Goal: Transaction & Acquisition: Purchase product/service

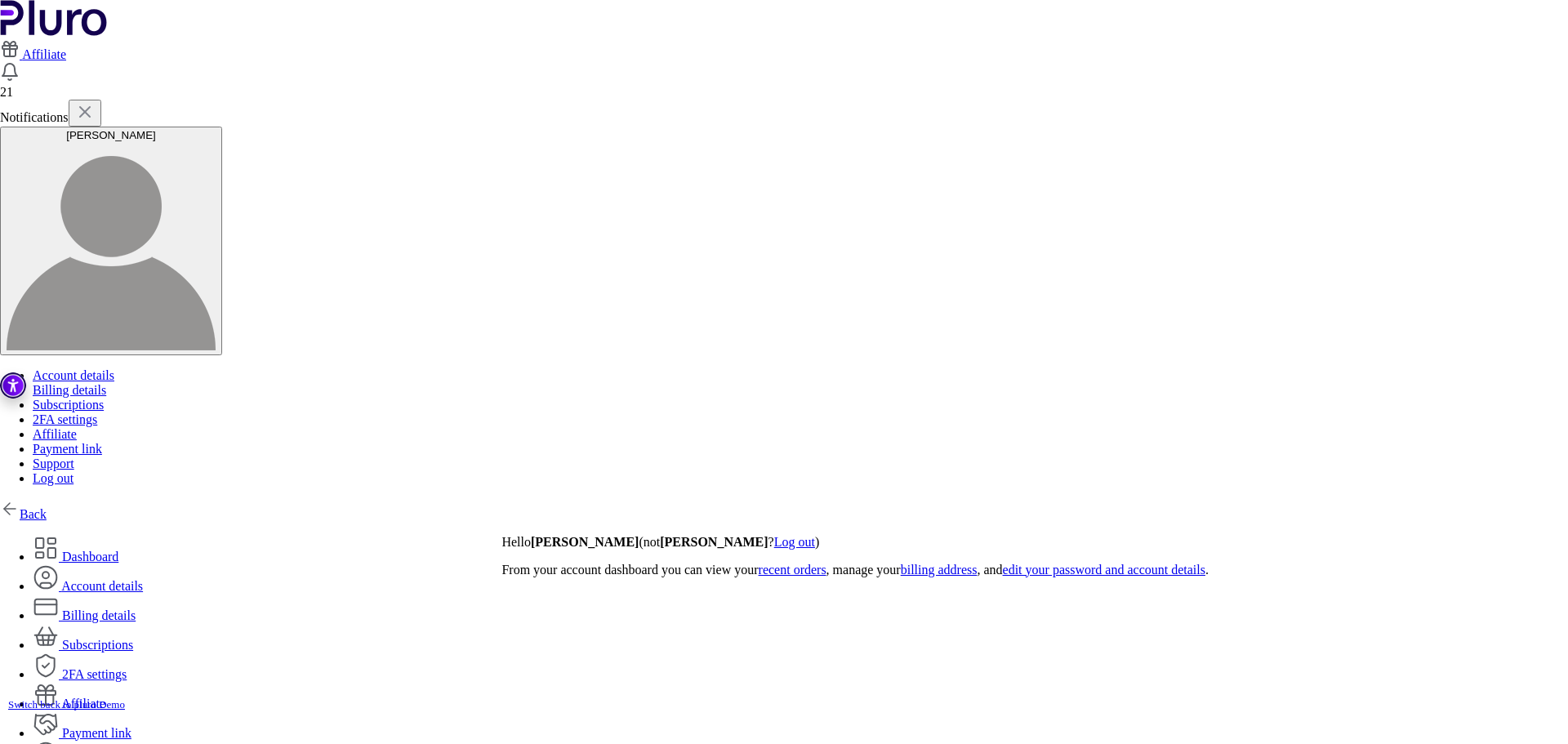
click at [46, 508] on link "Back" at bounding box center [23, 514] width 46 height 14
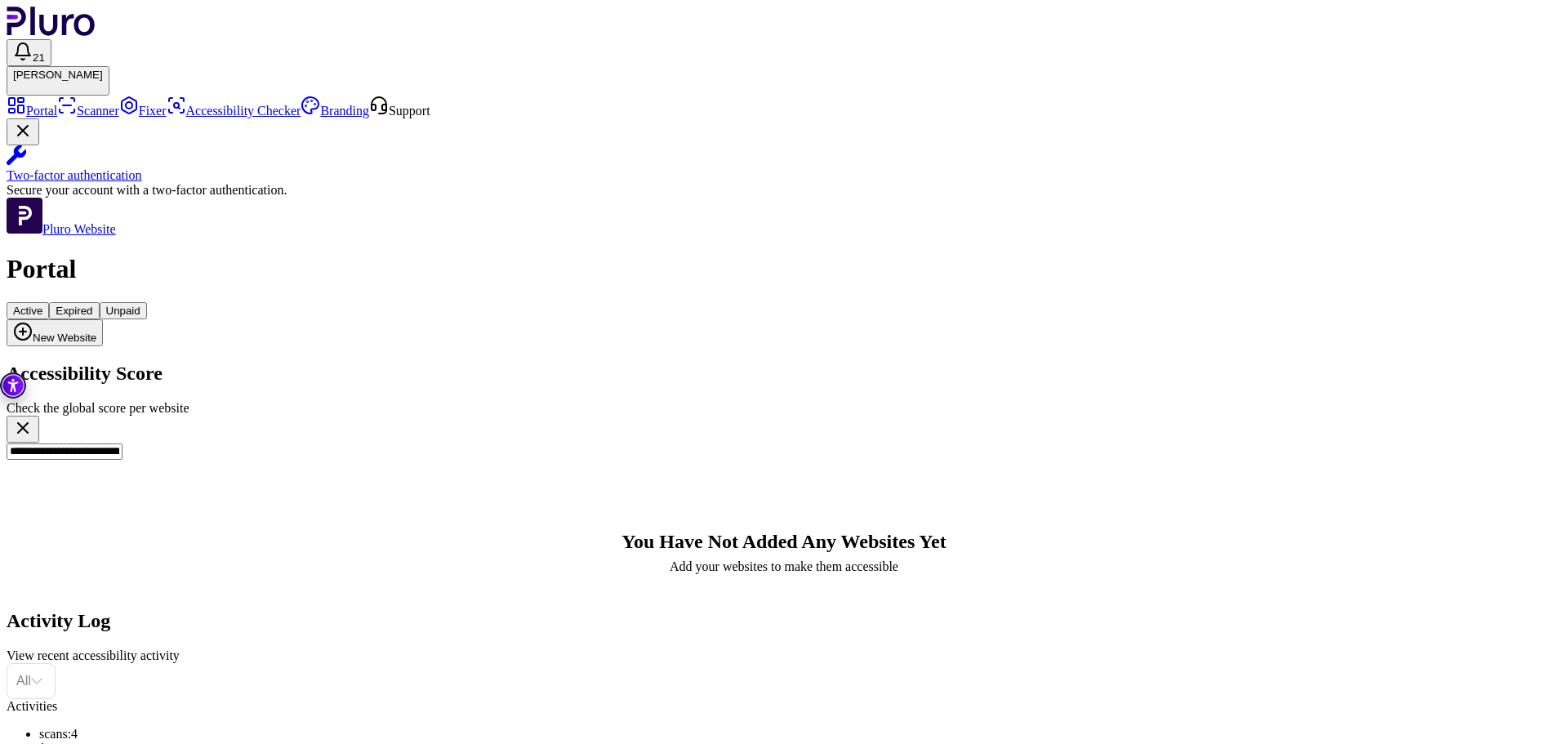
click at [33, 418] on icon "Clear search field" at bounding box center [23, 428] width 20 height 20
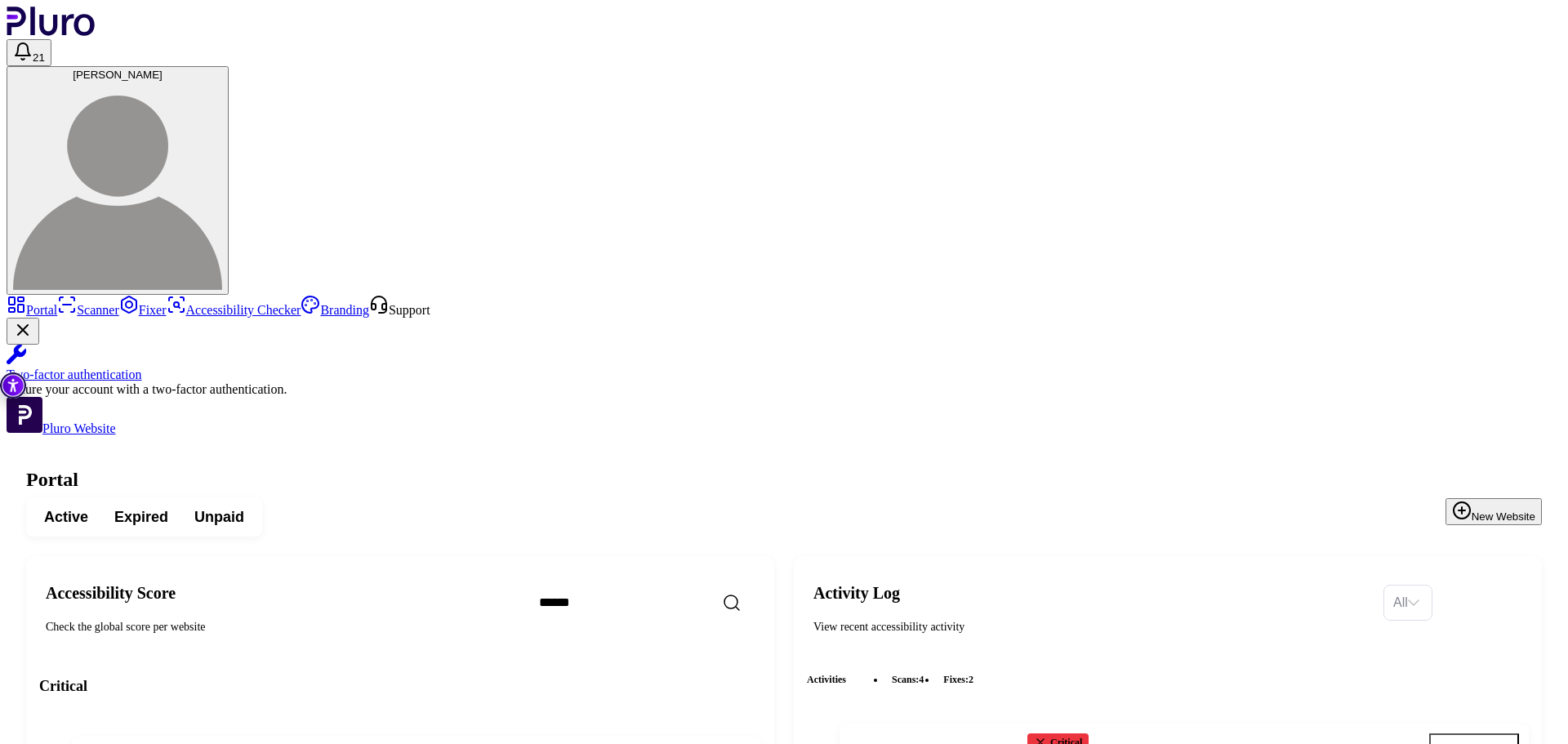
copy h3 "www.reland.co.il"
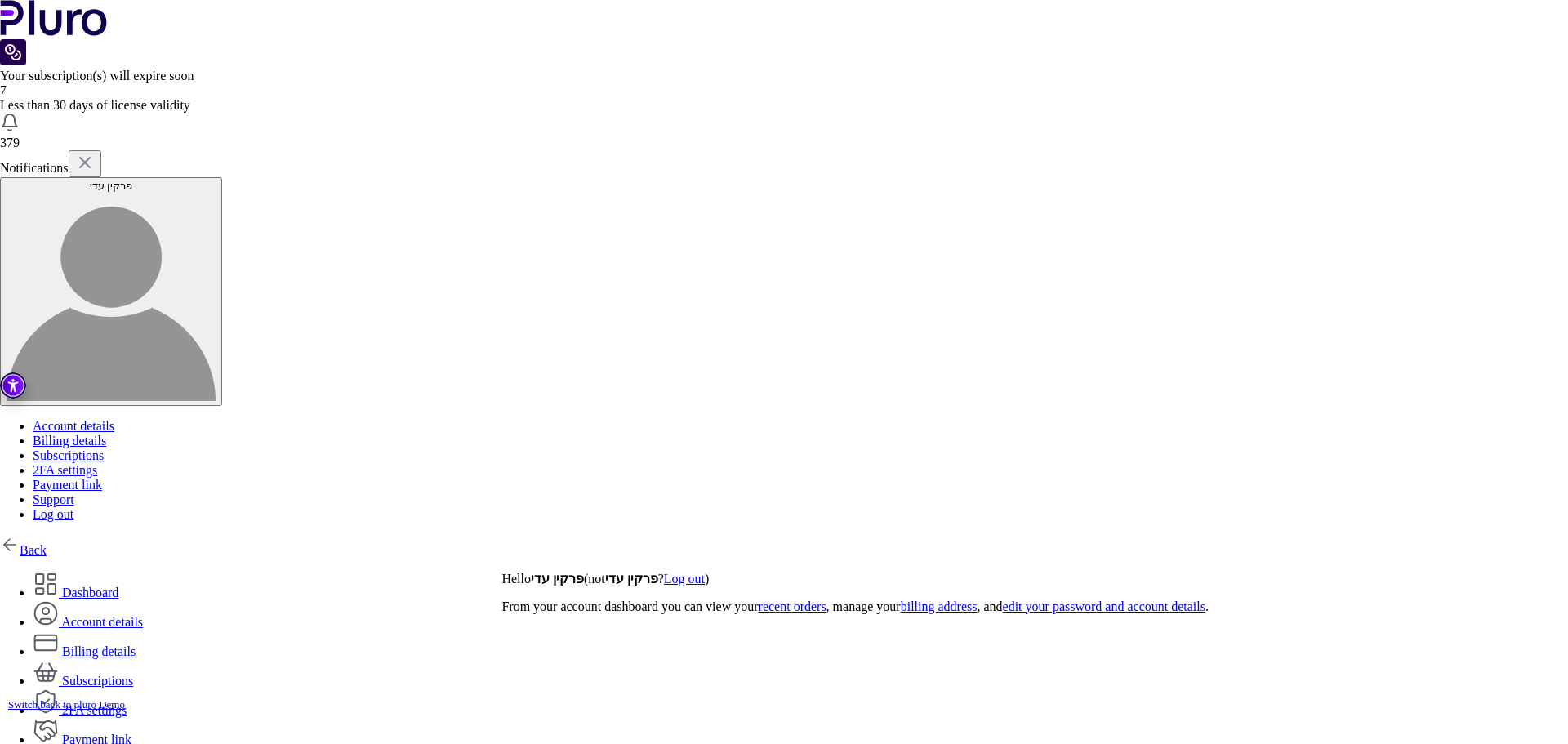
click at [46, 543] on link "Back" at bounding box center [23, 550] width 46 height 14
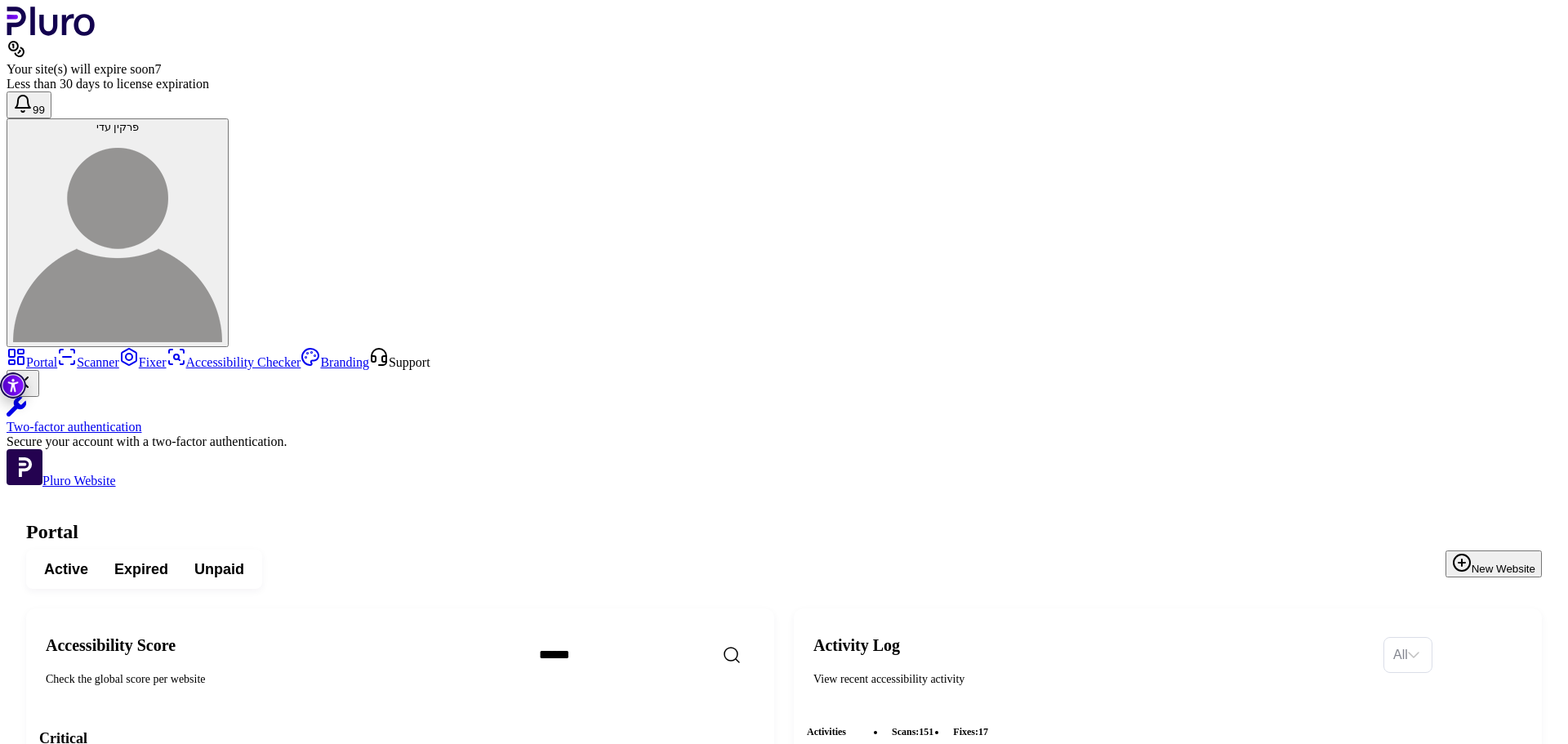
click at [694, 638] on input "Search" at bounding box center [667, 655] width 281 height 35
type input "*******"
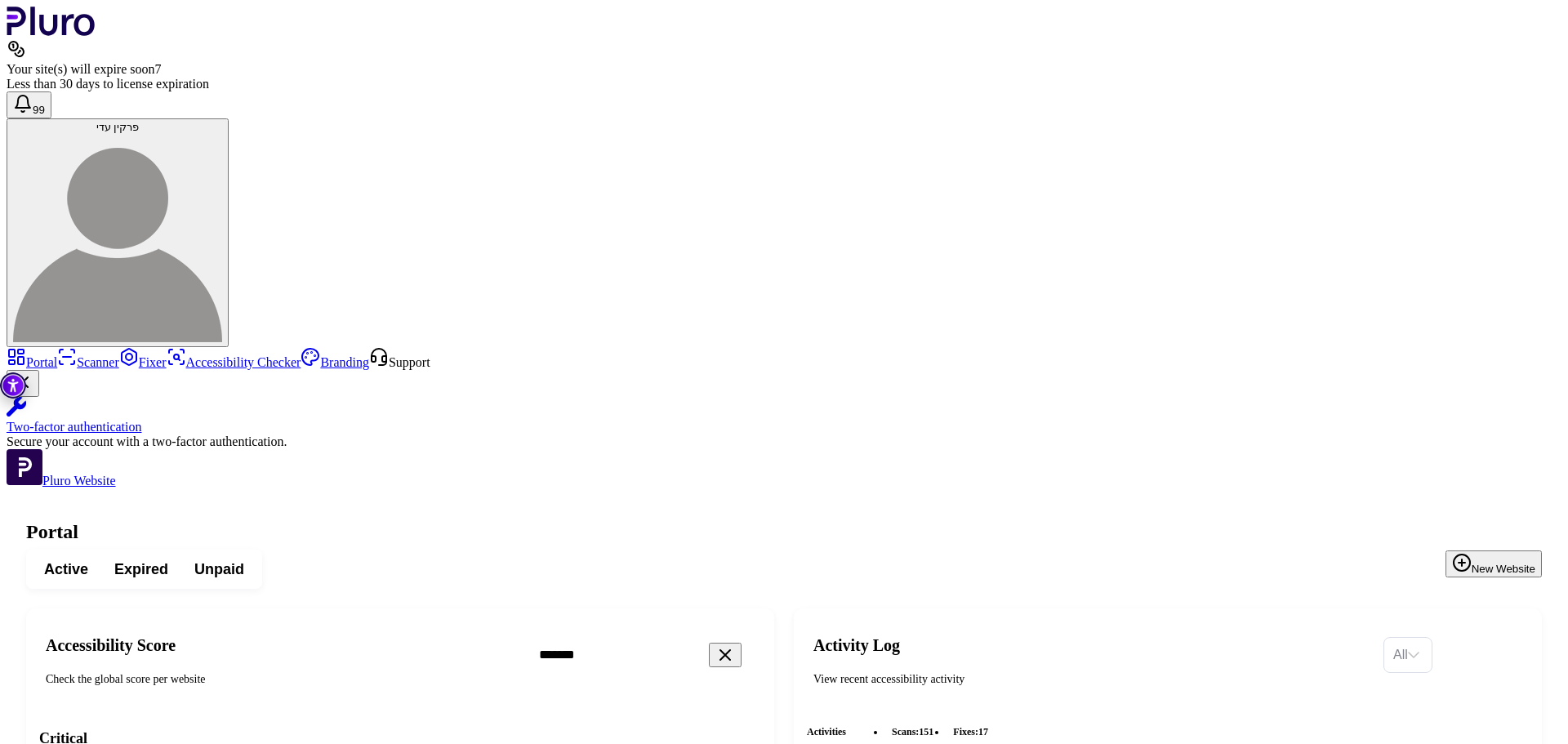
drag, startPoint x: 542, startPoint y: 303, endPoint x: 386, endPoint y: 397, distance: 182.1
drag, startPoint x: 540, startPoint y: 310, endPoint x: 284, endPoint y: 306, distance: 256.0
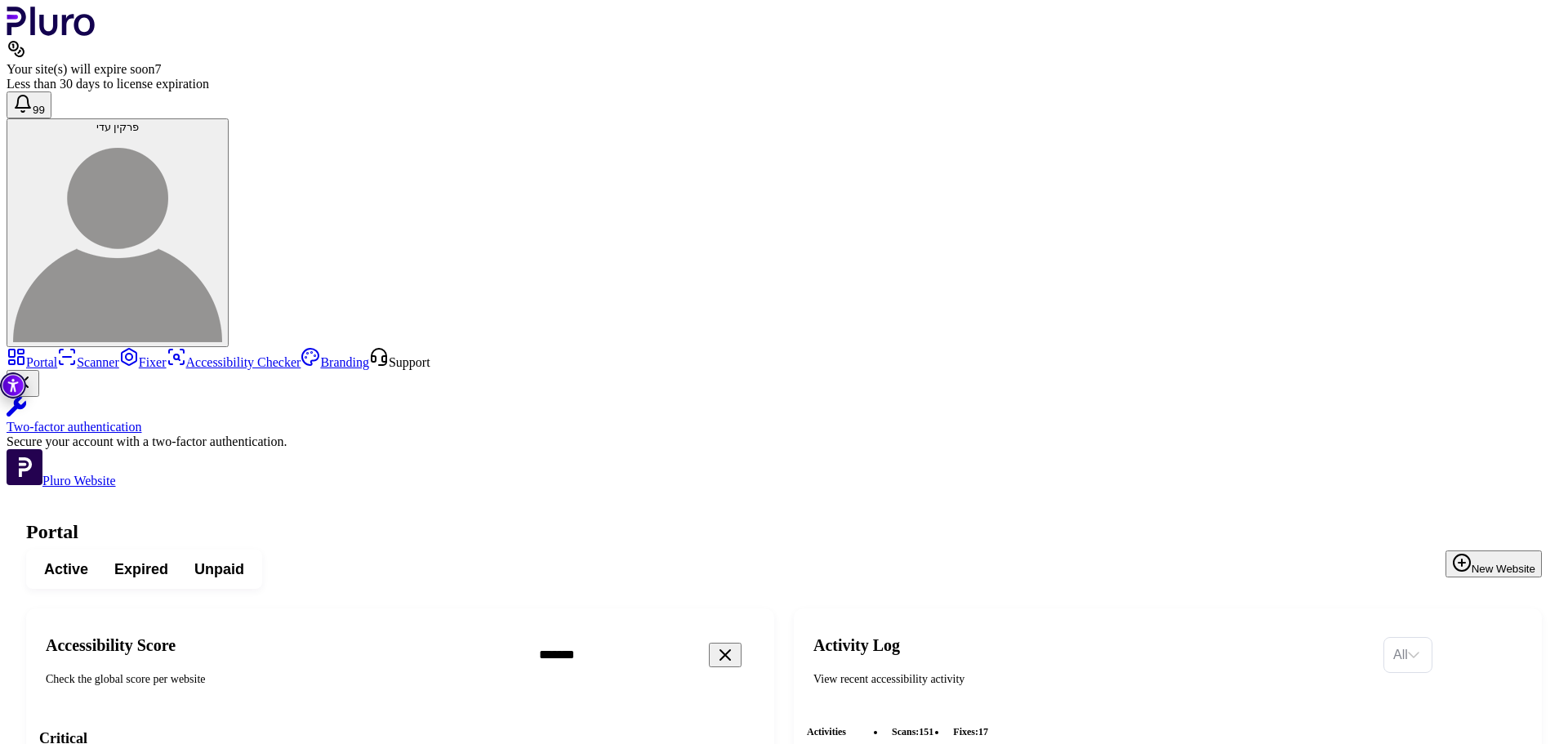
drag, startPoint x: 537, startPoint y: 306, endPoint x: 346, endPoint y: 475, distance: 255.0
click at [507, 728] on h3 "Critical" at bounding box center [401, 738] width 722 height 20
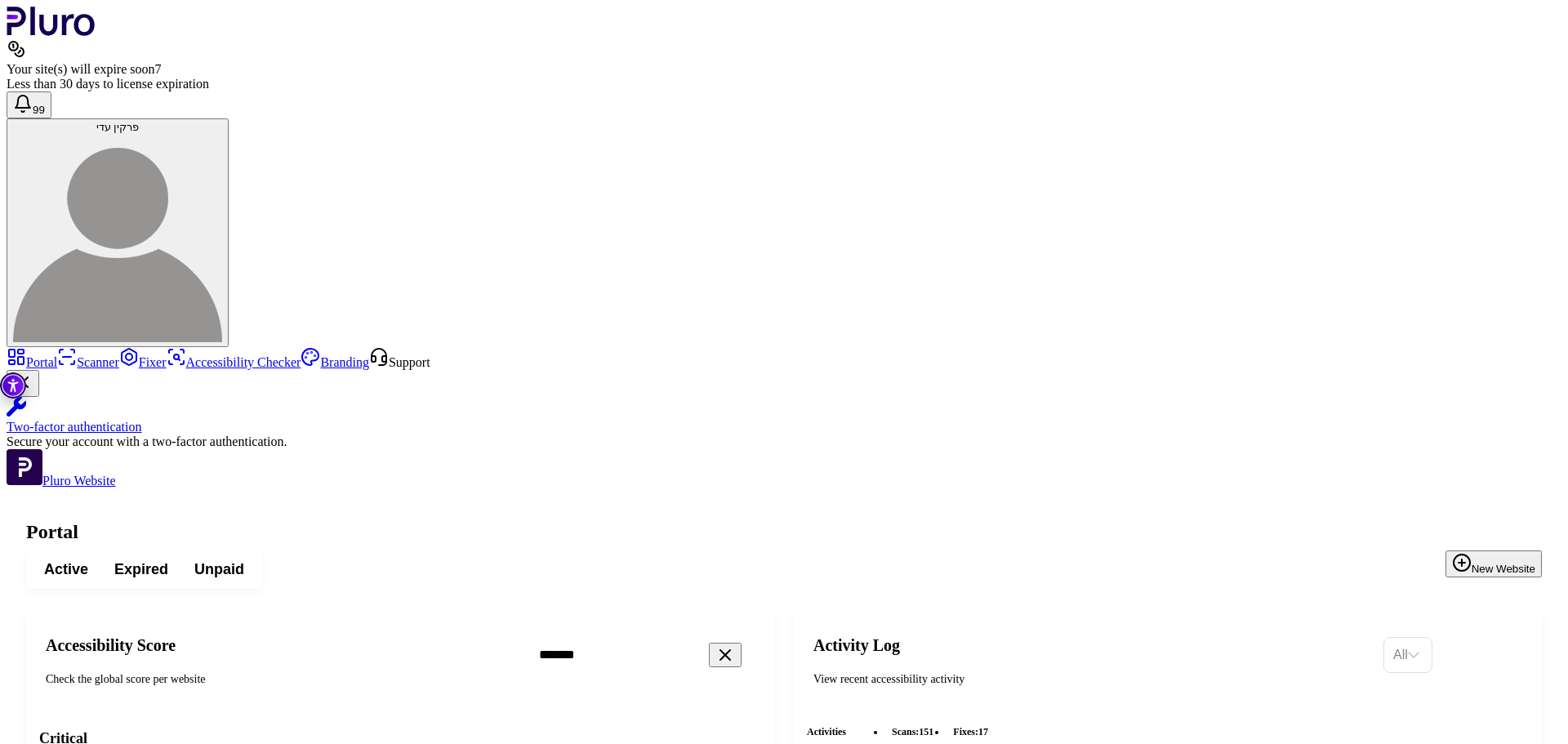
drag, startPoint x: 507, startPoint y: 263, endPoint x: 496, endPoint y: 423, distance: 160.4
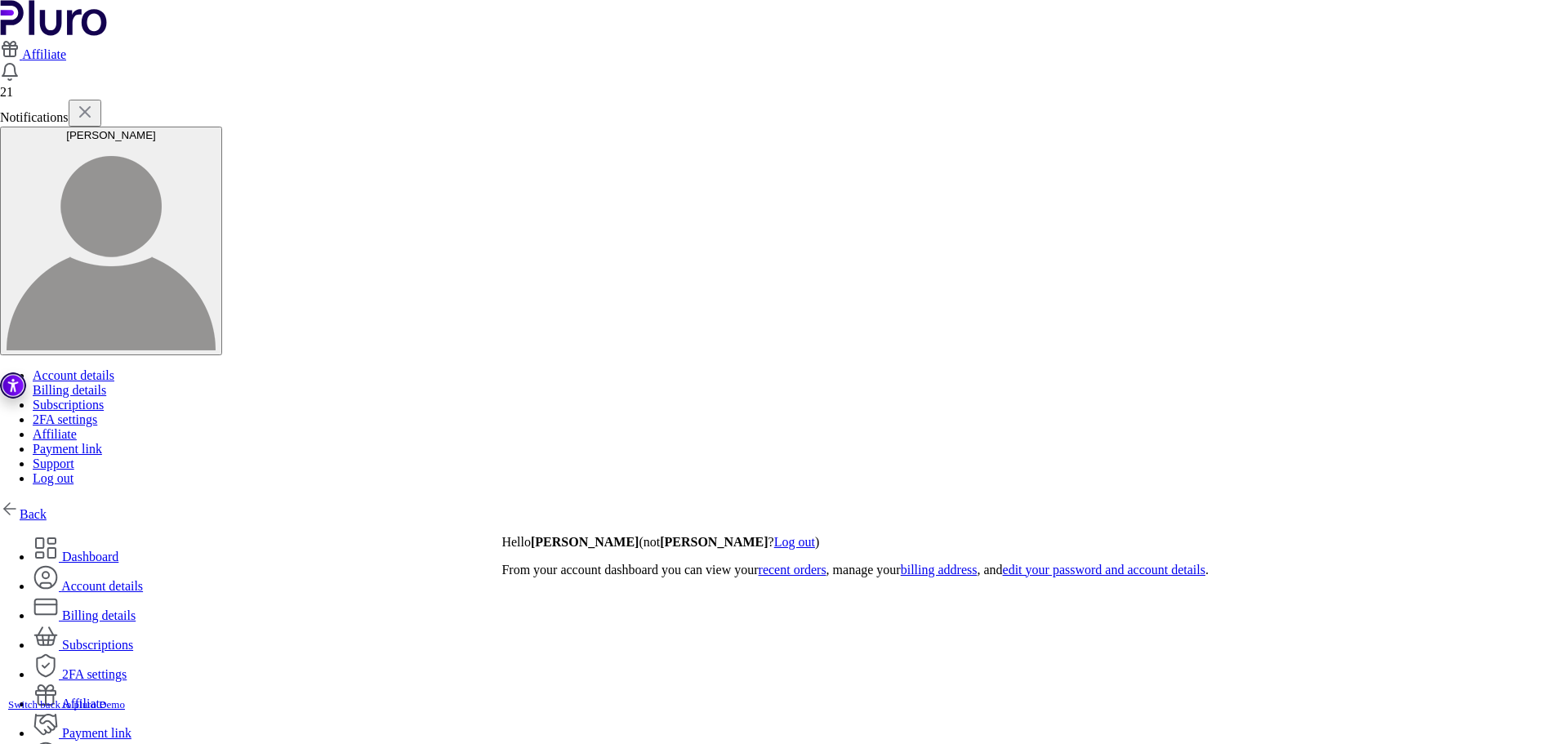
click at [46, 508] on link "Back" at bounding box center [23, 514] width 46 height 14
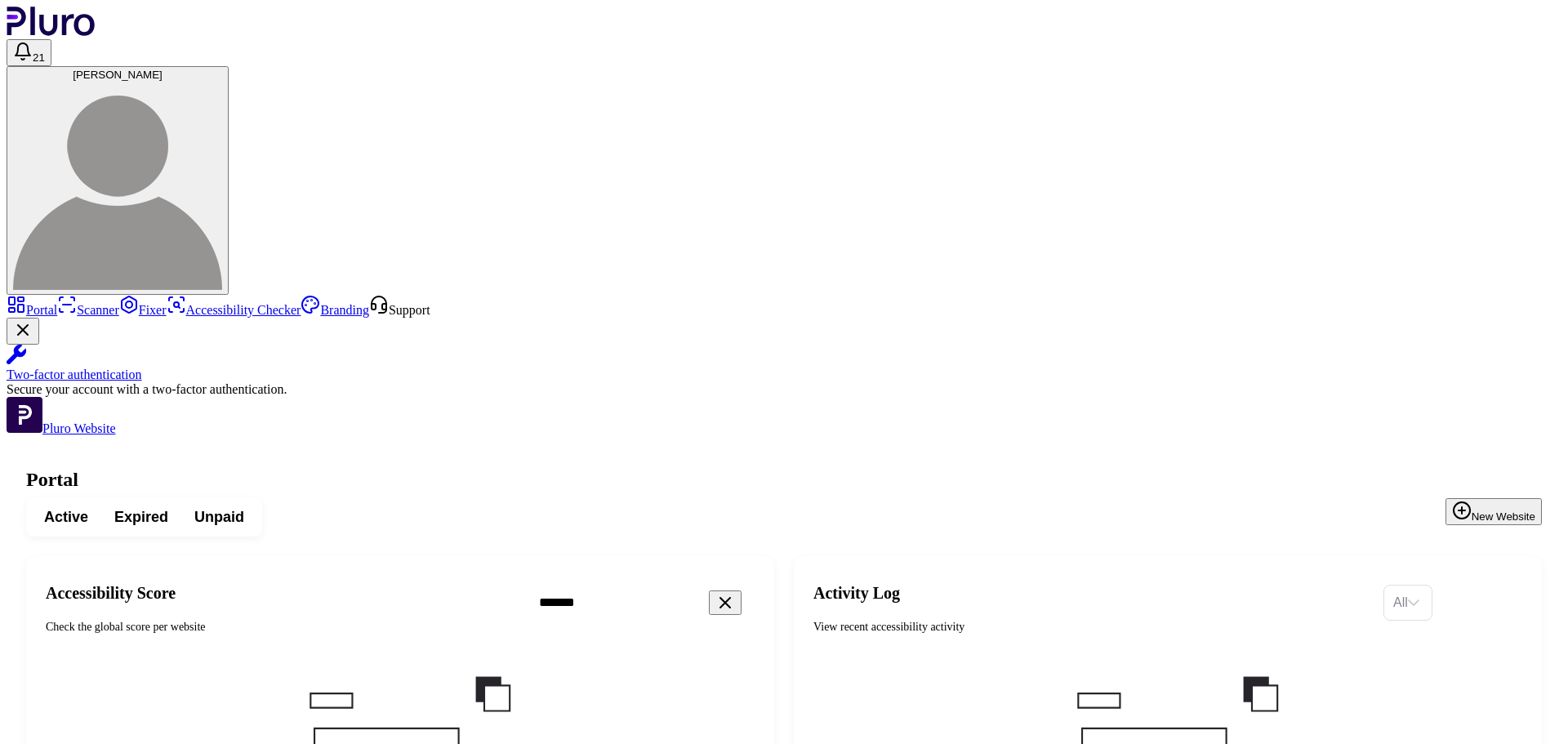
click at [755, 586] on div "*******" at bounding box center [640, 603] width 229 height 35
click at [735, 593] on icon "Clear search field" at bounding box center [725, 603] width 20 height 20
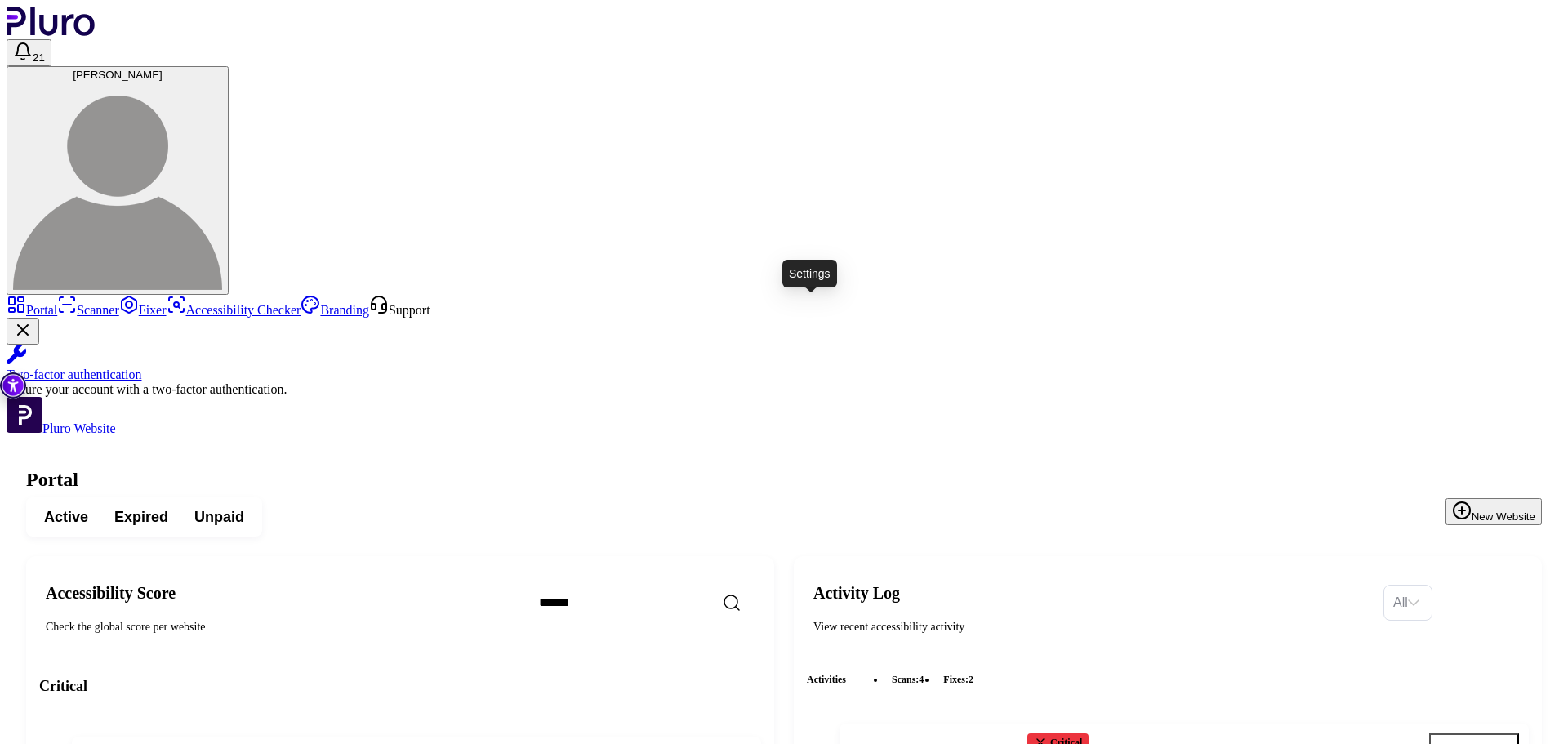
click at [713, 743] on icon "Open settings" at bounding box center [710, 758] width 4 height 4
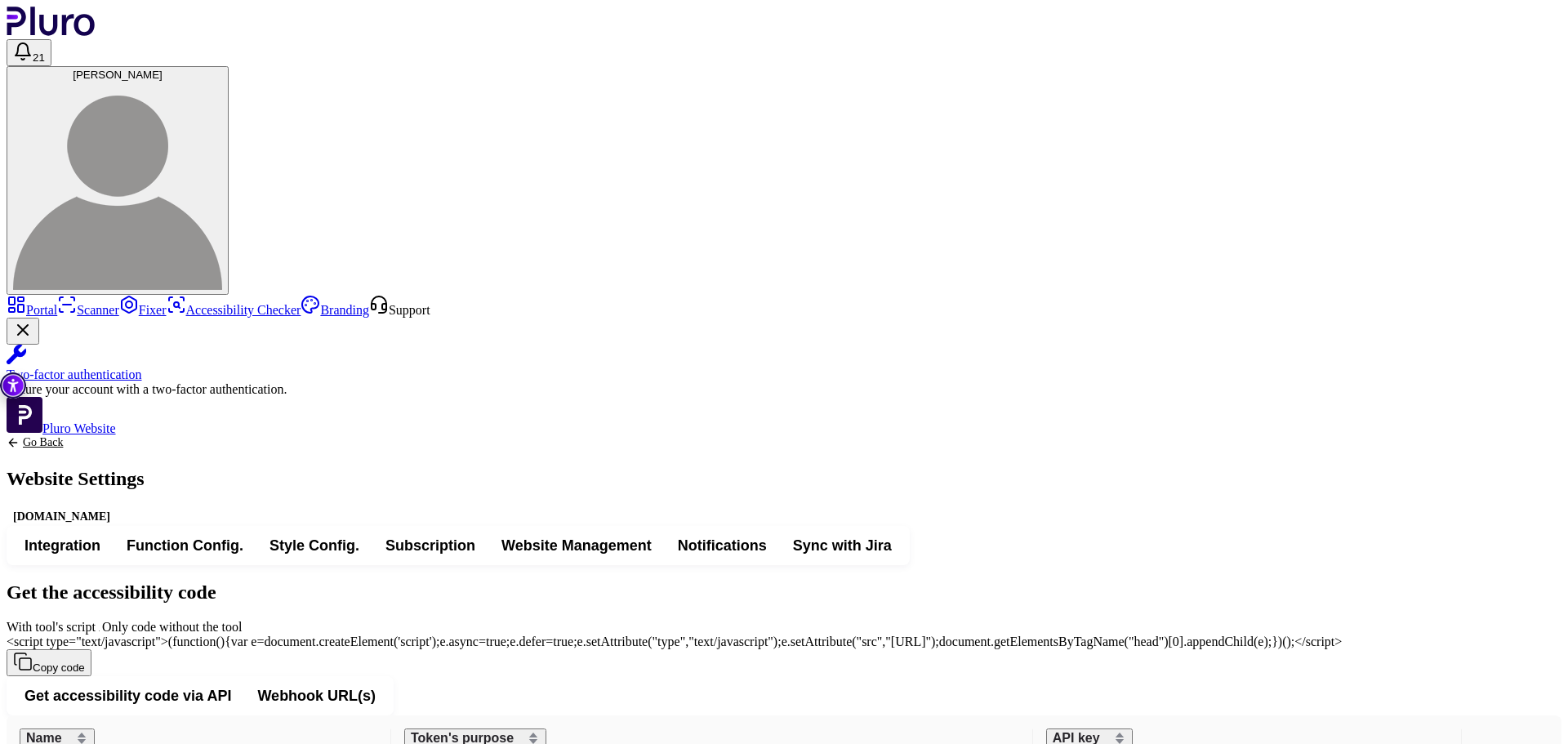
click at [359, 535] on span "Style Config." at bounding box center [314, 545] width 90 height 20
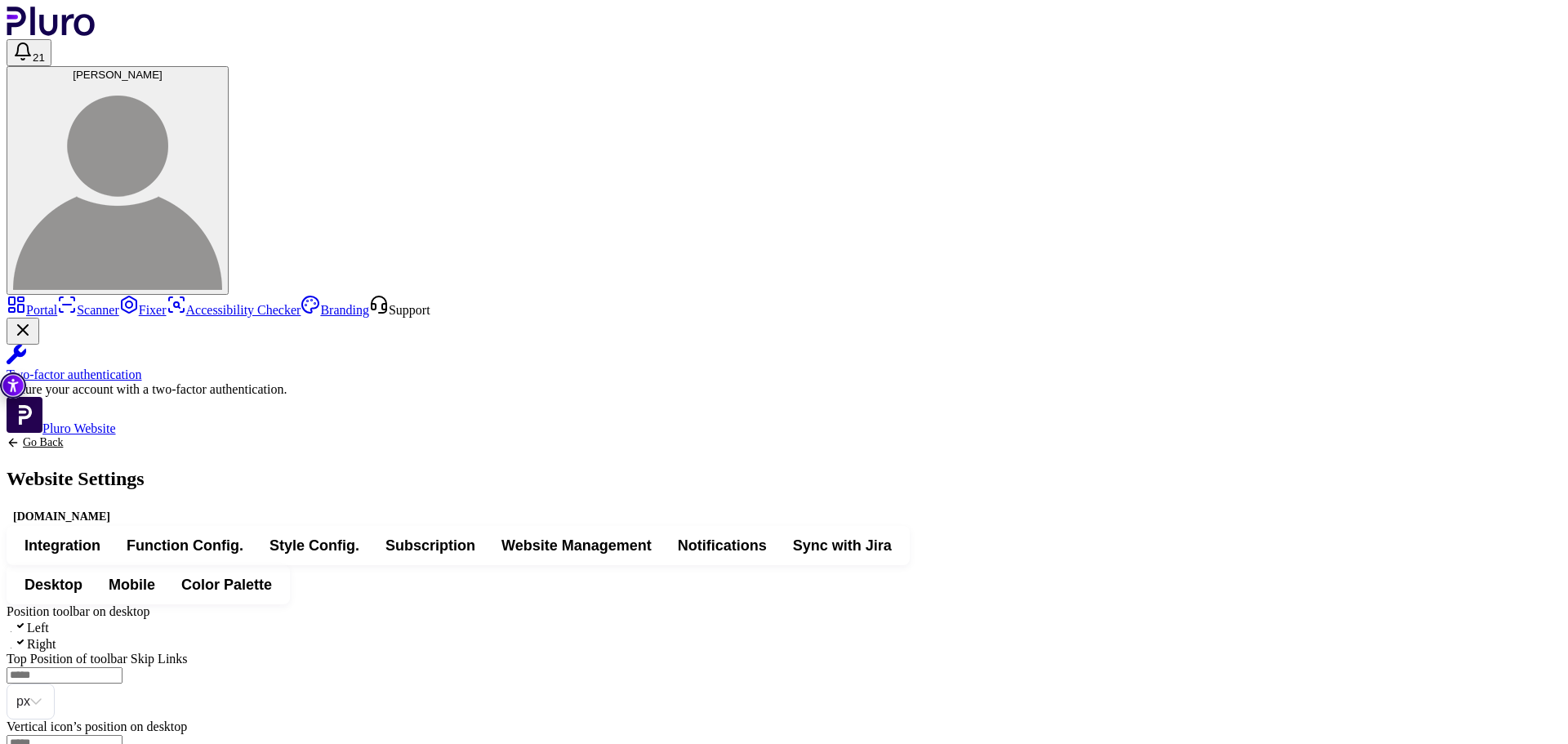
type input "*"
type input "**"
type input "*"
type input "**********"
click at [168, 570] on button "Mobile" at bounding box center [132, 585] width 72 height 30
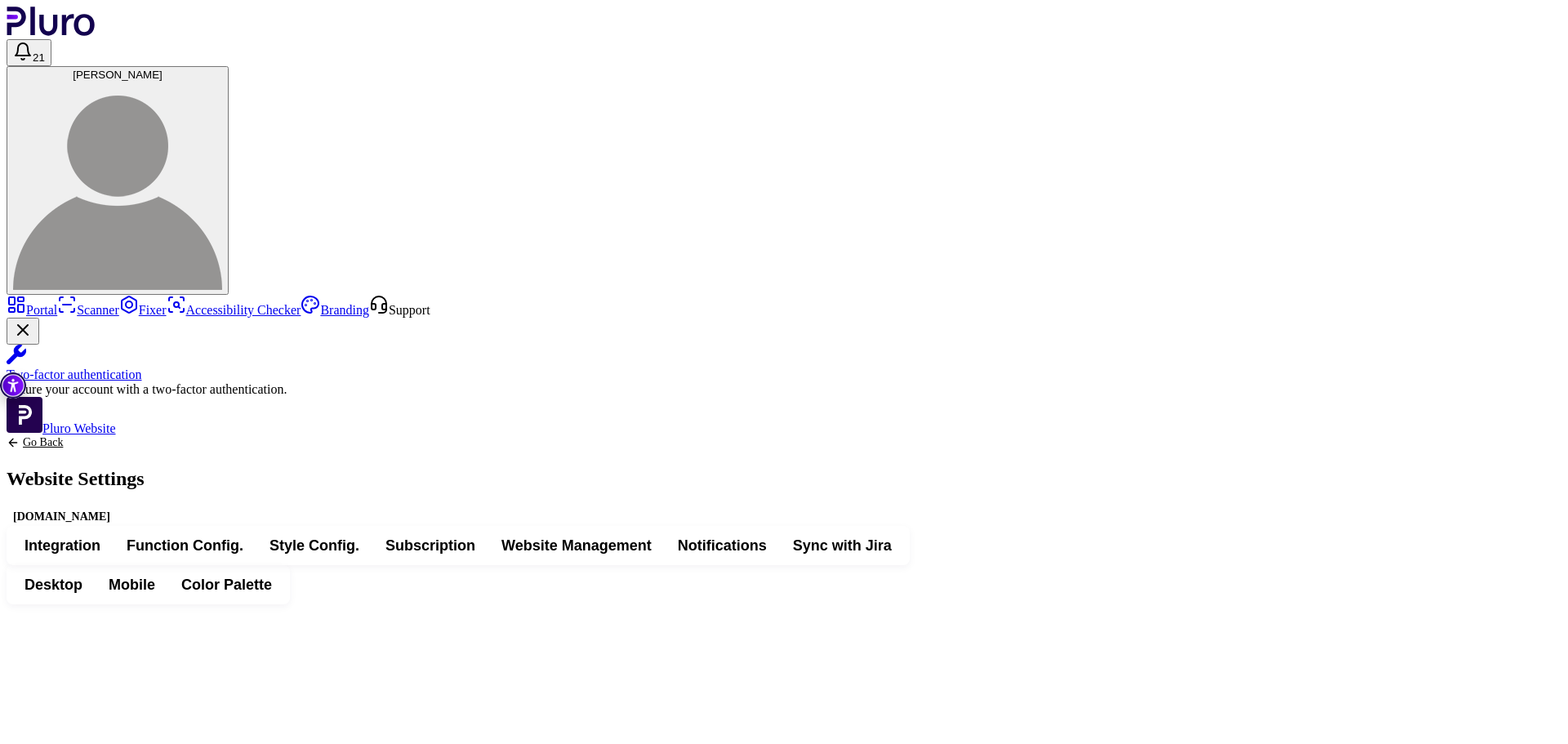
type input "***"
type input "*"
type input "**********"
click at [272, 575] on span "Color Palette" at bounding box center [227, 585] width 91 height 20
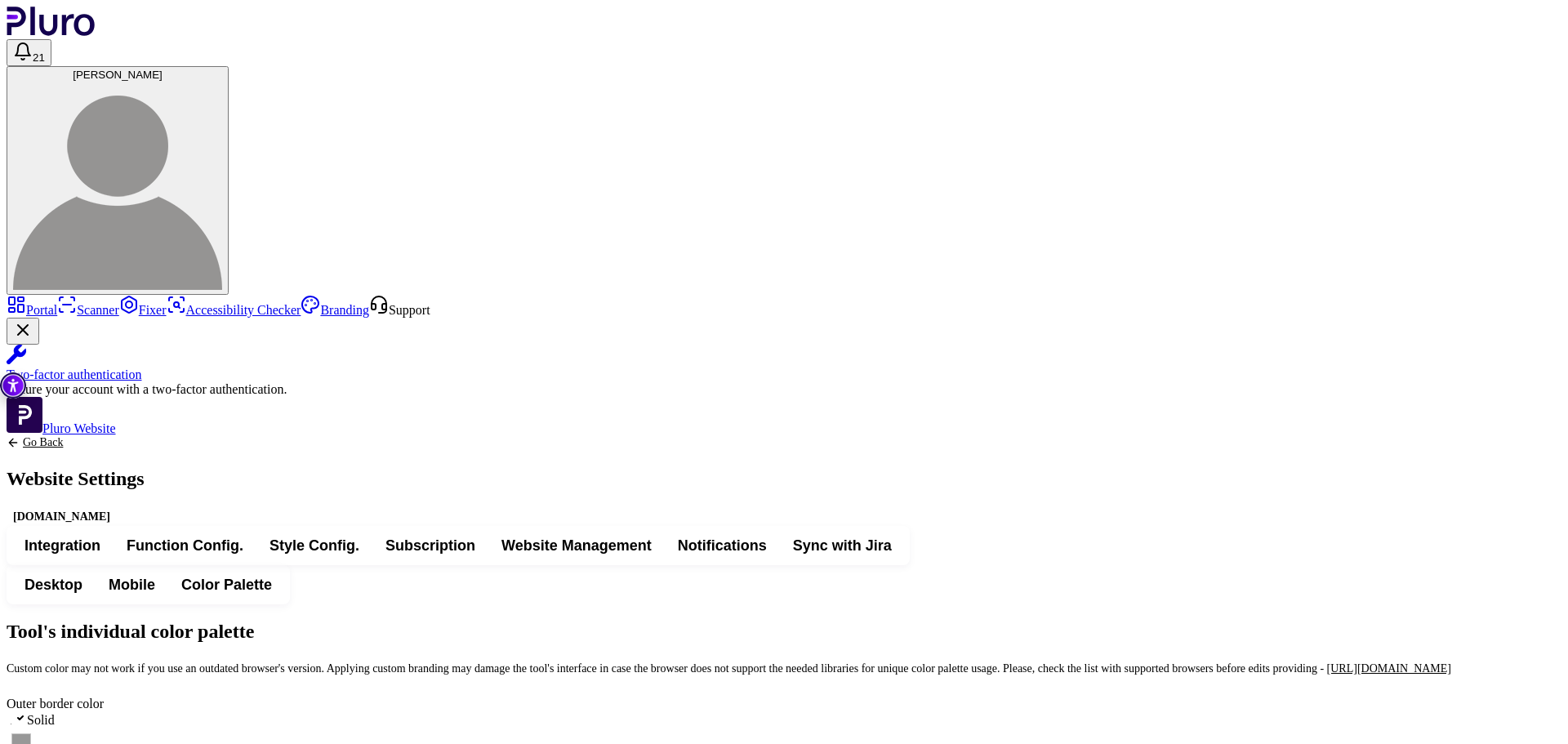
scroll to position [82, 0]
click at [155, 575] on span "Mobile" at bounding box center [132, 585] width 46 height 20
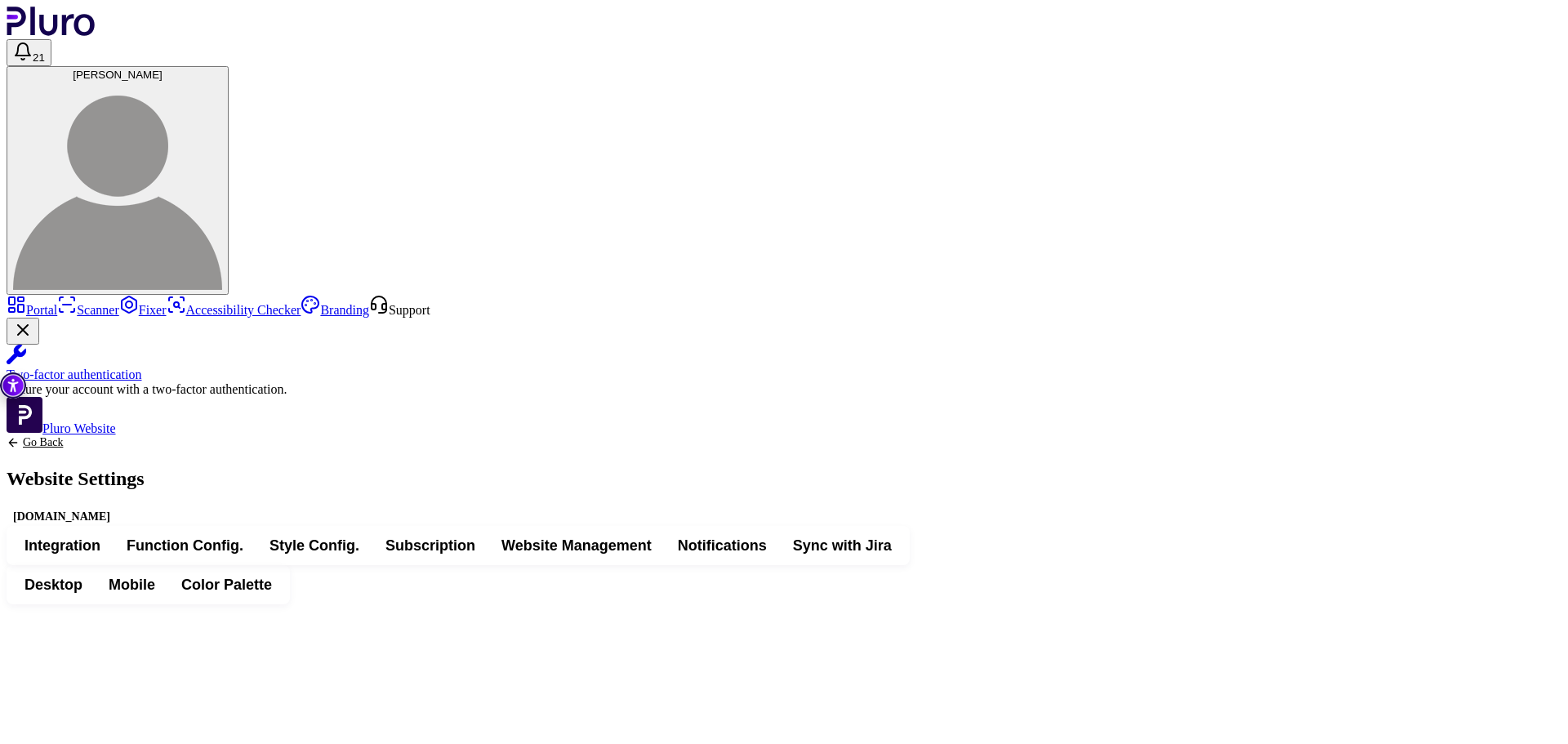
scroll to position [0, 0]
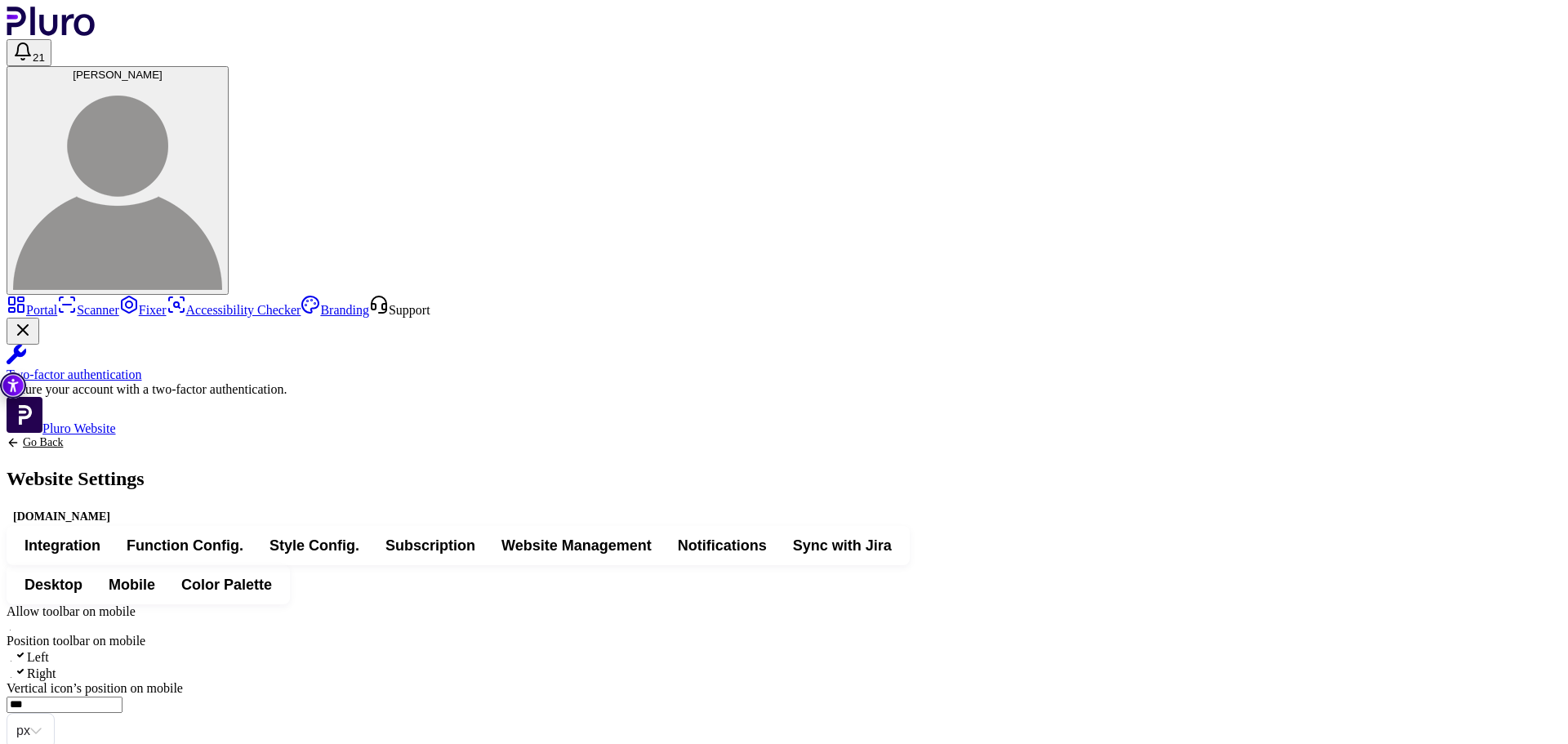
click at [144, 436] on div "Go Back Website Settings www.reland.co.il" at bounding box center [75, 481] width 138 height 90
click at [20, 436] on icon "Back to previous screen" at bounding box center [13, 442] width 13 height 13
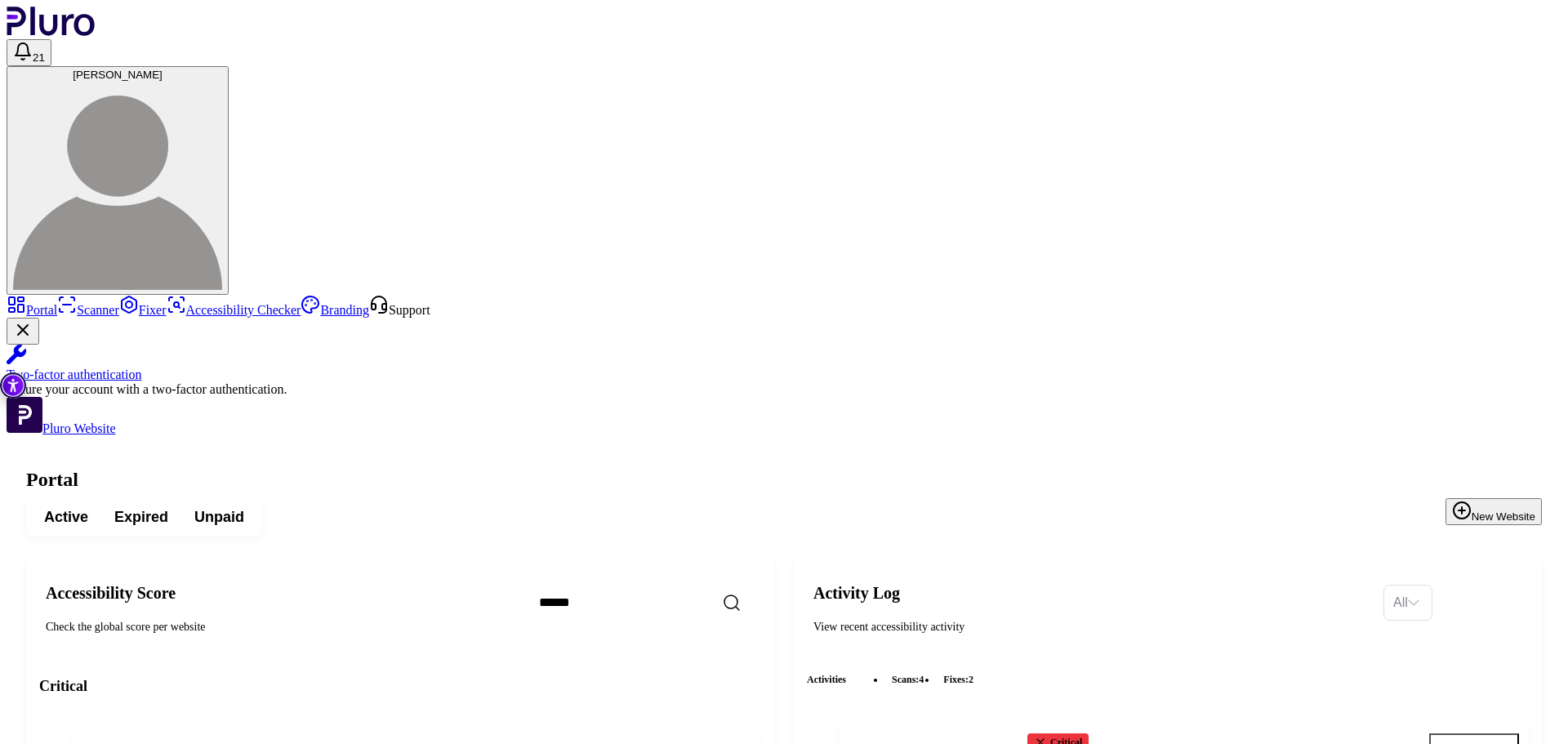
click at [716, 743] on icon "Open settings" at bounding box center [710, 758] width 12 height 14
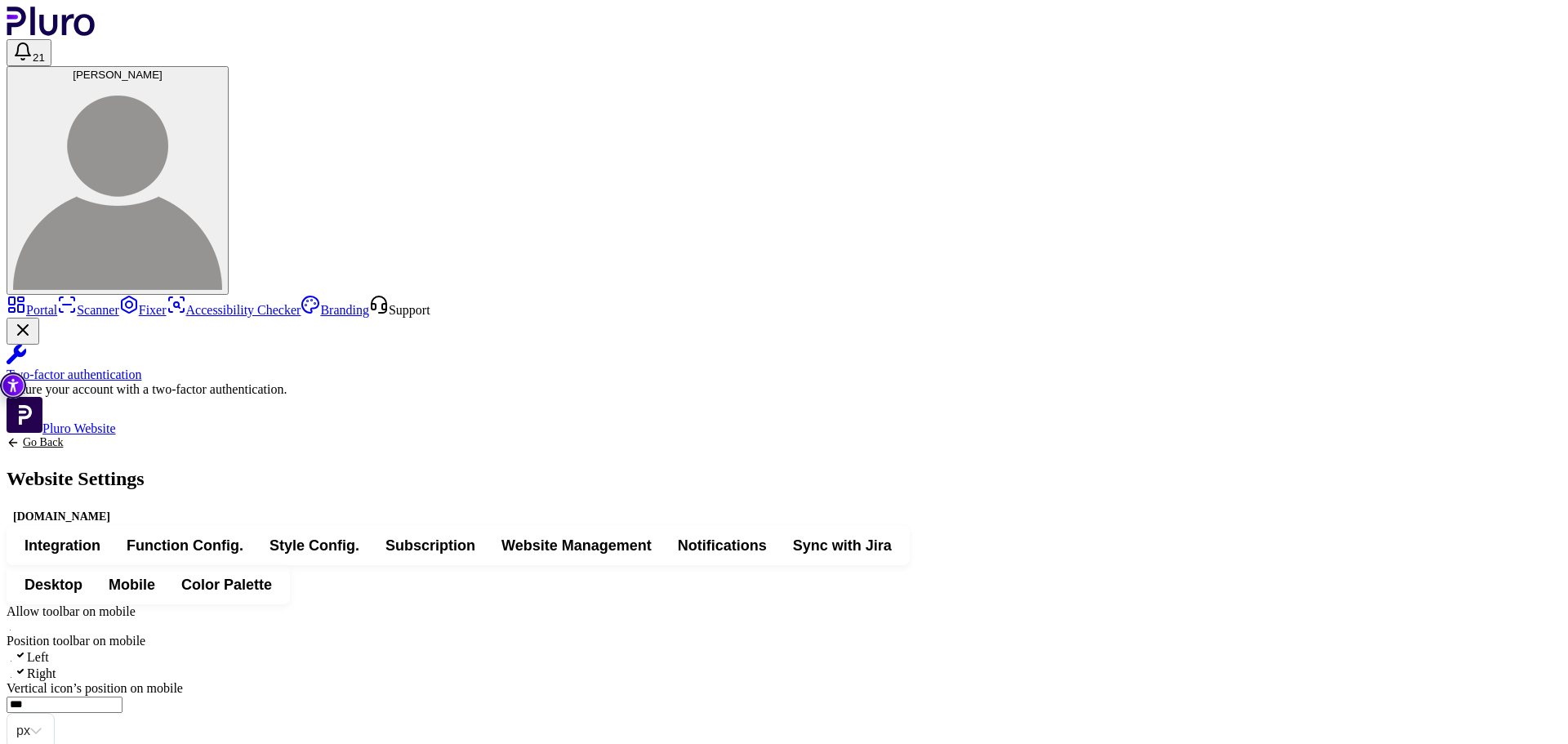
click at [475, 535] on span "Subscription" at bounding box center [430, 545] width 90 height 20
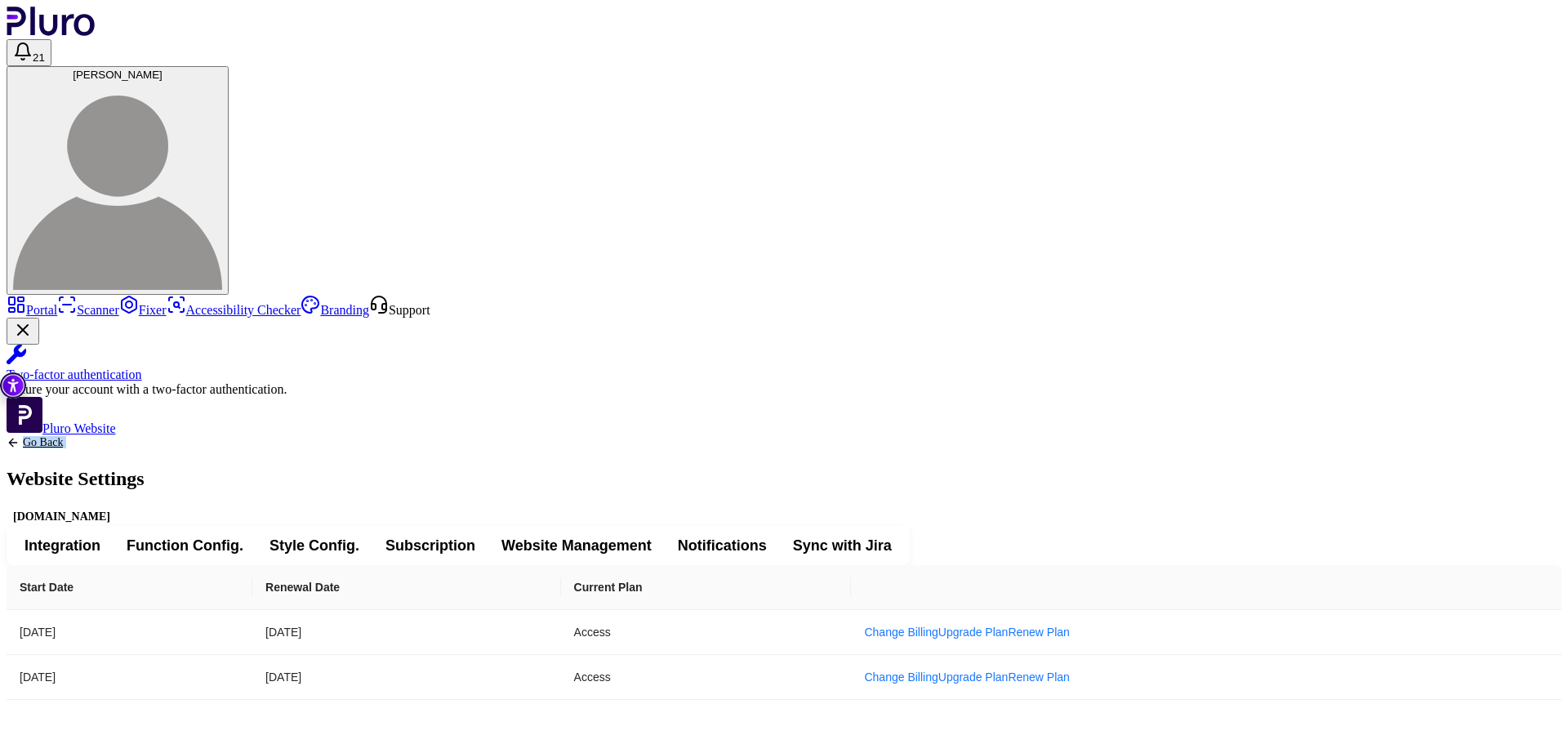
click at [144, 436] on div "Go Back Website Settings www.reland.co.il" at bounding box center [75, 481] width 138 height 90
click at [20, 436] on icon "Back to previous screen" at bounding box center [13, 442] width 13 height 13
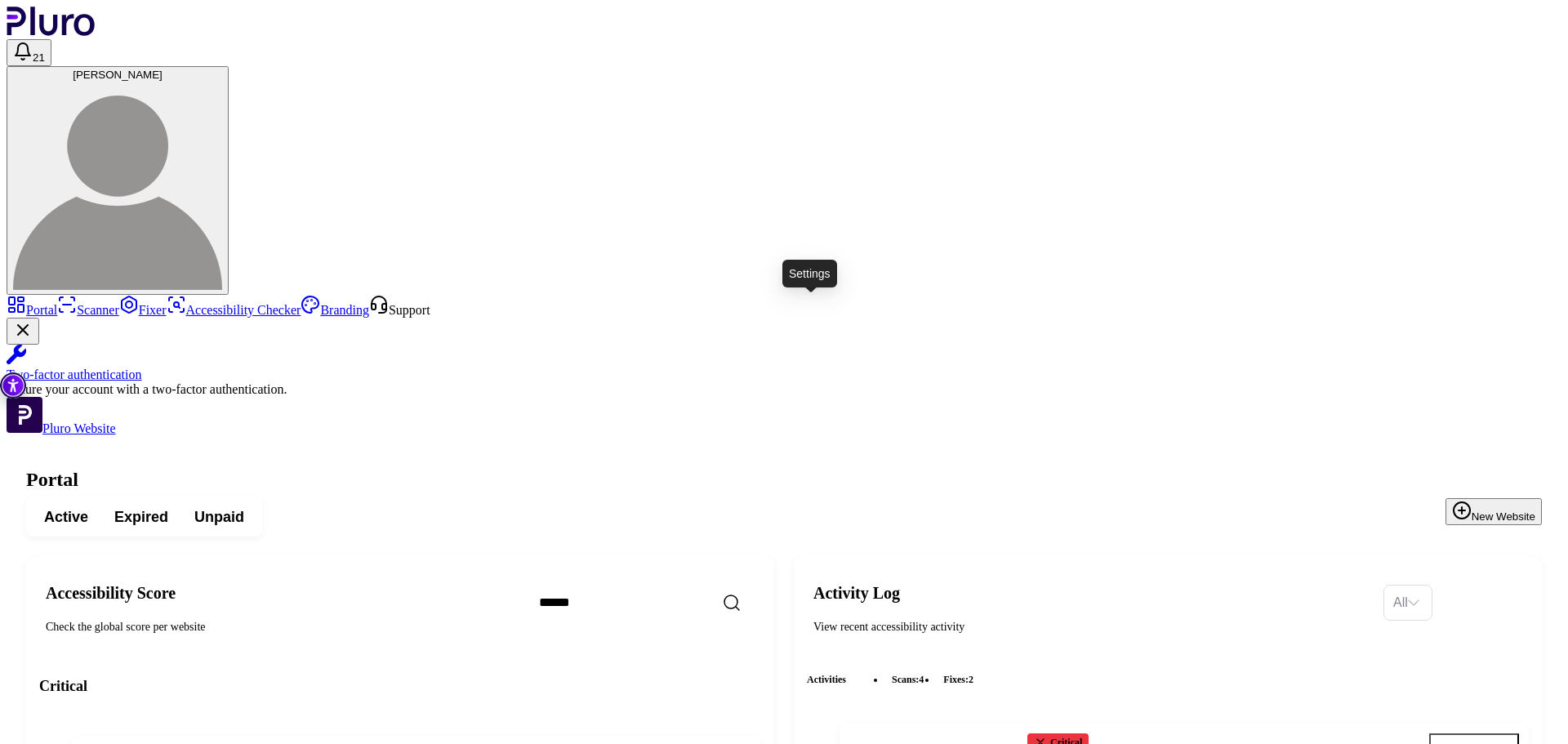
click at [718, 743] on icon "Open settings" at bounding box center [710, 758] width 17 height 17
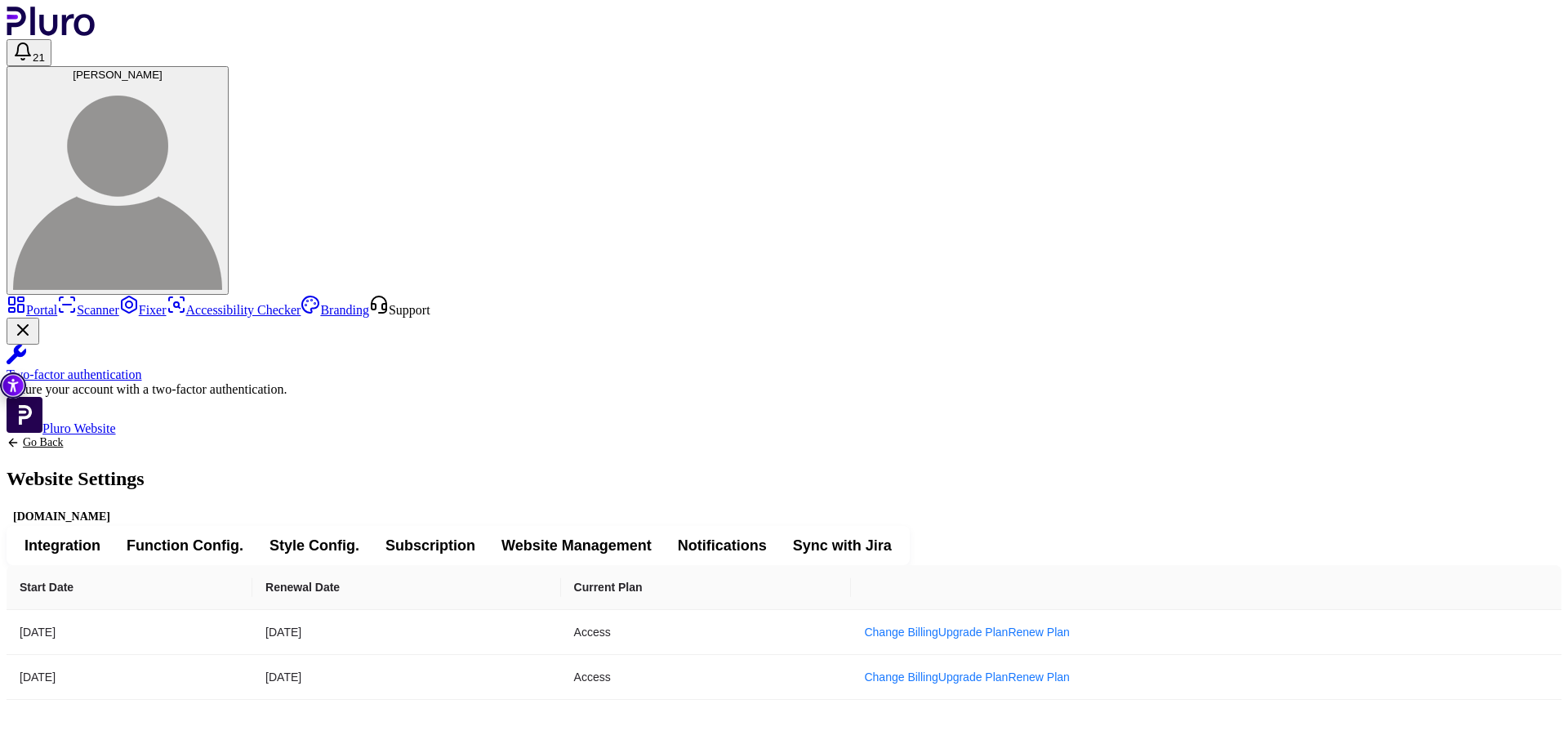
click at [162, 68] on span "[PERSON_NAME]" at bounding box center [117, 74] width 90 height 12
click at [144, 436] on div "Go Back Website Settings www.reland.co.il" at bounding box center [75, 481] width 138 height 90
click at [17, 438] on icon "Back to previous screen" at bounding box center [12, 441] width 7 height 7
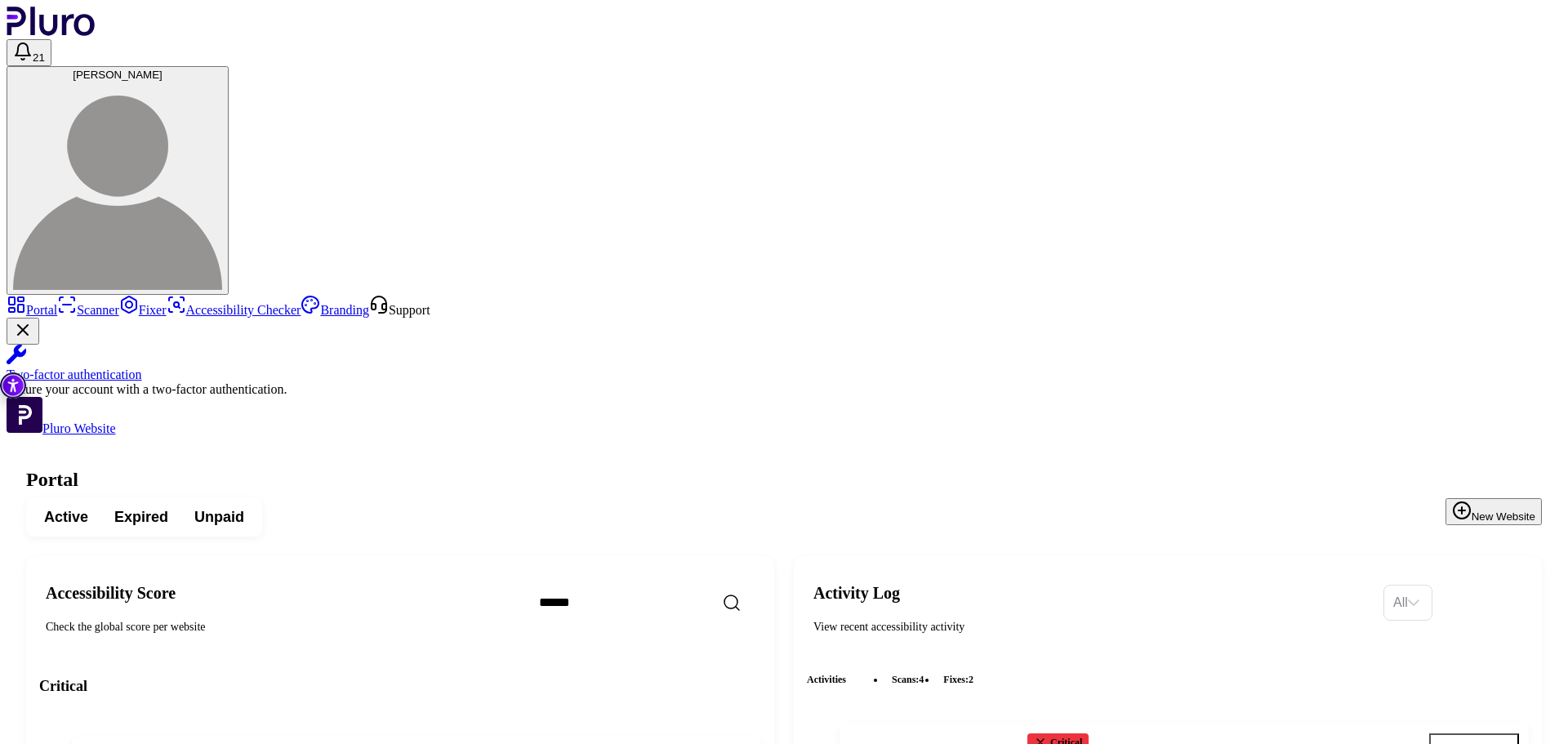
click at [223, 81] on img at bounding box center [117, 185] width 209 height 209
click at [162, 68] on span "[PERSON_NAME]" at bounding box center [117, 74] width 90 height 12
click at [223, 81] on img at bounding box center [117, 185] width 209 height 209
click at [229, 66] on button "[PERSON_NAME]" at bounding box center [118, 180] width 223 height 229
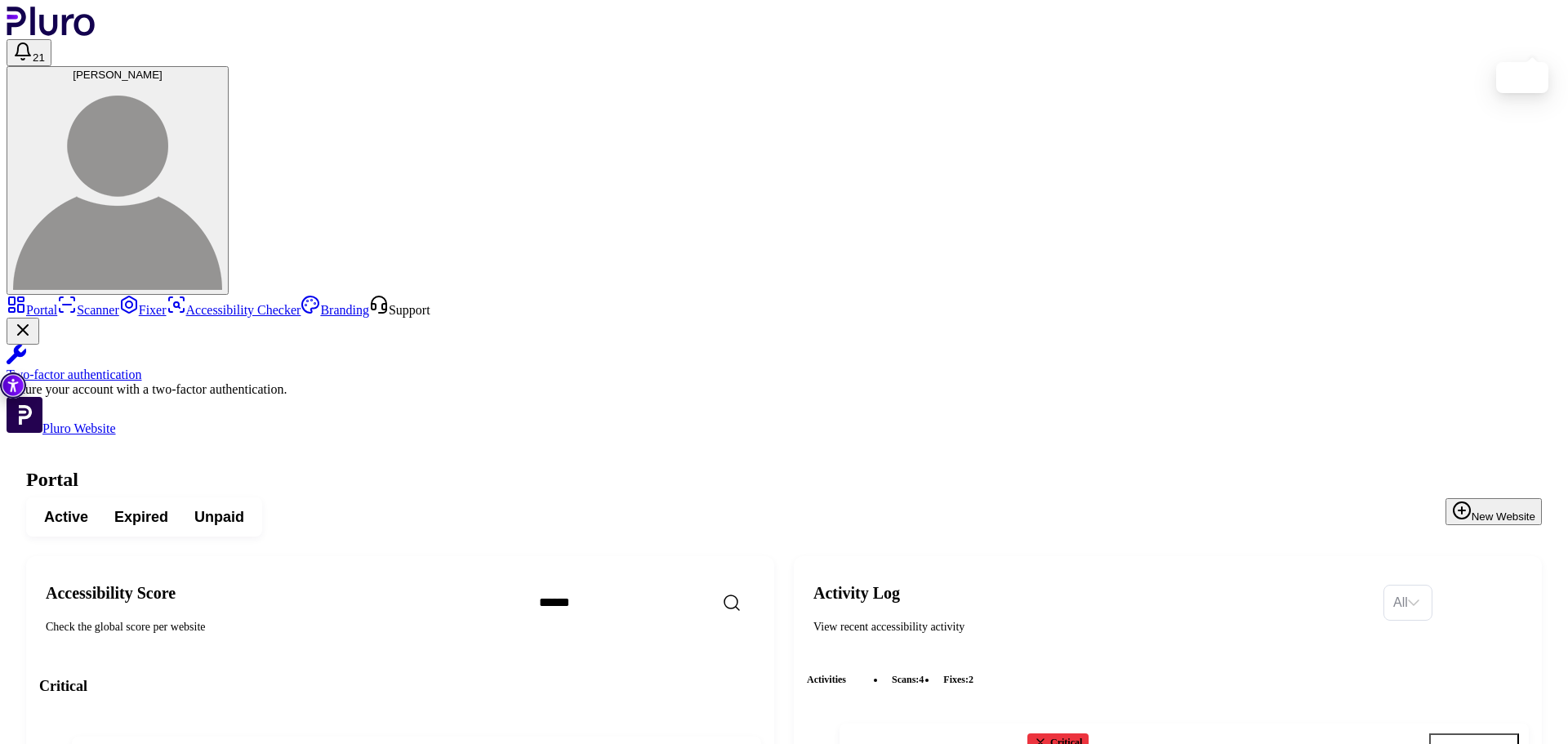
click at [162, 68] on span "[PERSON_NAME]" at bounding box center [117, 74] width 90 height 12
drag, startPoint x: 1078, startPoint y: 74, endPoint x: 1058, endPoint y: 79, distance: 20.6
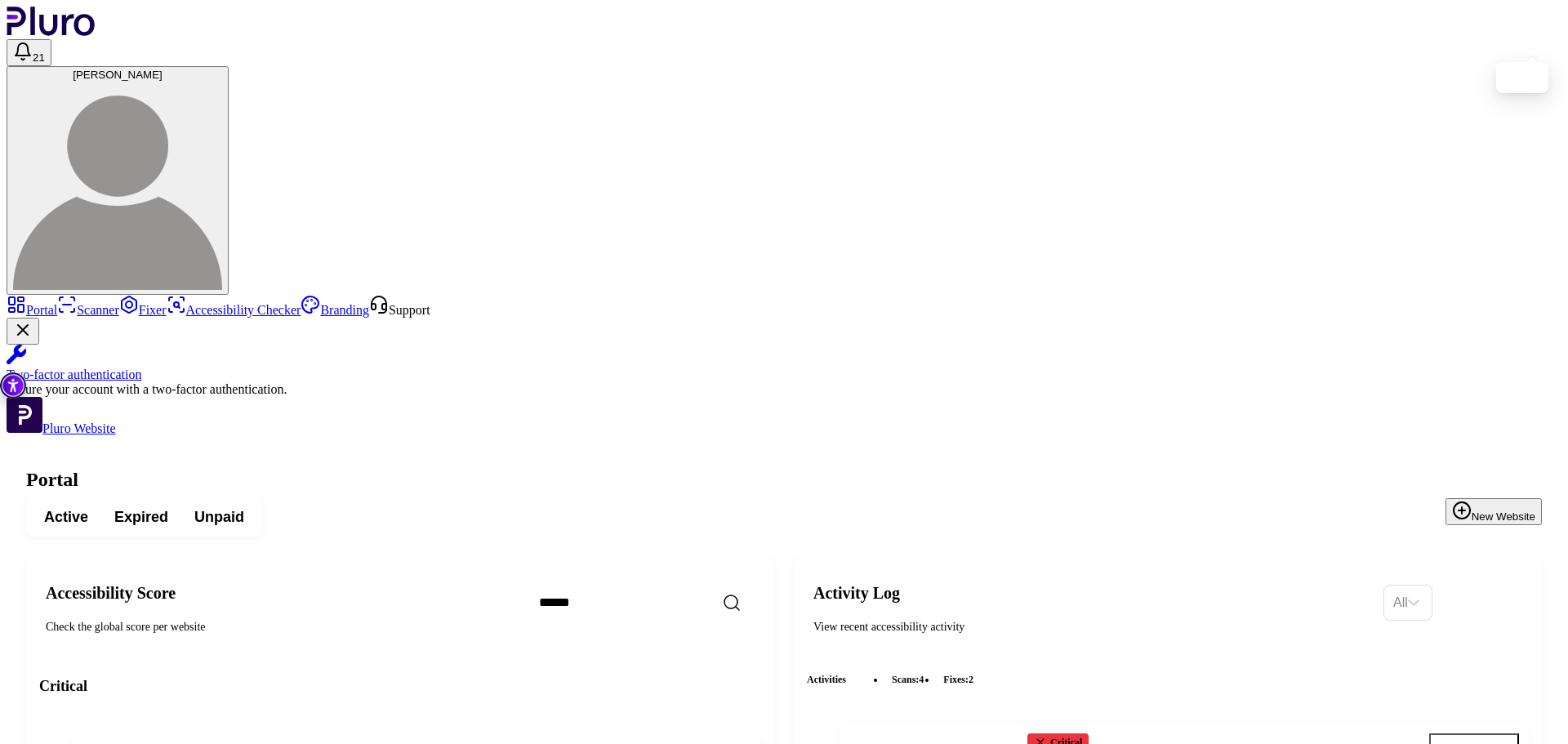
click at [223, 81] on img at bounding box center [117, 185] width 209 height 209
click at [33, 42] on icon "Open notifications, you have 21 new notifications" at bounding box center [23, 51] width 20 height 20
click at [162, 68] on span "[PERSON_NAME]" at bounding box center [117, 74] width 90 height 12
click at [1553, 32] on header "21 [PERSON_NAME]" at bounding box center [784, 150] width 1555 height 288
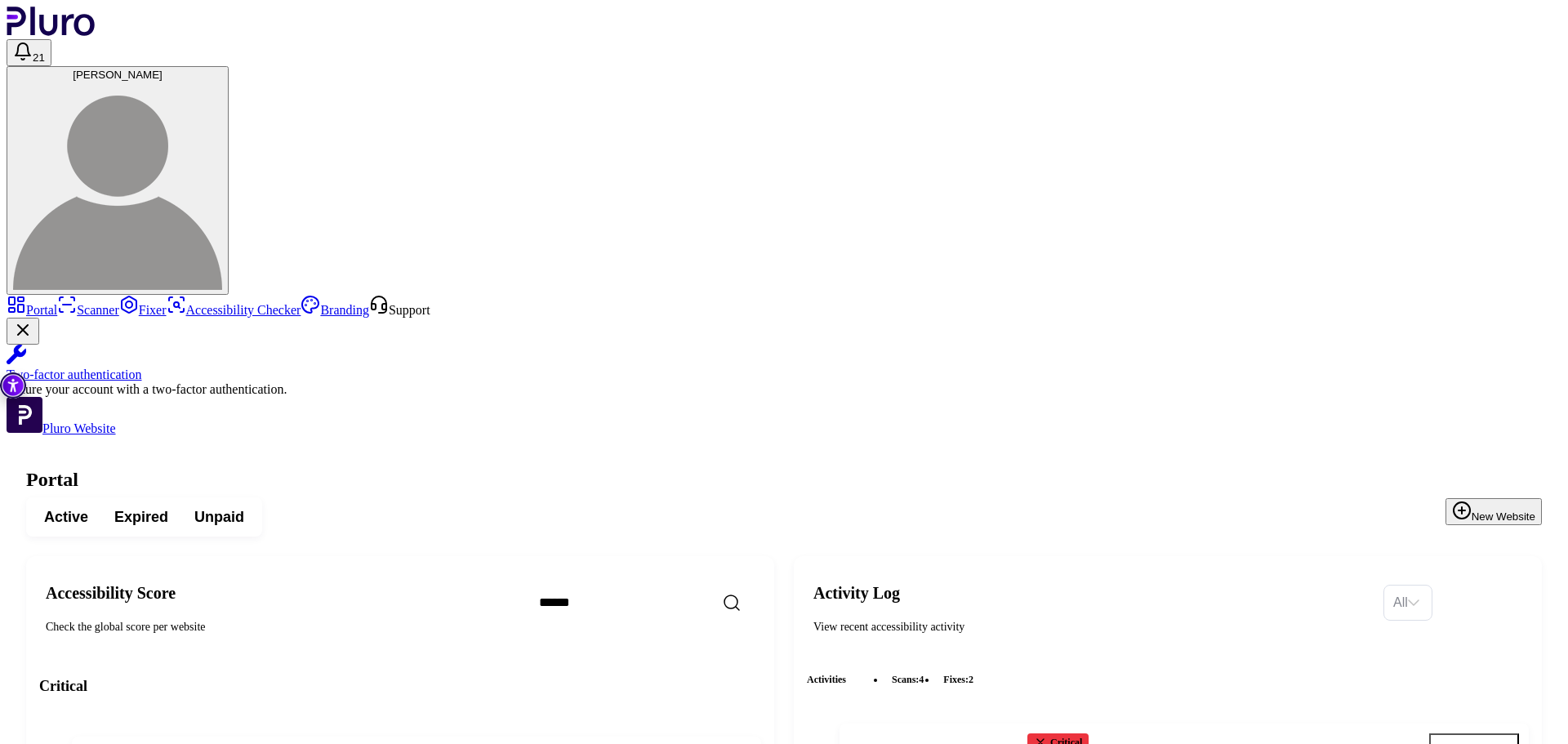
click at [162, 68] on span "[PERSON_NAME]" at bounding box center [117, 74] width 90 height 12
click at [718, 743] on icon "Open settings" at bounding box center [710, 758] width 17 height 17
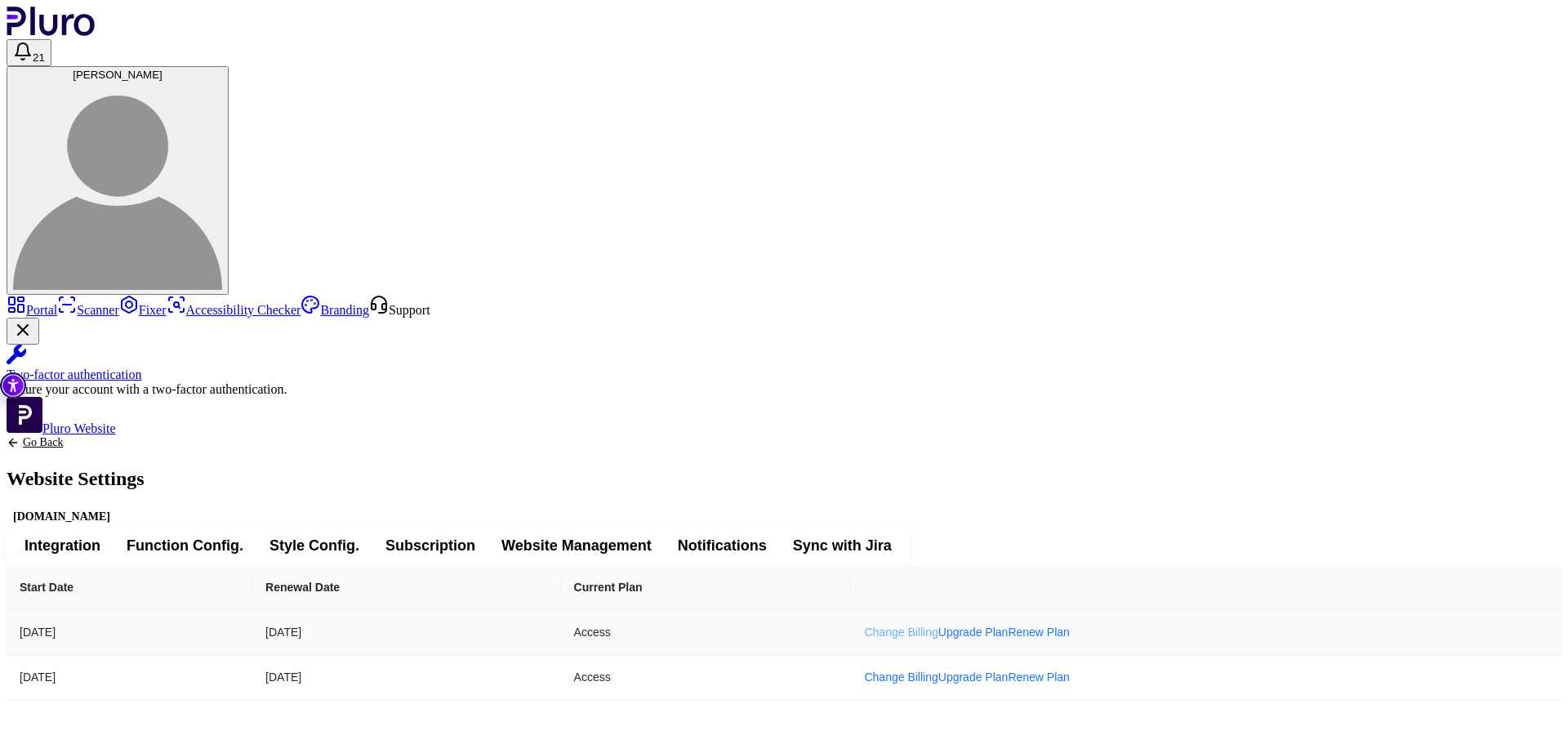
click at [938, 625] on link "Change Billing" at bounding box center [900, 631] width 73 height 13
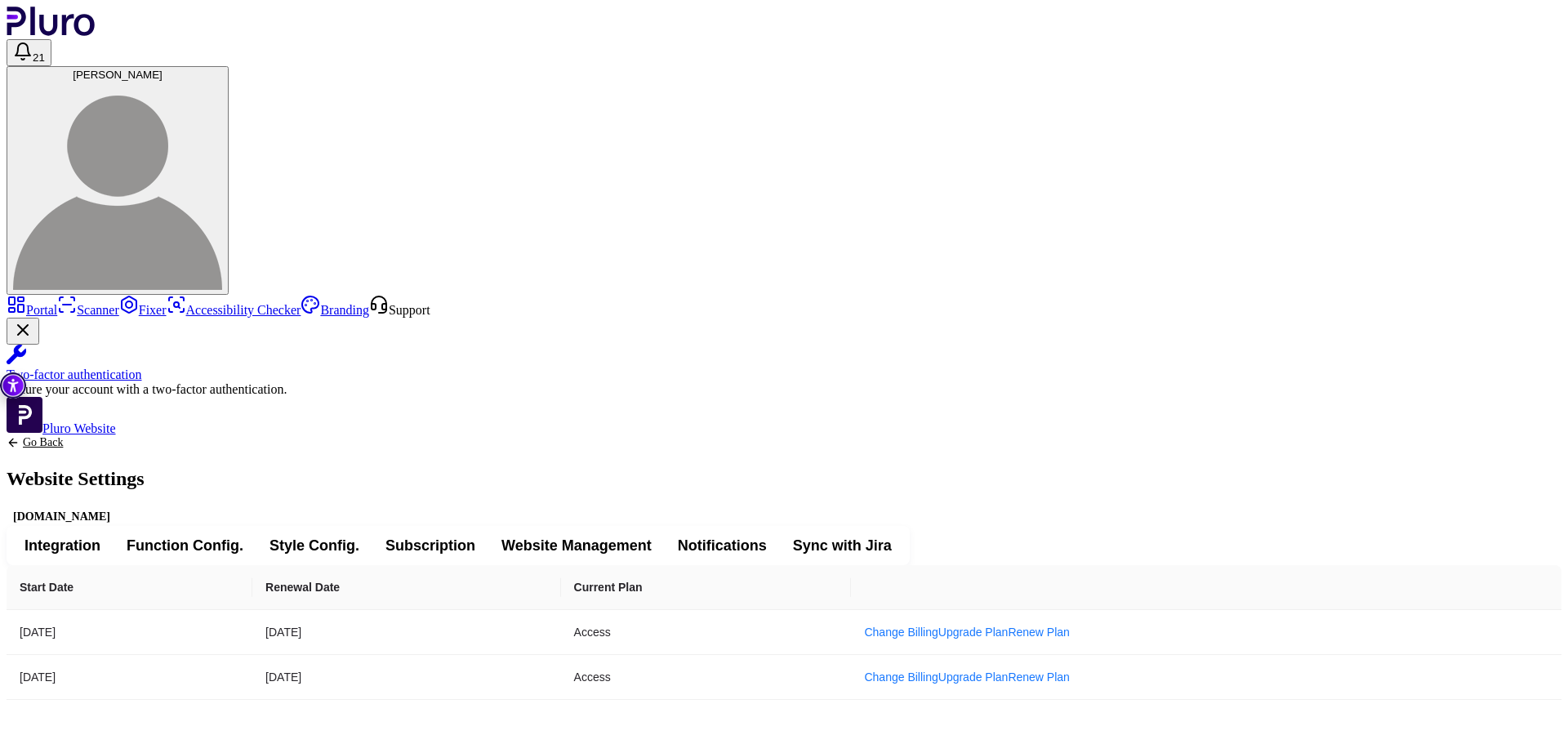
click at [1157, 565] on div "Start Date Renewal Date Current Plan 03.04.2024 04.04.2025 Access Change Billin…" at bounding box center [784, 632] width 1555 height 135
click at [938, 625] on link "Change Billing" at bounding box center [900, 631] width 73 height 13
click at [938, 671] on link "Change Billing" at bounding box center [900, 677] width 73 height 13
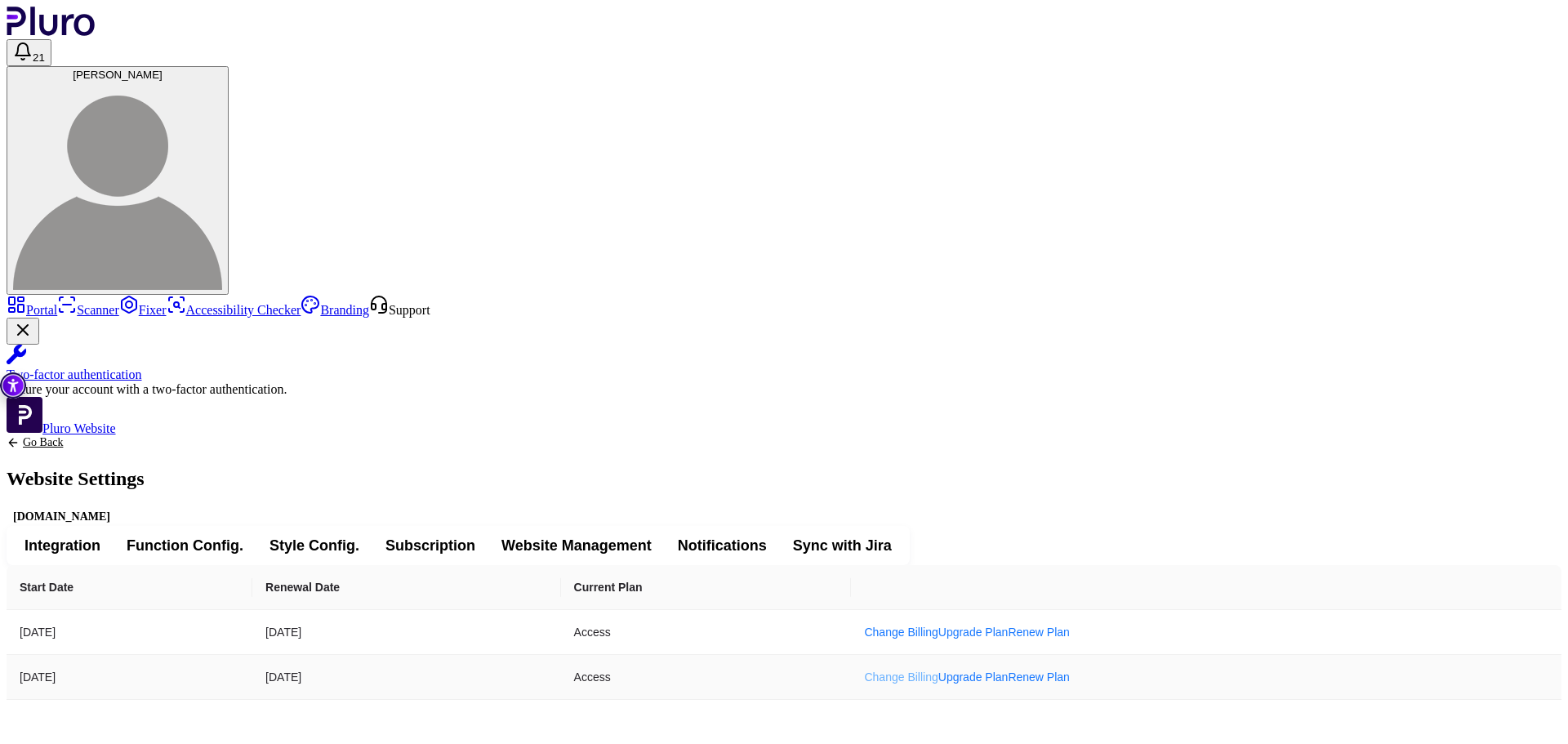
click at [938, 671] on link "Change Billing" at bounding box center [900, 677] width 73 height 13
click at [1556, 31] on header "21 [PERSON_NAME]" at bounding box center [784, 150] width 1555 height 288
drag, startPoint x: 1542, startPoint y: 30, endPoint x: 1531, endPoint y: 34, distance: 11.7
click at [229, 66] on button "[PERSON_NAME]" at bounding box center [118, 180] width 223 height 229
click at [223, 81] on img at bounding box center [117, 185] width 209 height 209
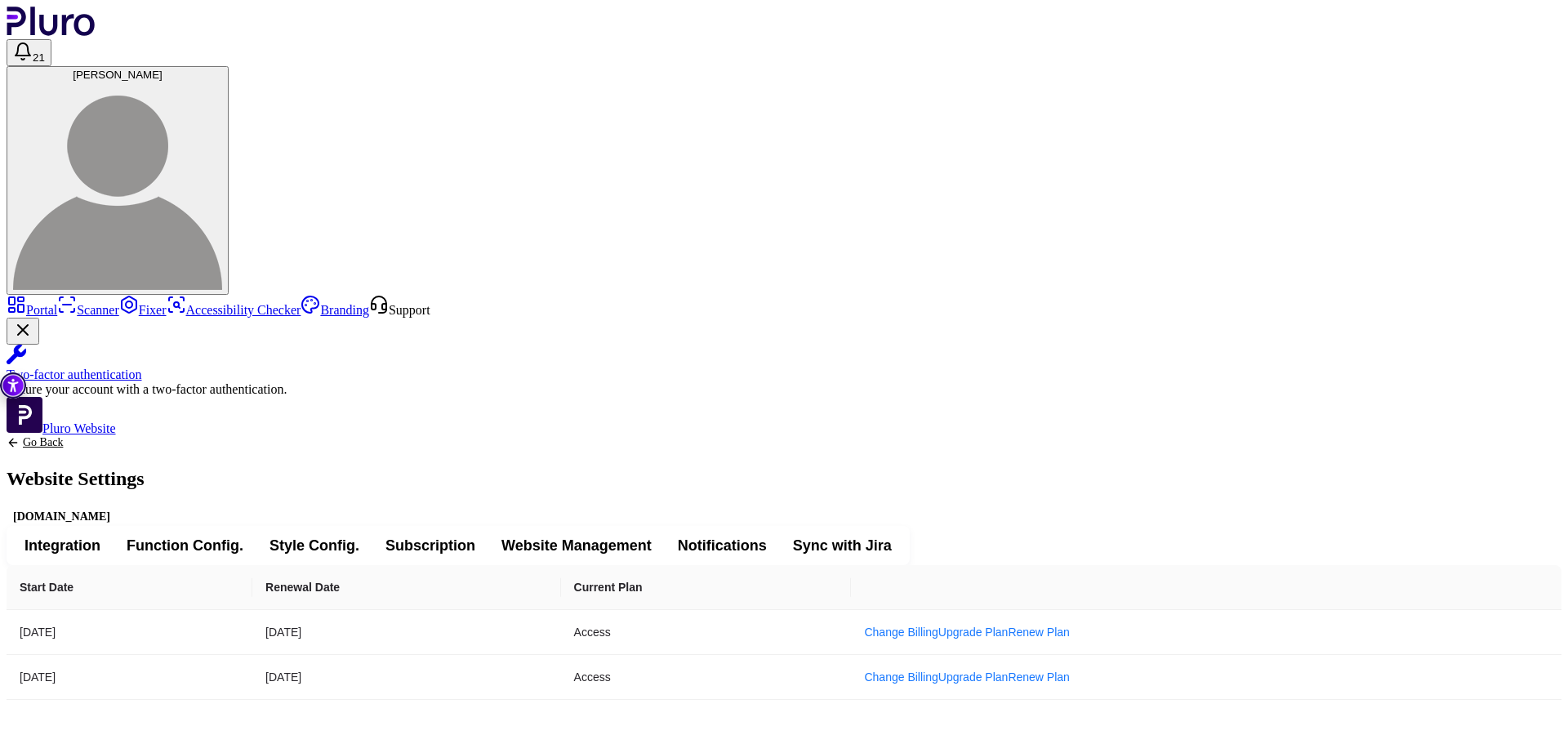
click at [223, 81] on img at bounding box center [117, 185] width 209 height 209
click at [162, 68] on span "[PERSON_NAME]" at bounding box center [117, 74] width 90 height 12
click at [144, 436] on link "Go Back" at bounding box center [75, 442] width 138 height 13
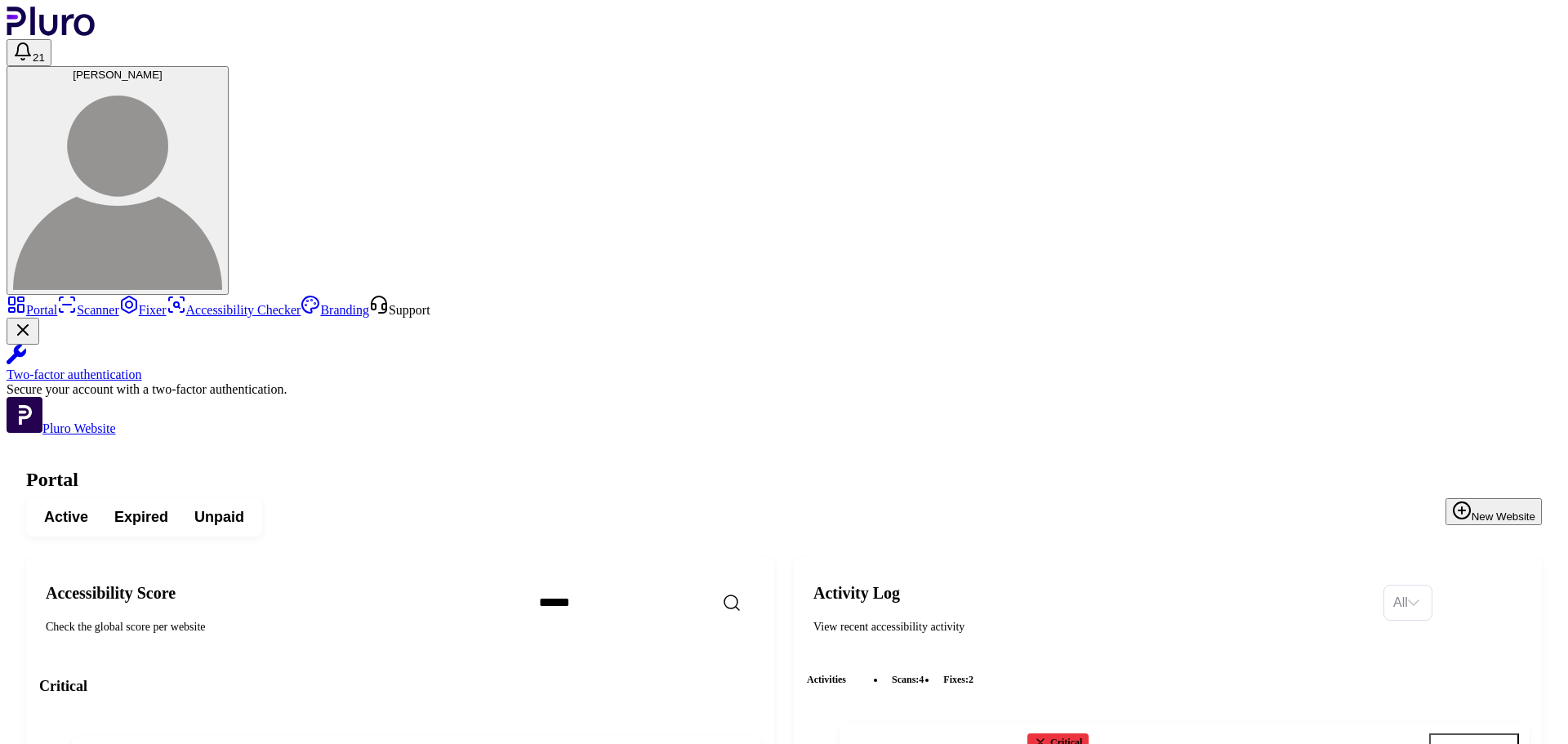
click at [223, 81] on img at bounding box center [117, 185] width 209 height 209
click at [162, 68] on span "[PERSON_NAME]" at bounding box center [117, 74] width 90 height 12
click at [1554, 37] on header "21 Dan Stramer" at bounding box center [784, 150] width 1555 height 288
click at [162, 68] on span "[PERSON_NAME]" at bounding box center [117, 74] width 90 height 12
click at [716, 743] on icon "Open settings" at bounding box center [710, 758] width 12 height 14
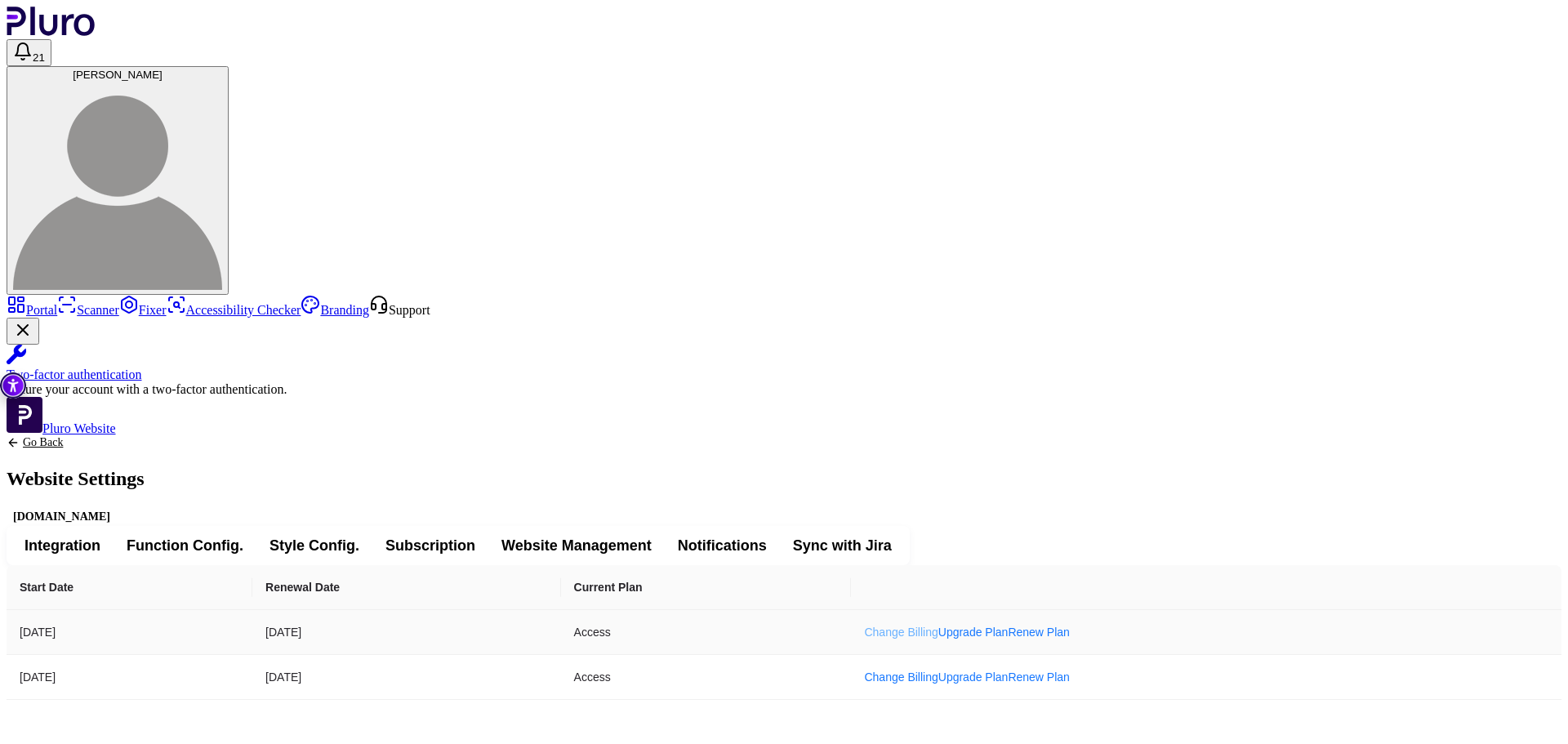
click at [938, 625] on link "Change Billing" at bounding box center [900, 631] width 73 height 13
click at [1069, 625] on link "Renew Plan" at bounding box center [1039, 631] width 62 height 13
click at [938, 625] on link "Change Billing" at bounding box center [900, 631] width 73 height 13
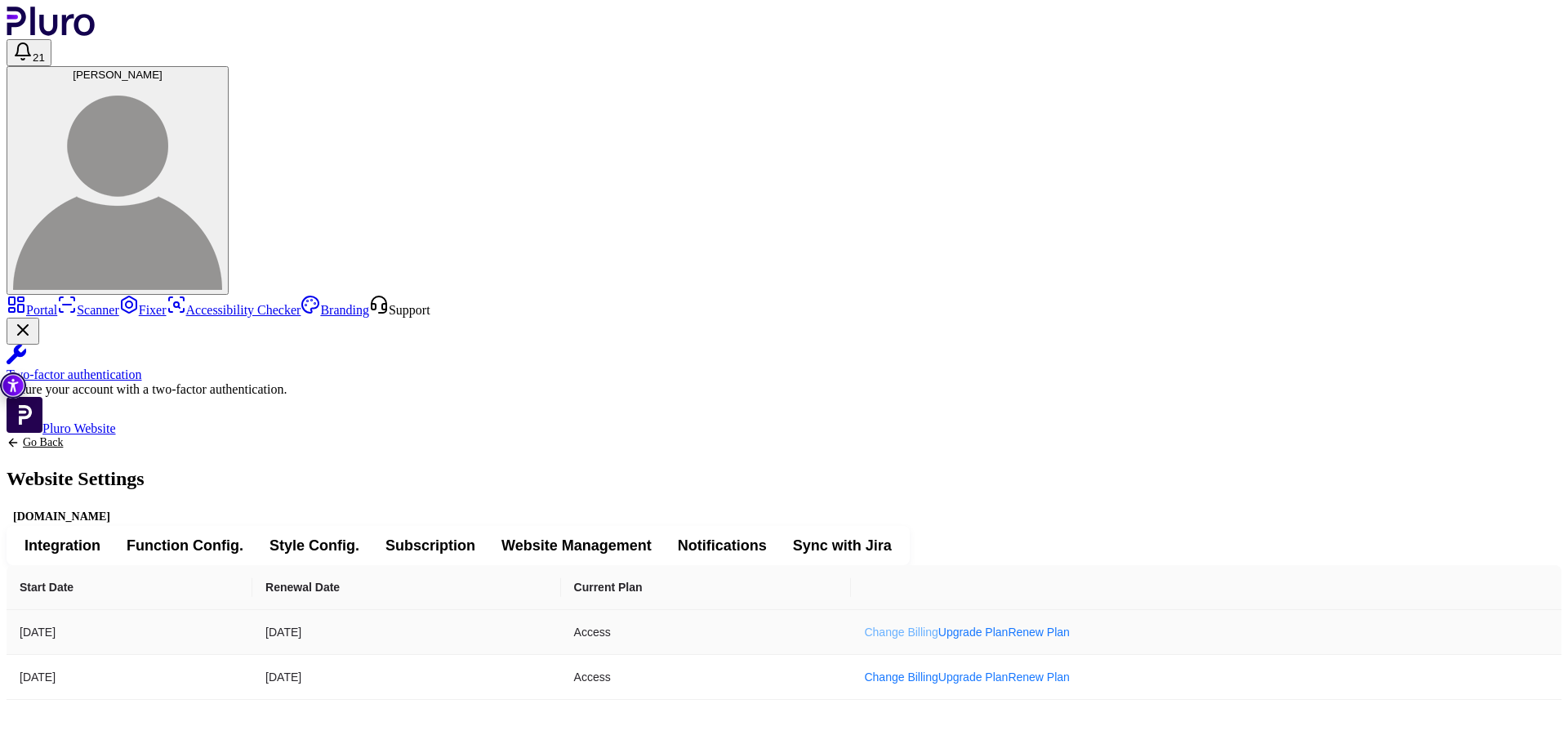
click at [938, 625] on link "Change Billing" at bounding box center [900, 631] width 73 height 13
click at [938, 671] on link "Change Billing" at bounding box center [900, 677] width 73 height 13
click at [229, 66] on button "[PERSON_NAME]" at bounding box center [118, 180] width 223 height 229
click at [162, 68] on span "[PERSON_NAME]" at bounding box center [117, 74] width 90 height 12
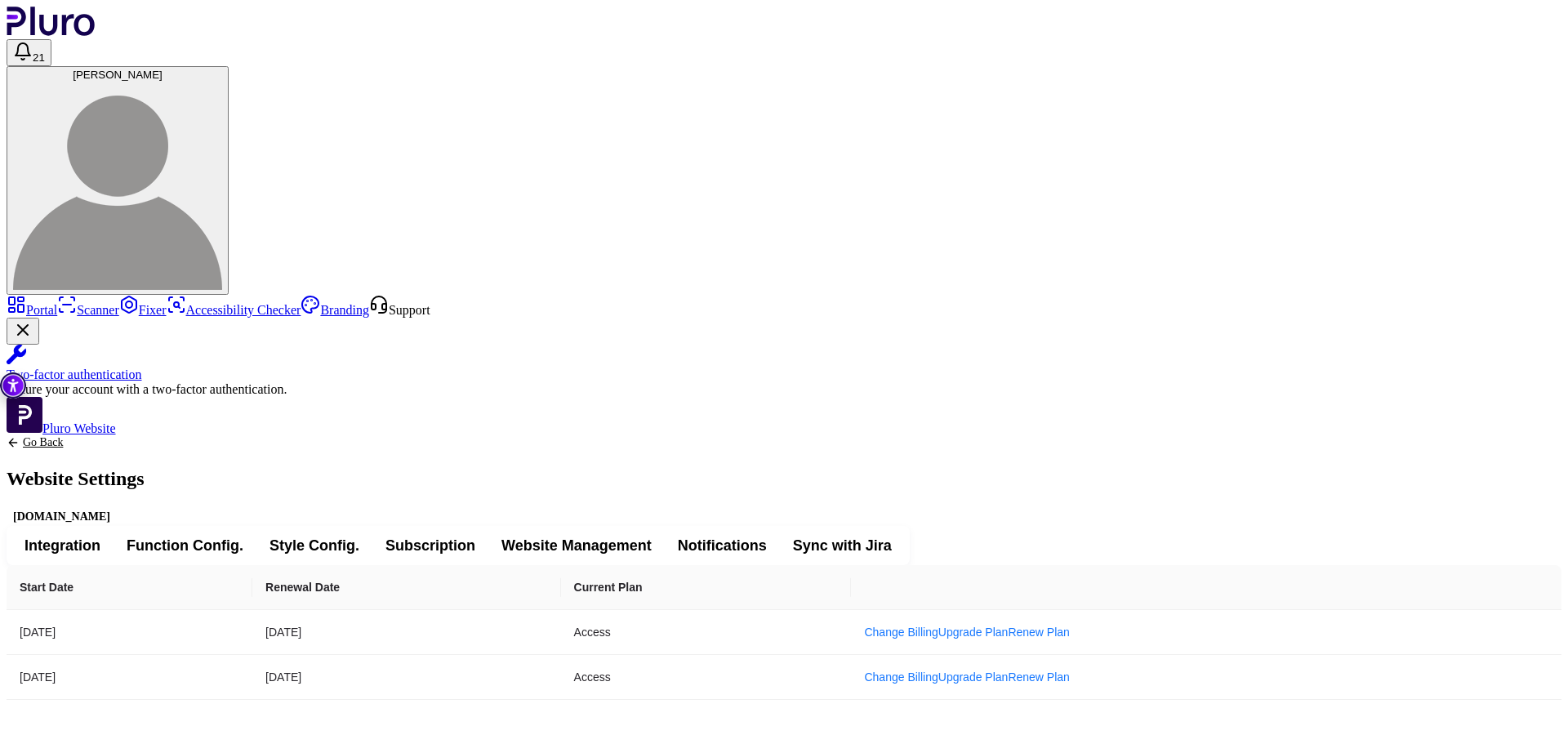
click at [162, 68] on span "[PERSON_NAME]" at bounding box center [117, 74] width 90 height 12
click at [144, 436] on link "Go Back" at bounding box center [75, 442] width 138 height 13
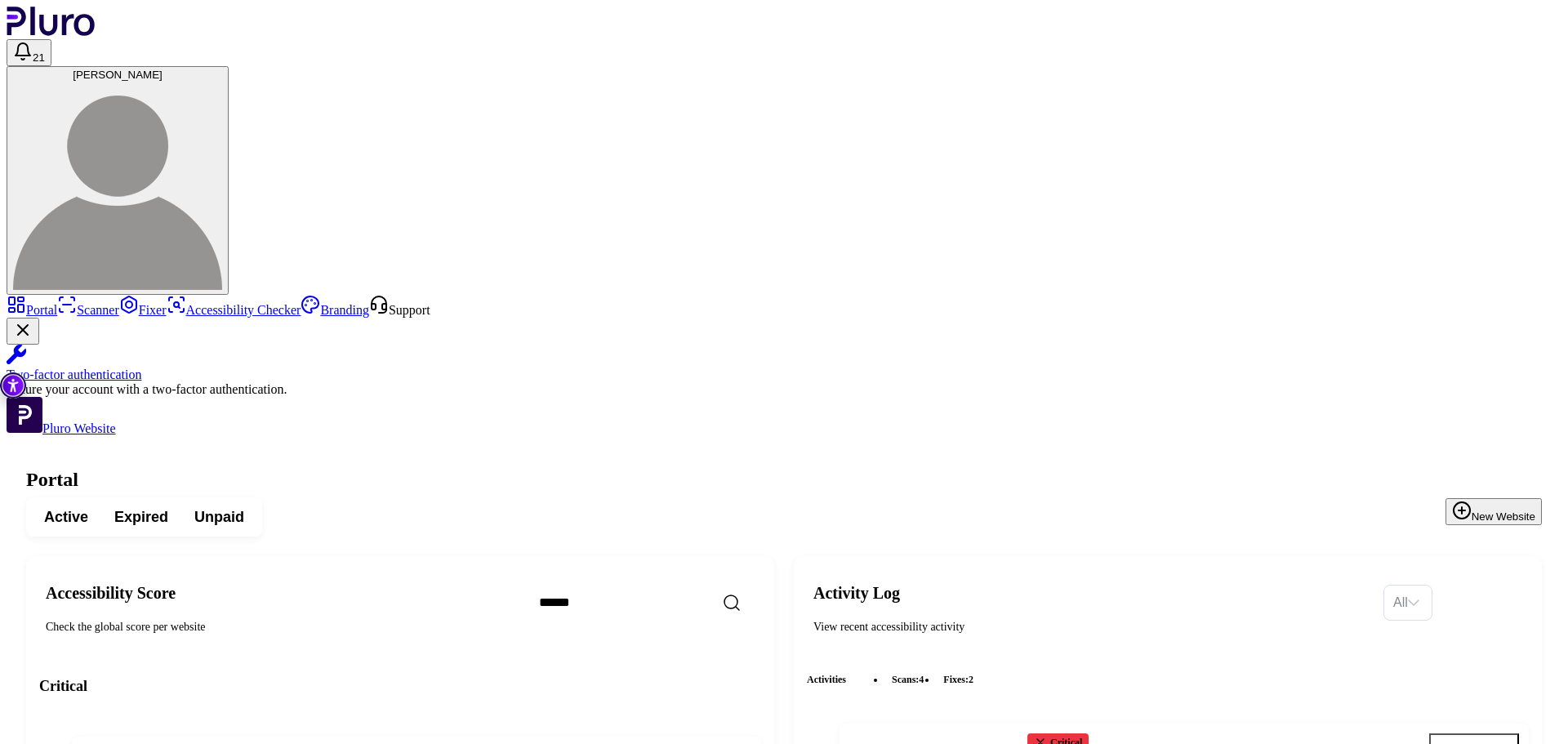
click at [229, 66] on button "Dan Stramer" at bounding box center [118, 180] width 223 height 229
click at [162, 68] on span "Dan Stramer" at bounding box center [117, 74] width 90 height 12
click at [1561, 26] on header "21 Dan Stramer" at bounding box center [784, 150] width 1555 height 288
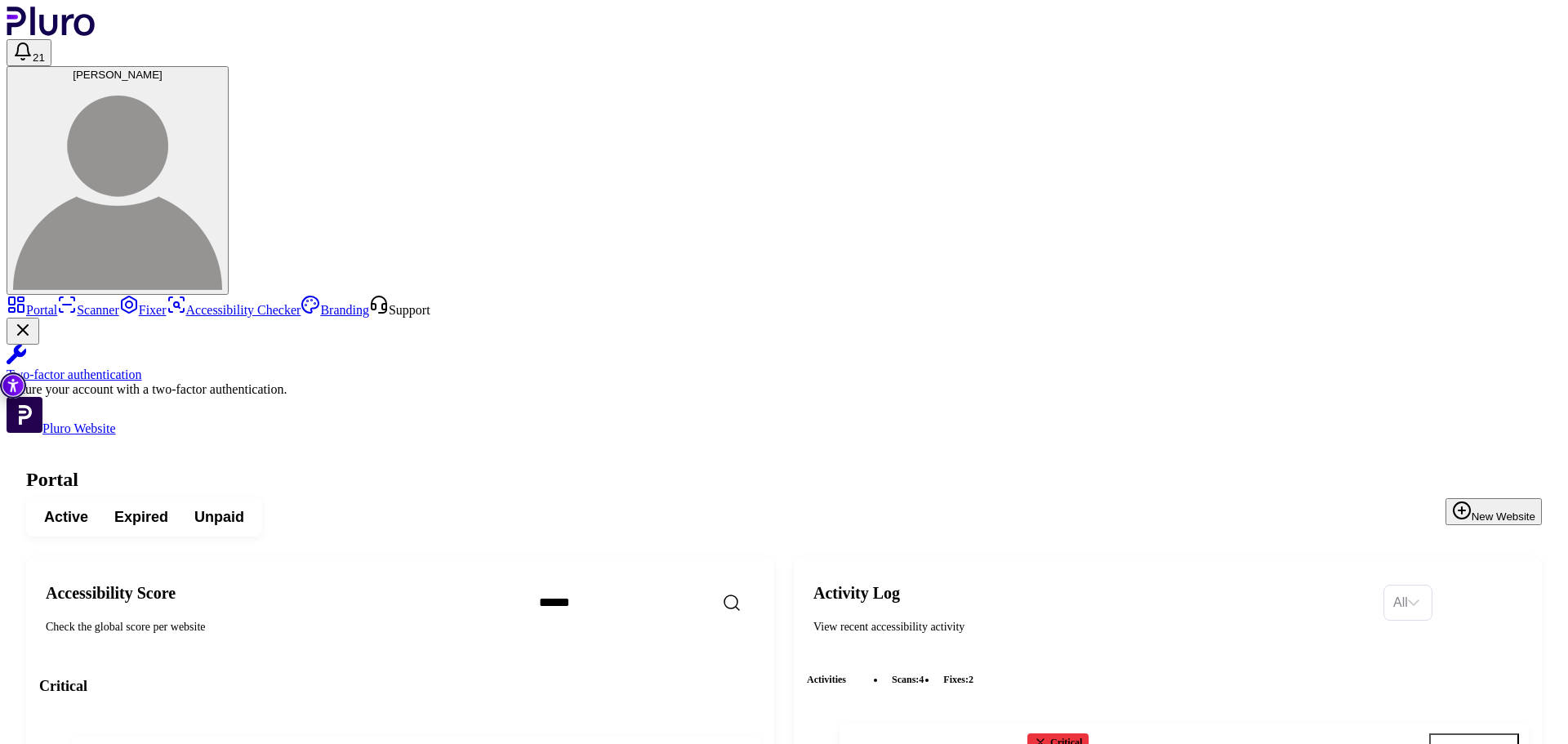
click at [223, 81] on img at bounding box center [117, 185] width 209 height 209
click at [146, 68] on span "pluro Demo" at bounding box center [118, 74] width 56 height 12
click at [223, 81] on img at bounding box center [117, 185] width 209 height 209
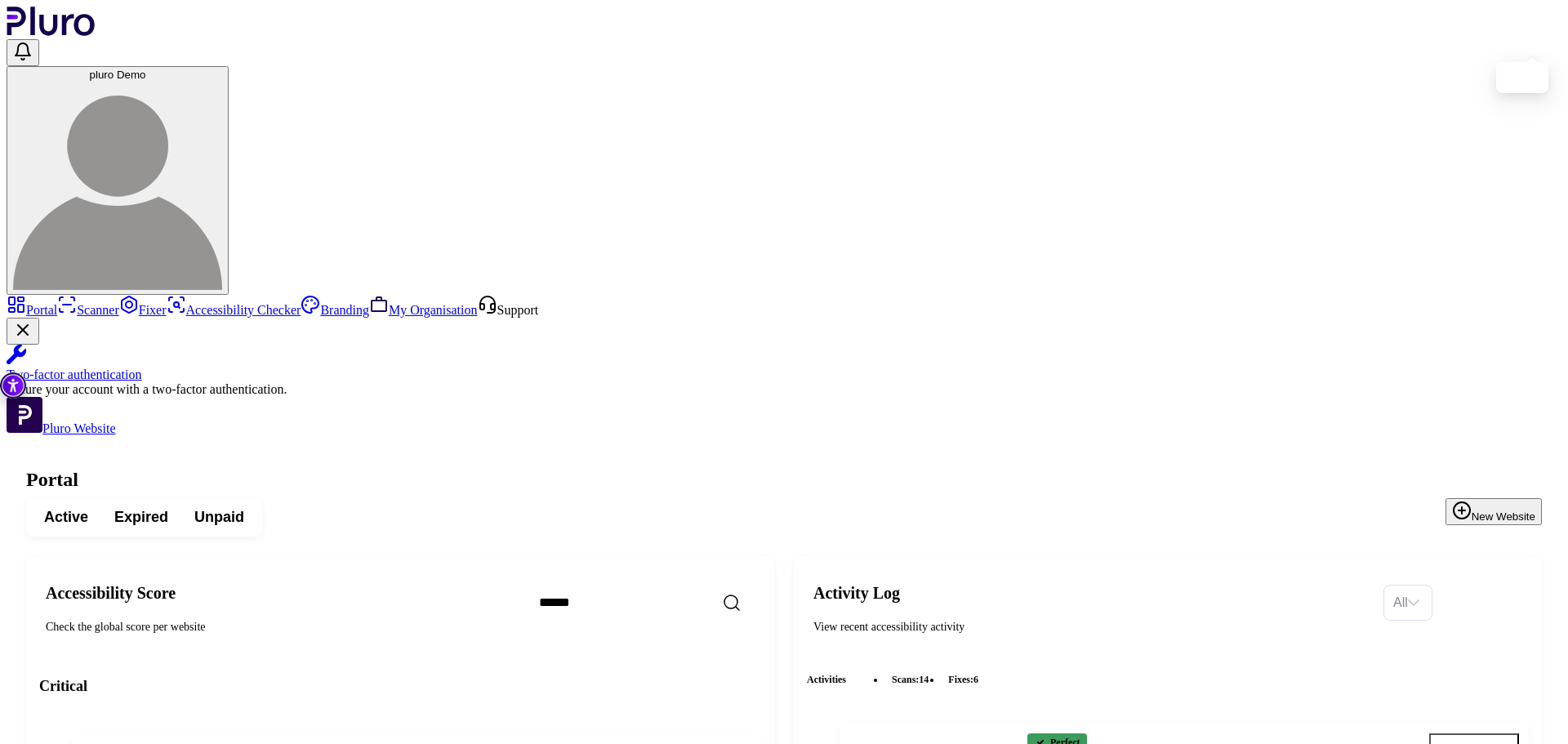
click at [223, 81] on img at bounding box center [117, 185] width 209 height 209
click at [146, 68] on span "pluro Demo" at bounding box center [118, 74] width 56 height 12
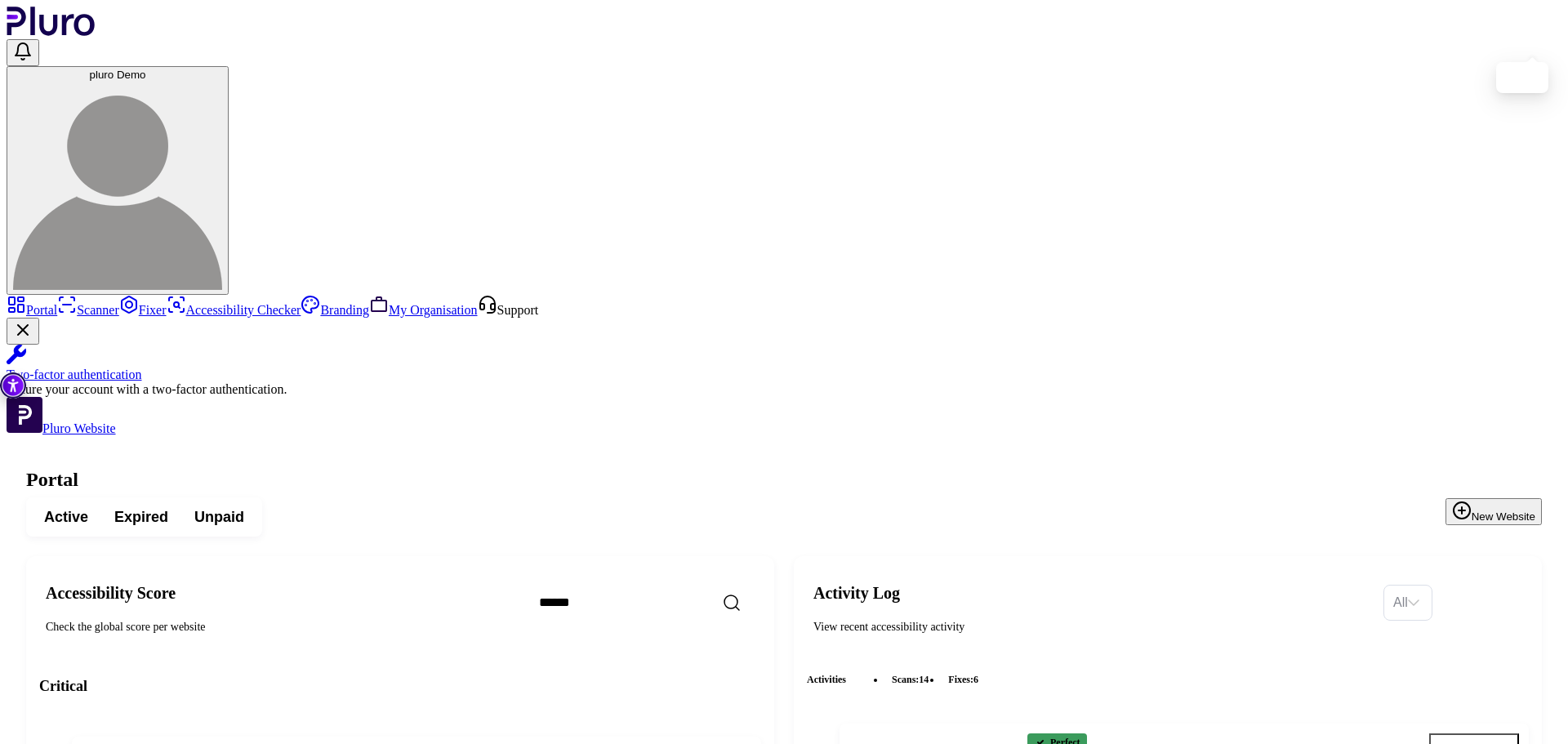
click at [146, 68] on span "pluro Demo" at bounding box center [118, 74] width 56 height 12
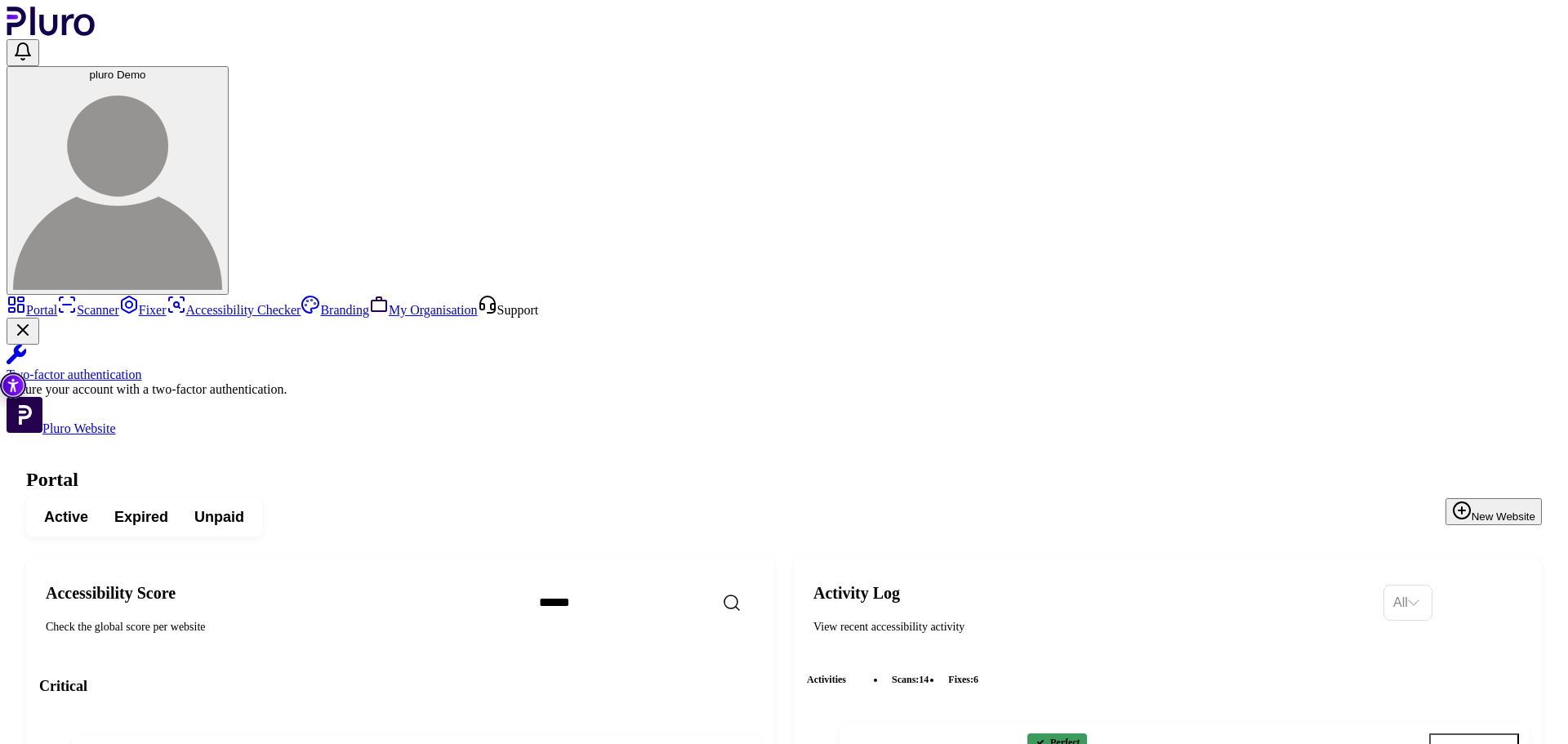
click at [229, 66] on button "pluro Demo" at bounding box center [118, 180] width 223 height 229
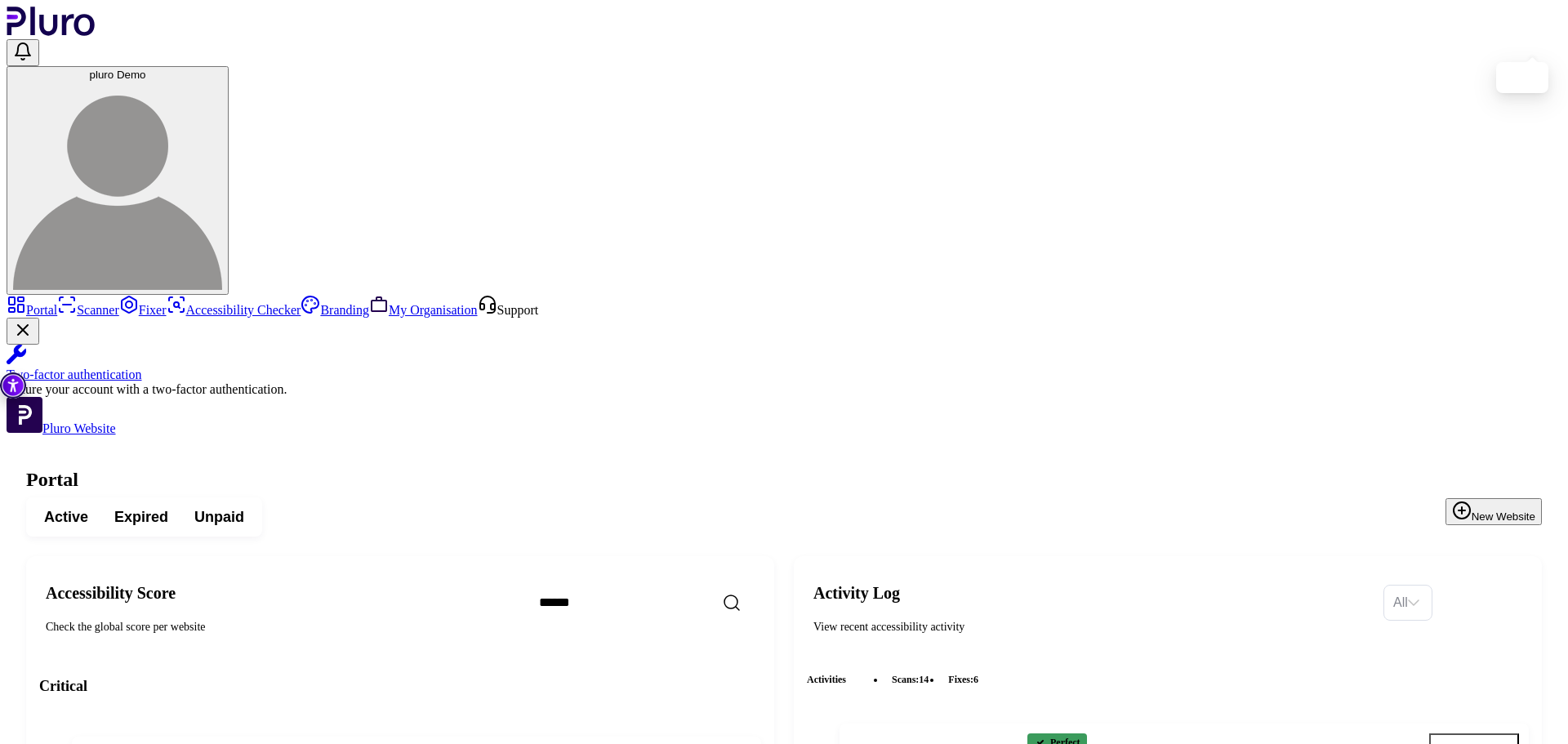
click at [146, 68] on span "pluro Demo" at bounding box center [118, 74] width 56 height 12
click at [40, 40] on button "Open notifications, you have undefined new notifications" at bounding box center [23, 52] width 33 height 27
click at [31, 44] on icon "Open notifications, you have undefined new notifications" at bounding box center [23, 51] width 15 height 17
click at [1047, 53] on header "pluro Demo" at bounding box center [784, 150] width 1555 height 288
click at [1549, 36] on header "pluro Demo" at bounding box center [784, 150] width 1555 height 288
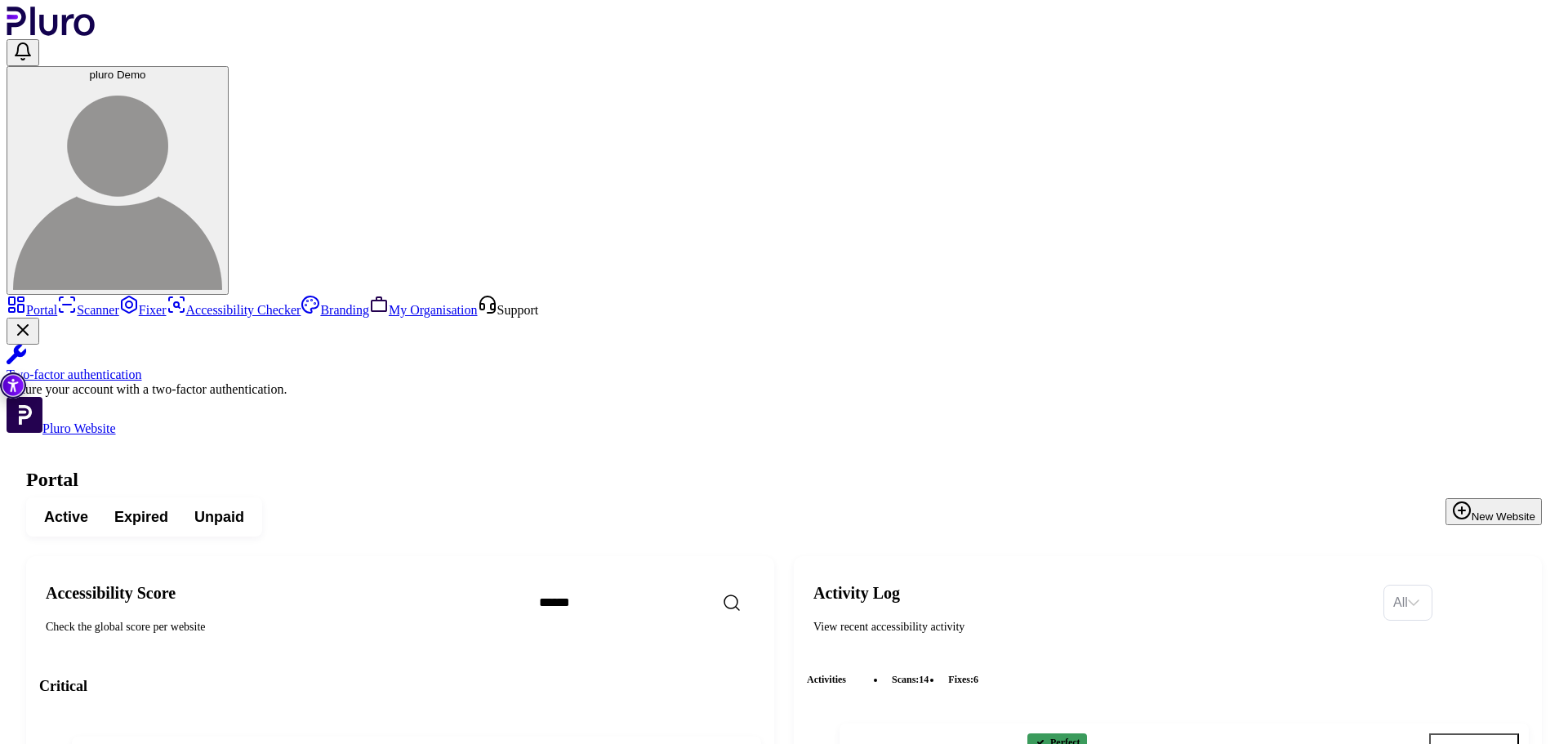
click at [146, 68] on span "pluro Demo" at bounding box center [118, 74] width 56 height 12
click at [223, 81] on img at bounding box center [117, 185] width 209 height 209
drag, startPoint x: 1517, startPoint y: 24, endPoint x: 1538, endPoint y: 26, distance: 21.1
click at [223, 81] on img at bounding box center [117, 185] width 209 height 209
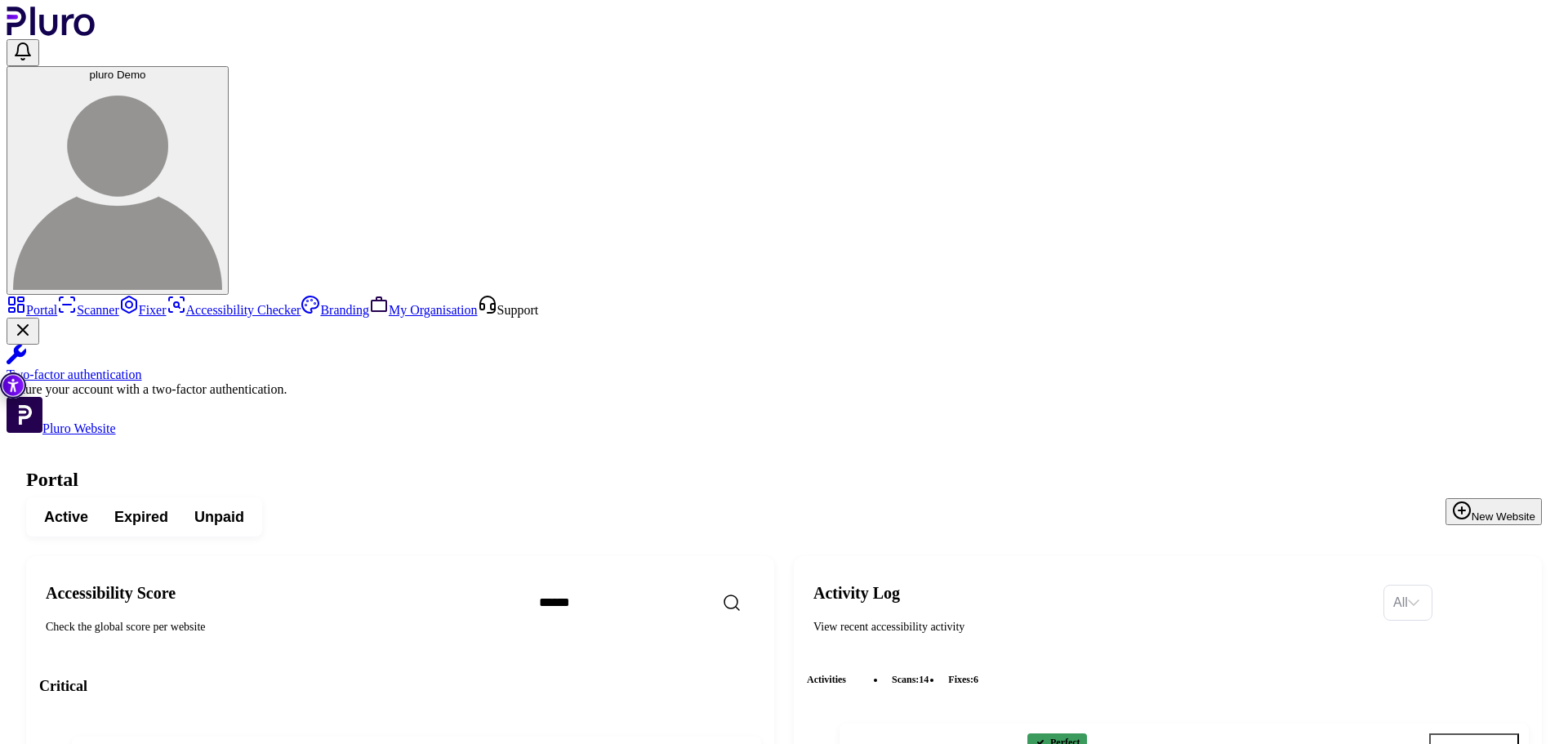
click at [223, 81] on img at bounding box center [117, 185] width 209 height 209
click at [146, 68] on span "pluro Demo" at bounding box center [118, 74] width 56 height 12
click at [229, 66] on button "pluro Demo" at bounding box center [118, 180] width 223 height 229
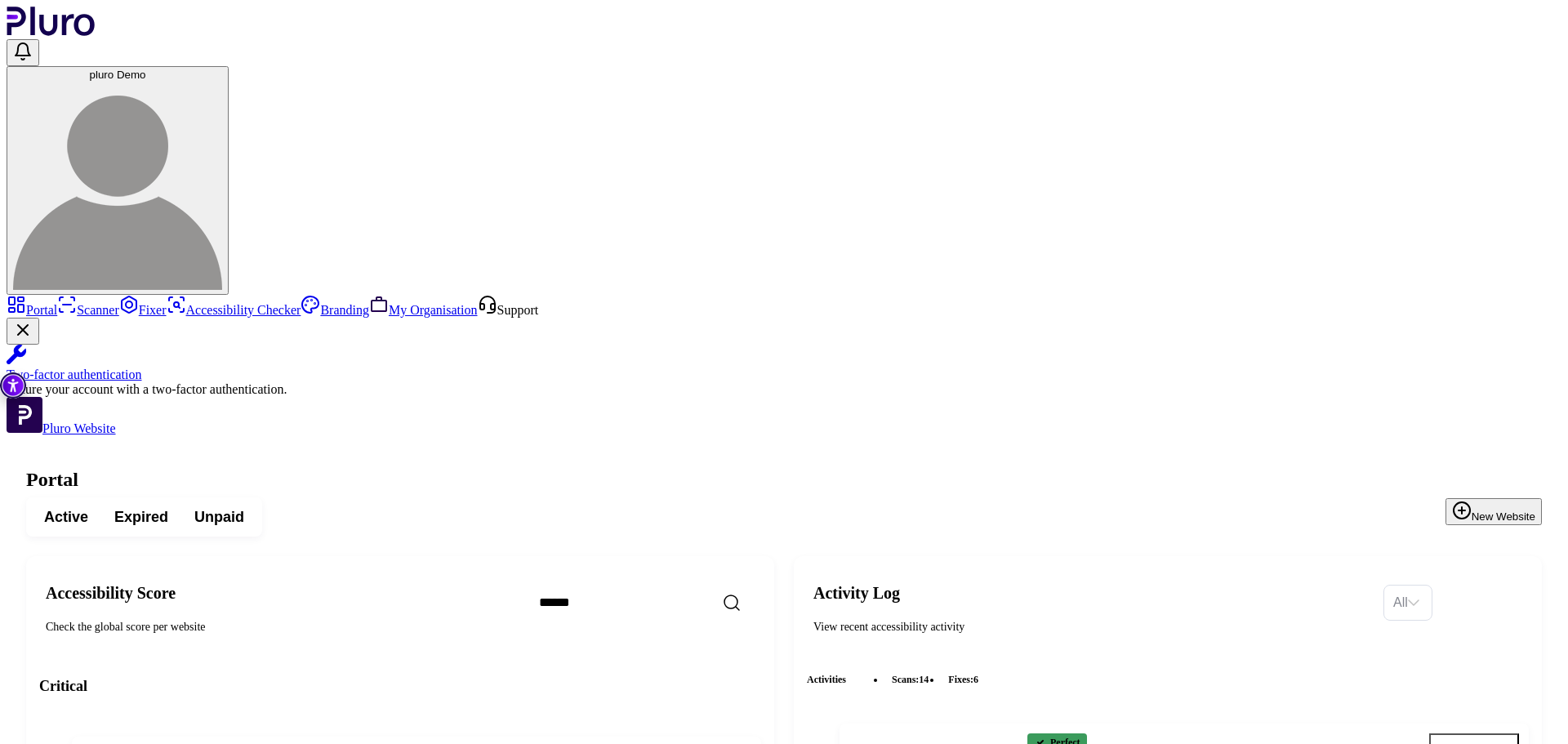
click at [229, 66] on button "pluro Demo" at bounding box center [118, 180] width 223 height 229
click at [223, 81] on img at bounding box center [117, 185] width 209 height 209
click at [716, 743] on icon "Open settings" at bounding box center [710, 758] width 12 height 14
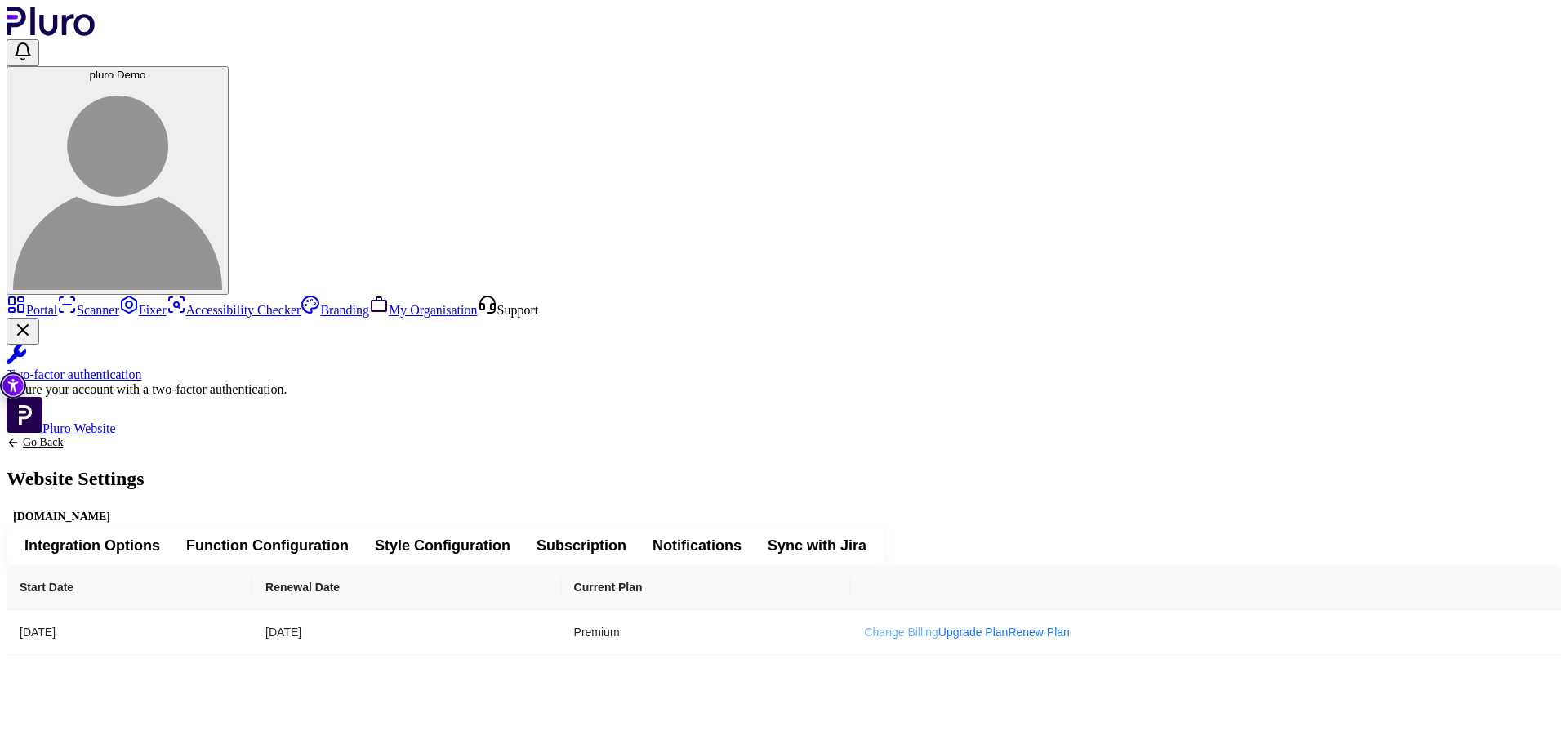
click at [938, 625] on link "Change Billing" at bounding box center [900, 631] width 73 height 13
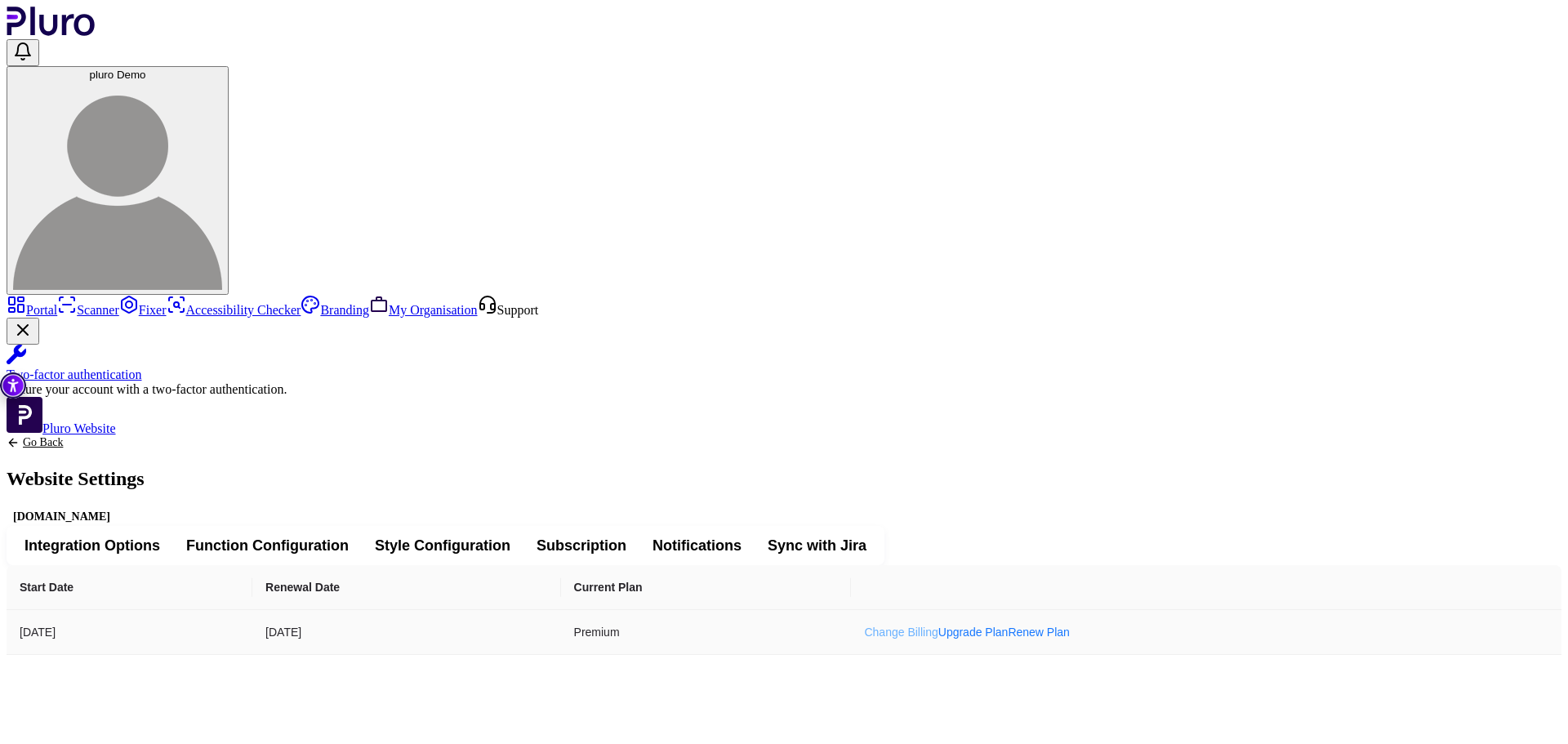
click at [938, 625] on link "Change Billing" at bounding box center [900, 631] width 73 height 13
click at [1008, 625] on link "Upgrade Plan" at bounding box center [972, 631] width 70 height 13
click at [144, 436] on link "Go Back" at bounding box center [75, 442] width 138 height 13
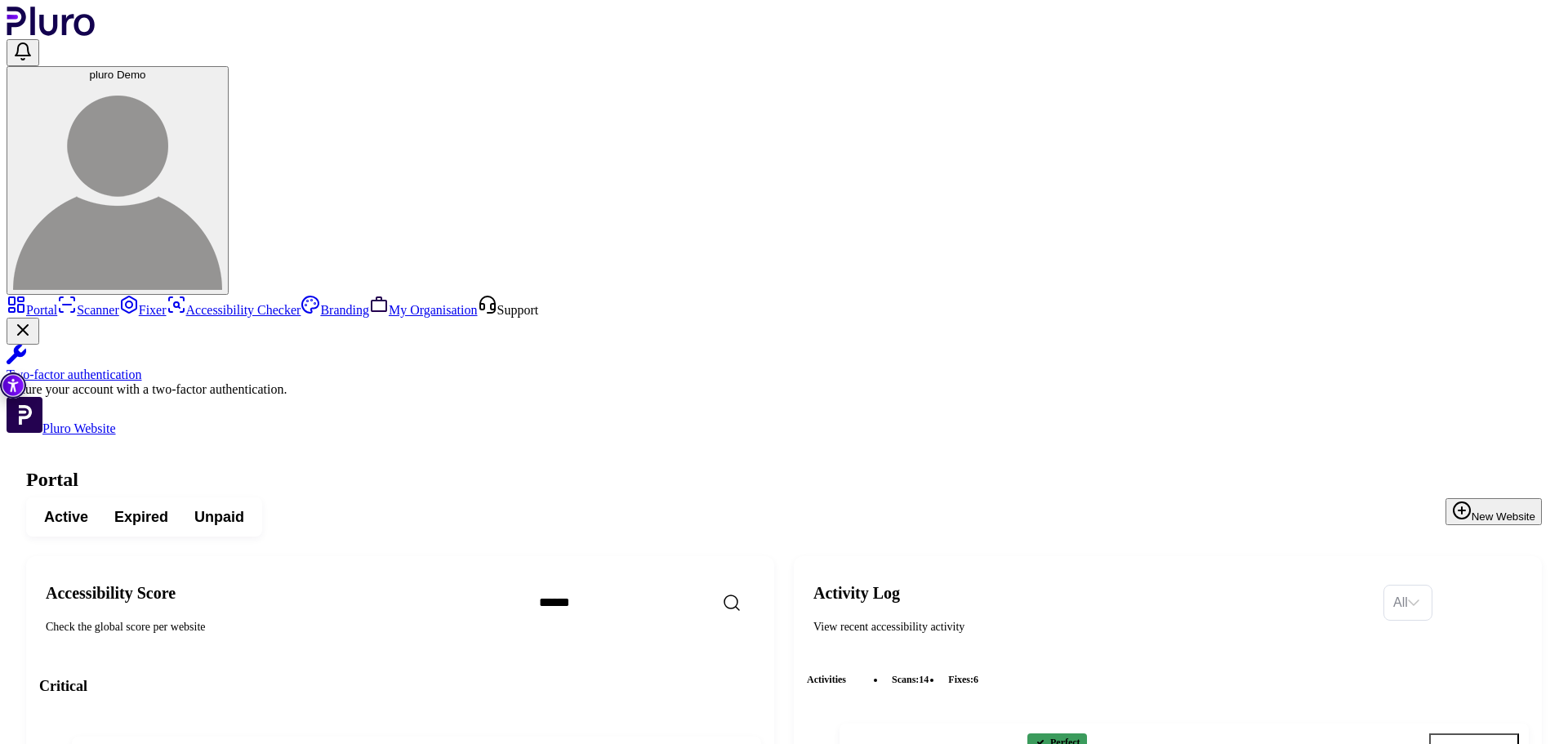
click at [146, 68] on span "pluro Demo" at bounding box center [118, 74] width 56 height 12
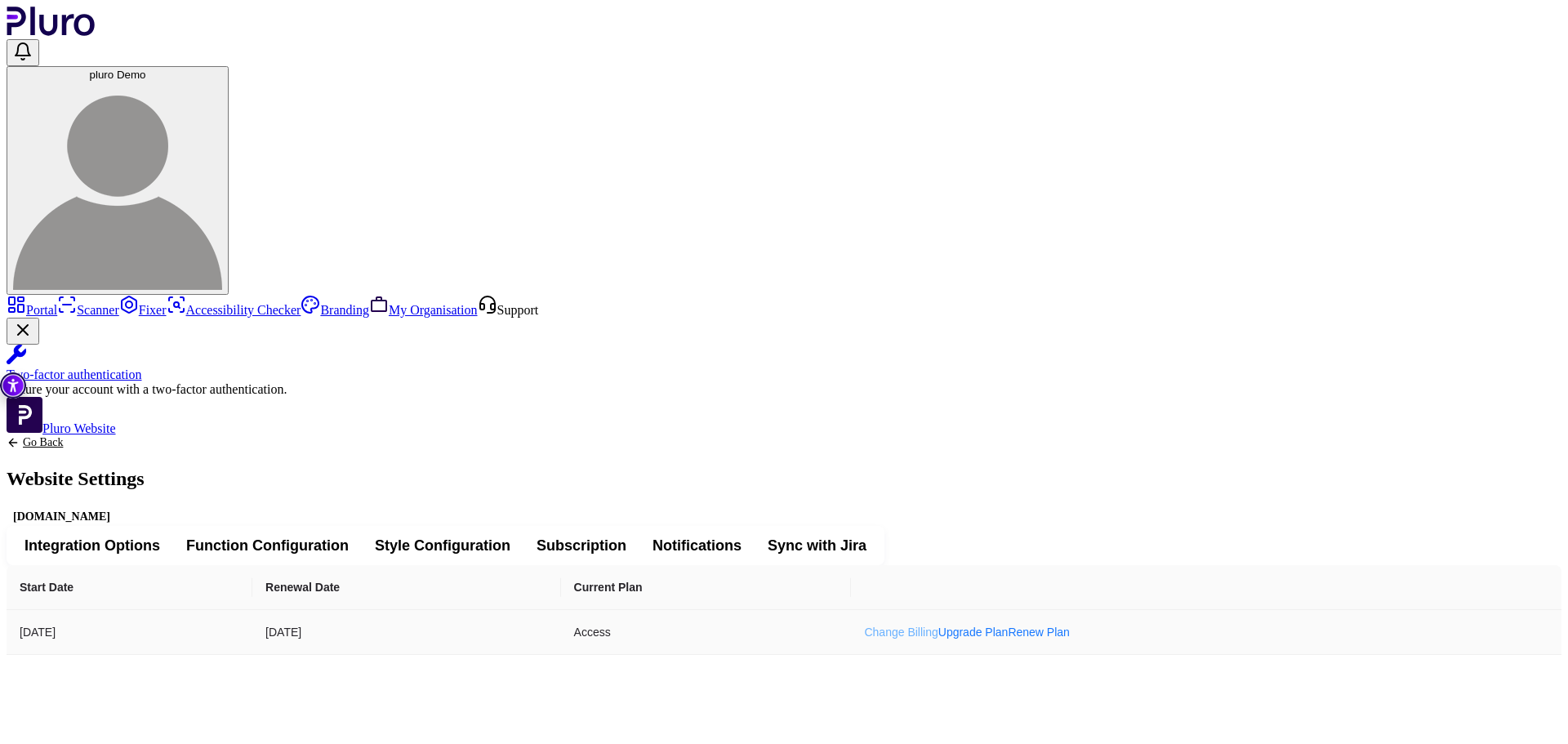
click at [938, 625] on link "Change Billing" at bounding box center [900, 631] width 73 height 13
click at [146, 68] on span "pluro Demo" at bounding box center [118, 74] width 56 height 12
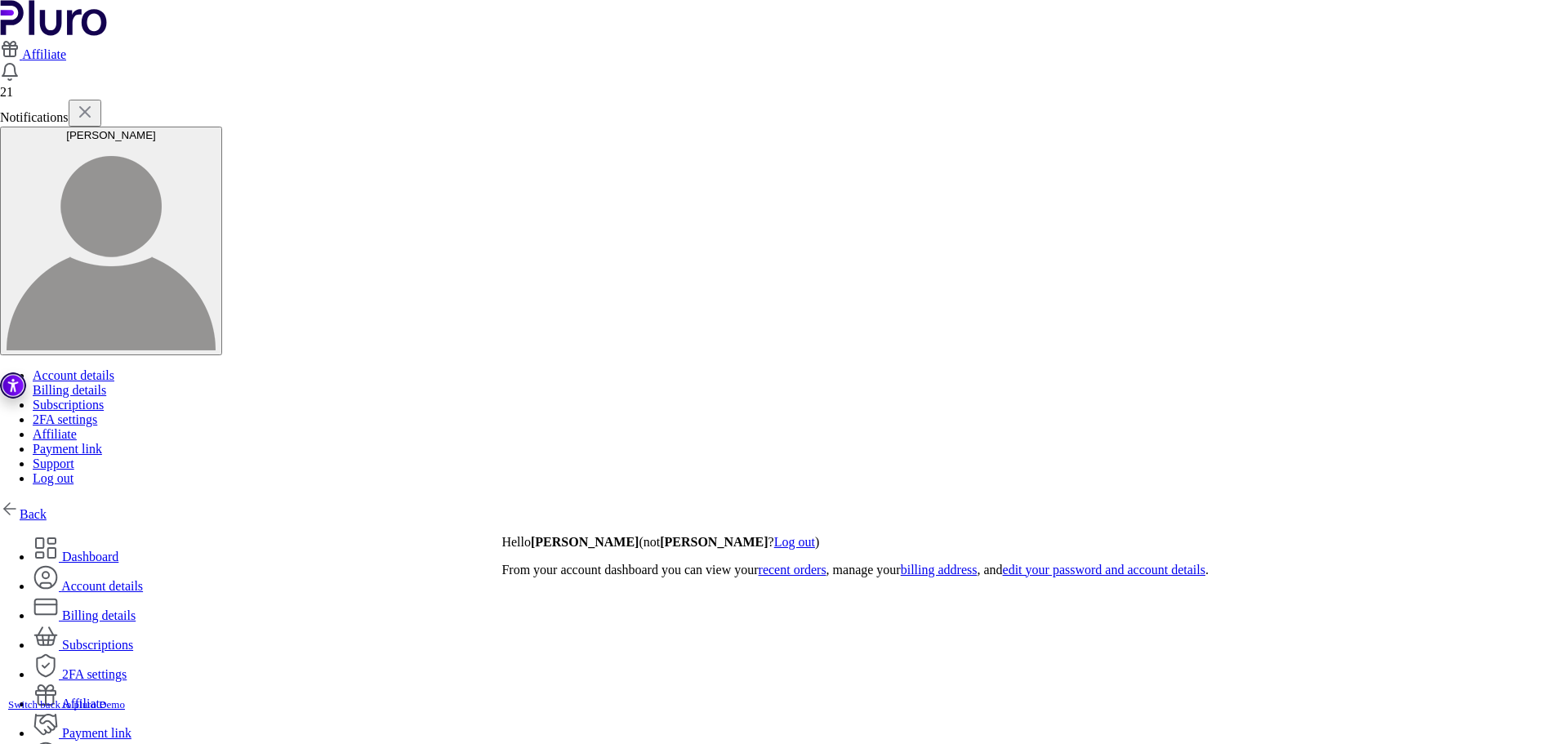
click at [46, 508] on link "Back" at bounding box center [23, 514] width 46 height 14
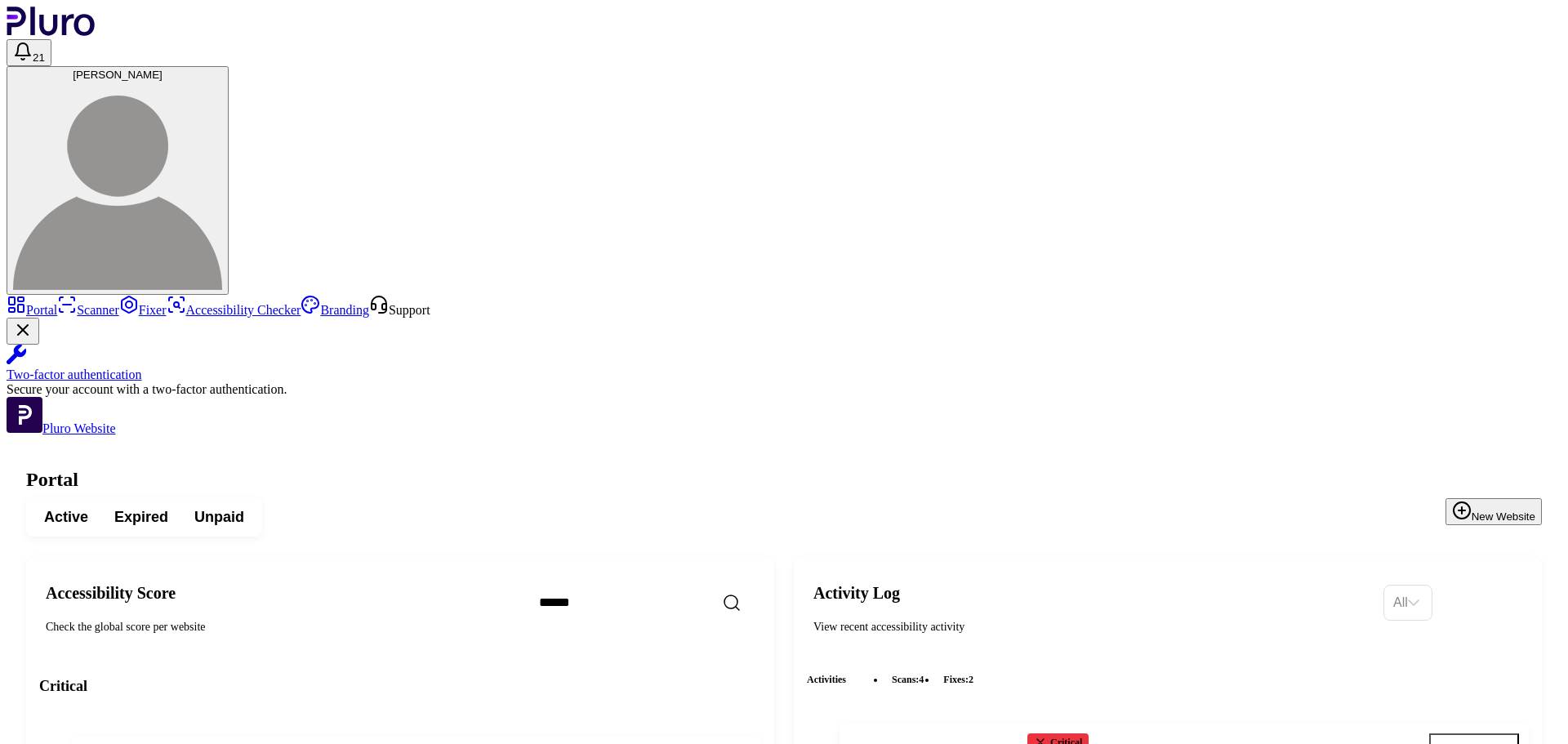
click at [229, 66] on button "[PERSON_NAME]" at bounding box center [118, 180] width 223 height 229
click at [223, 81] on img at bounding box center [117, 185] width 209 height 209
click at [229, 66] on button "[PERSON_NAME]" at bounding box center [118, 180] width 223 height 229
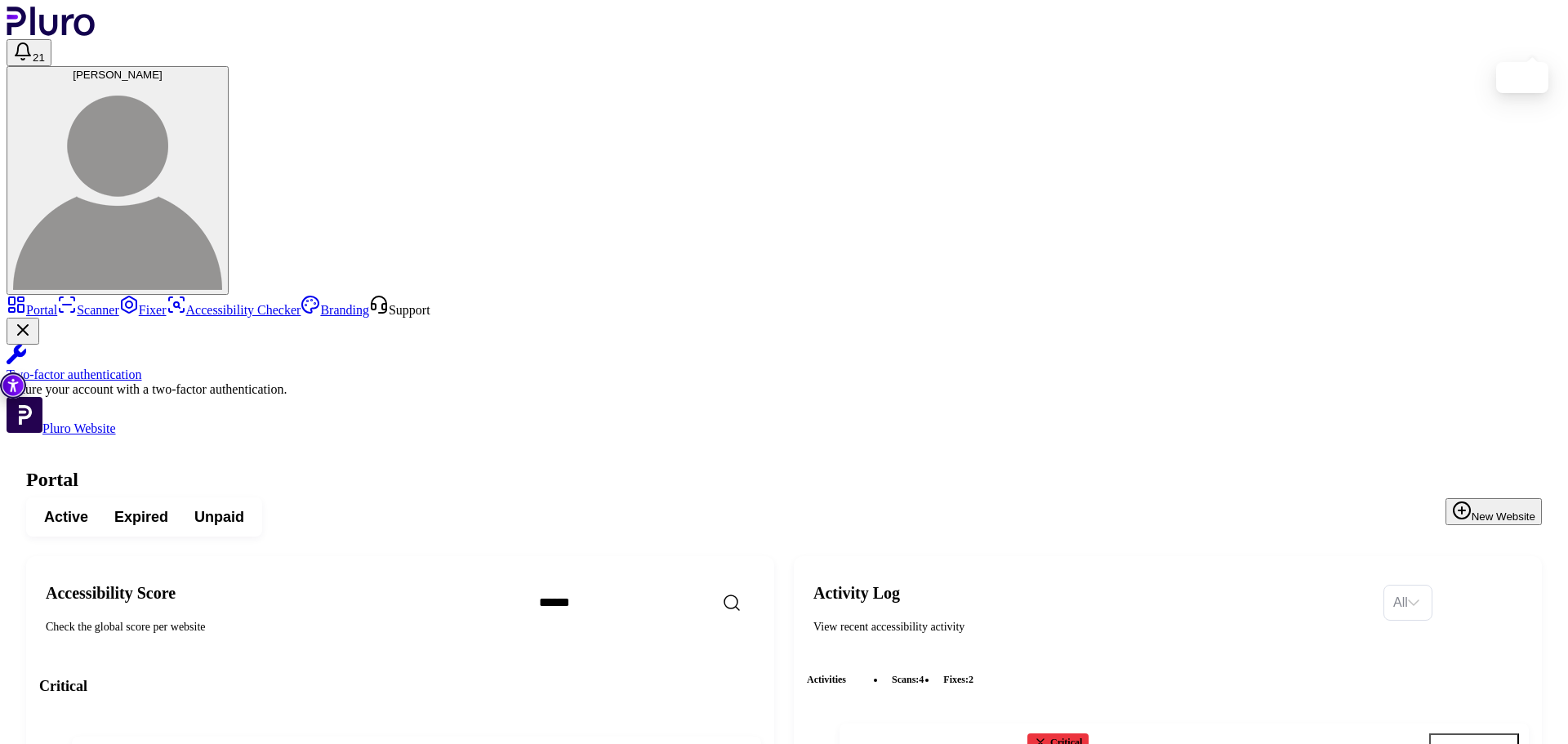
click at [229, 66] on button "[PERSON_NAME]" at bounding box center [118, 180] width 223 height 229
click at [1414, 40] on div "21 Dan Stramer" at bounding box center [784, 167] width 1555 height 255
click at [718, 743] on icon "Open settings" at bounding box center [710, 758] width 17 height 17
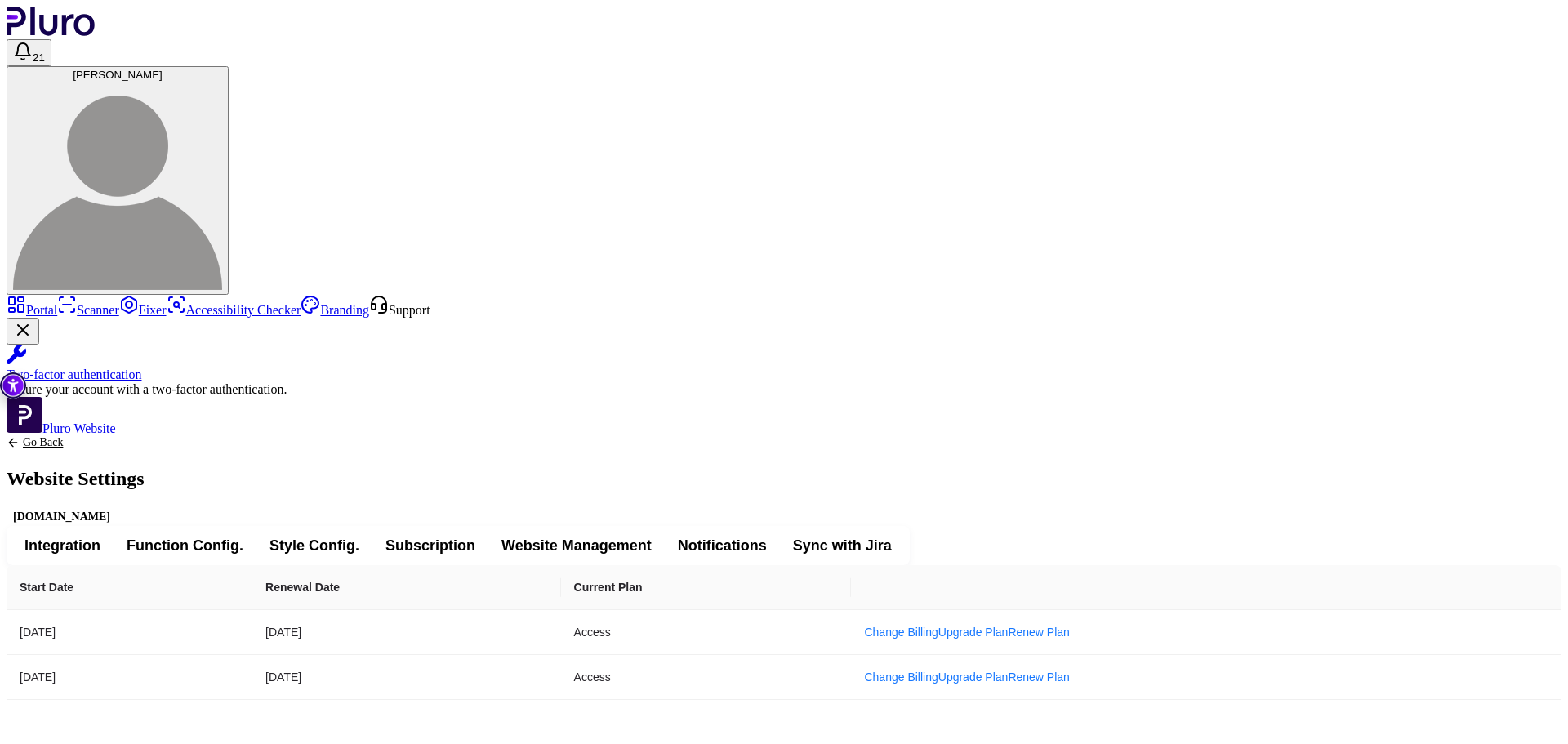
click at [652, 535] on span "Website Management" at bounding box center [577, 545] width 150 height 20
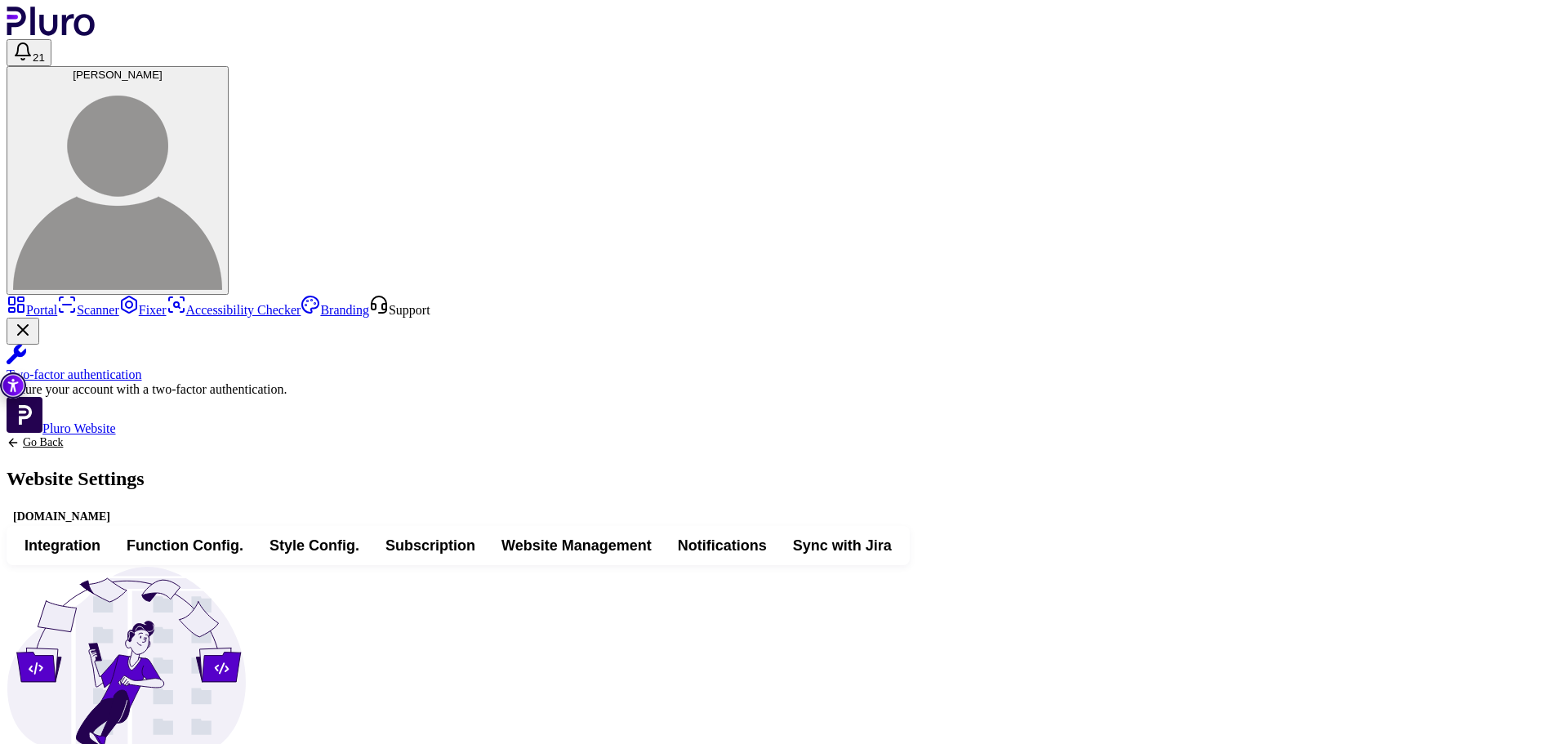
click at [489, 531] on button "Subscription" at bounding box center [429, 546] width 116 height 30
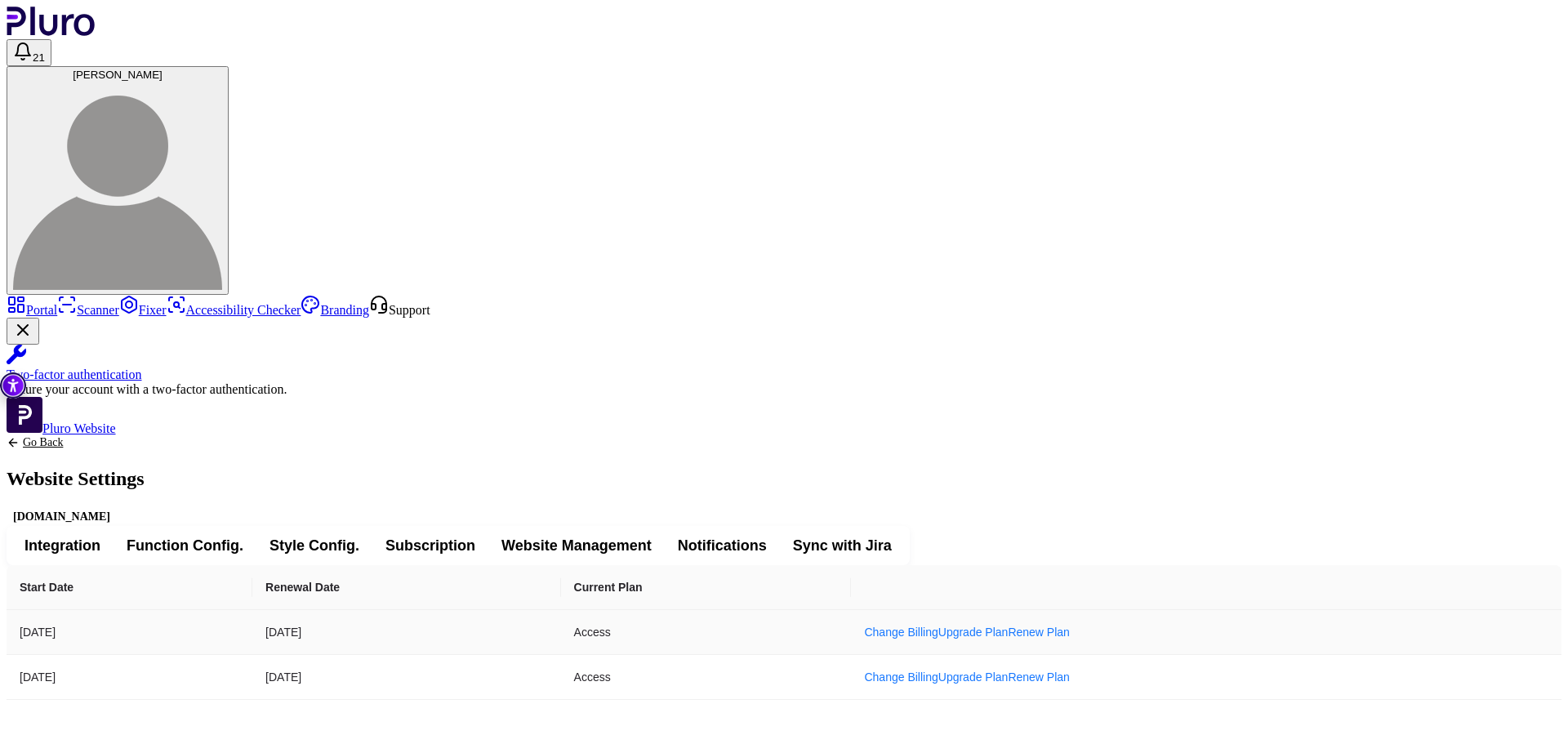
click at [1125, 610] on td "Change Billing Upgrade Plan Renew Plan" at bounding box center [1206, 632] width 710 height 45
click at [938, 625] on link "Change Billing" at bounding box center [900, 631] width 73 height 13
click at [359, 535] on span "Style Config." at bounding box center [314, 545] width 90 height 20
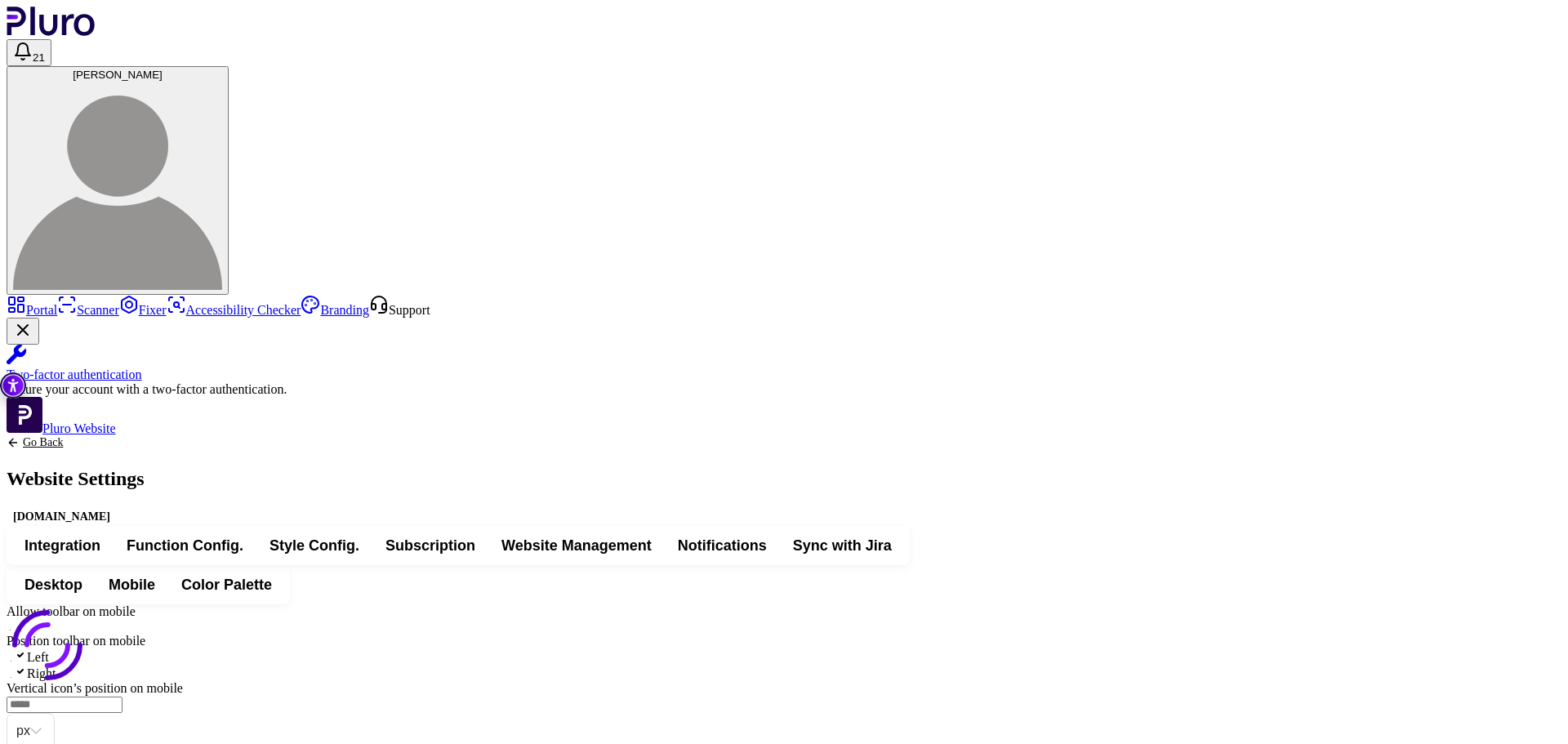
type input "***"
type input "*"
type input "**********"
click at [144, 436] on link "Go Back" at bounding box center [75, 442] width 138 height 13
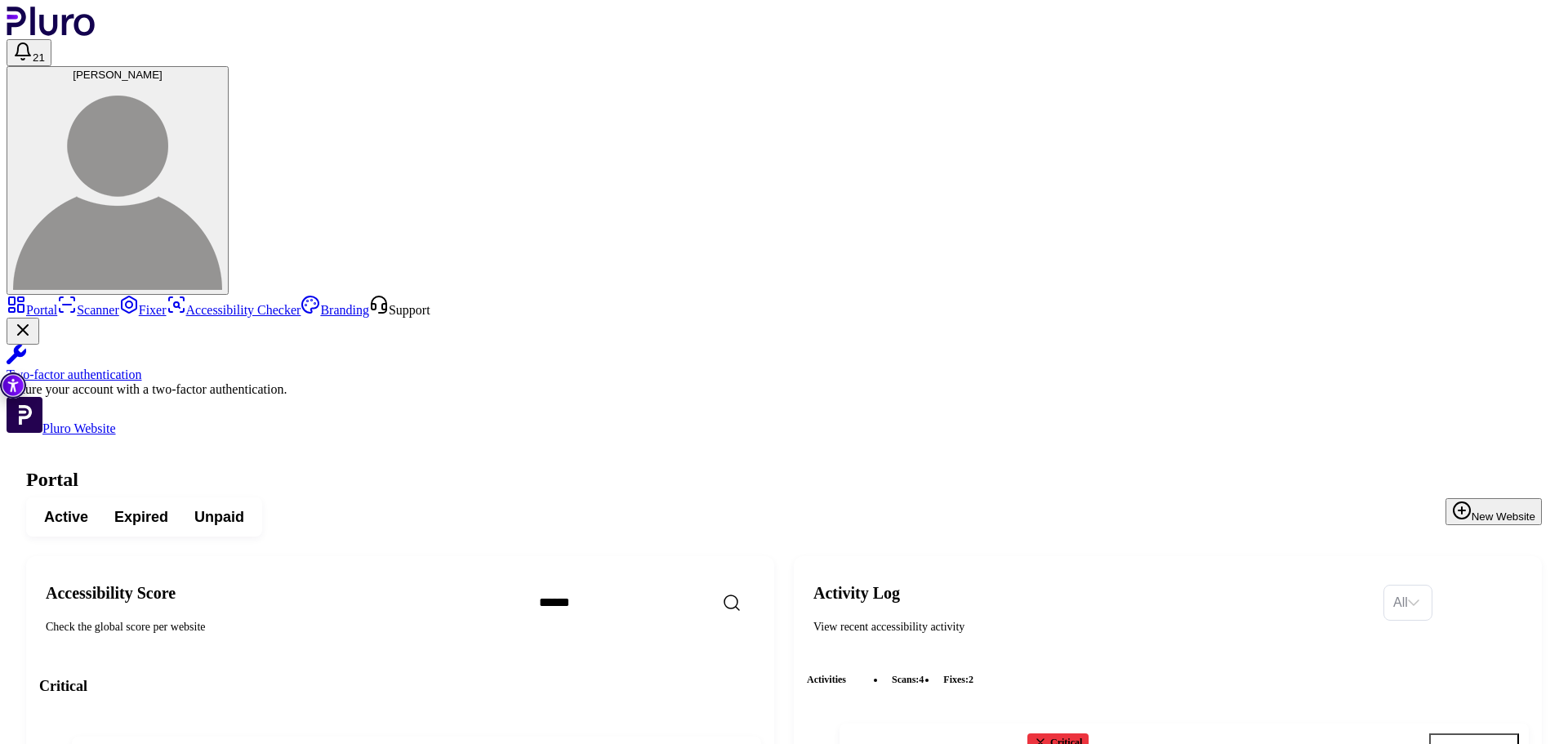
click at [229, 66] on button "[PERSON_NAME]" at bounding box center [118, 180] width 223 height 229
click at [223, 81] on img at bounding box center [117, 185] width 209 height 209
click at [45, 51] on span "21" at bounding box center [39, 57] width 12 height 12
click at [745, 498] on div "Active Expired Unpaid New Website" at bounding box center [784, 517] width 1516 height 40
click at [263, 33] on header "21 Dan Stramer" at bounding box center [784, 150] width 1555 height 288
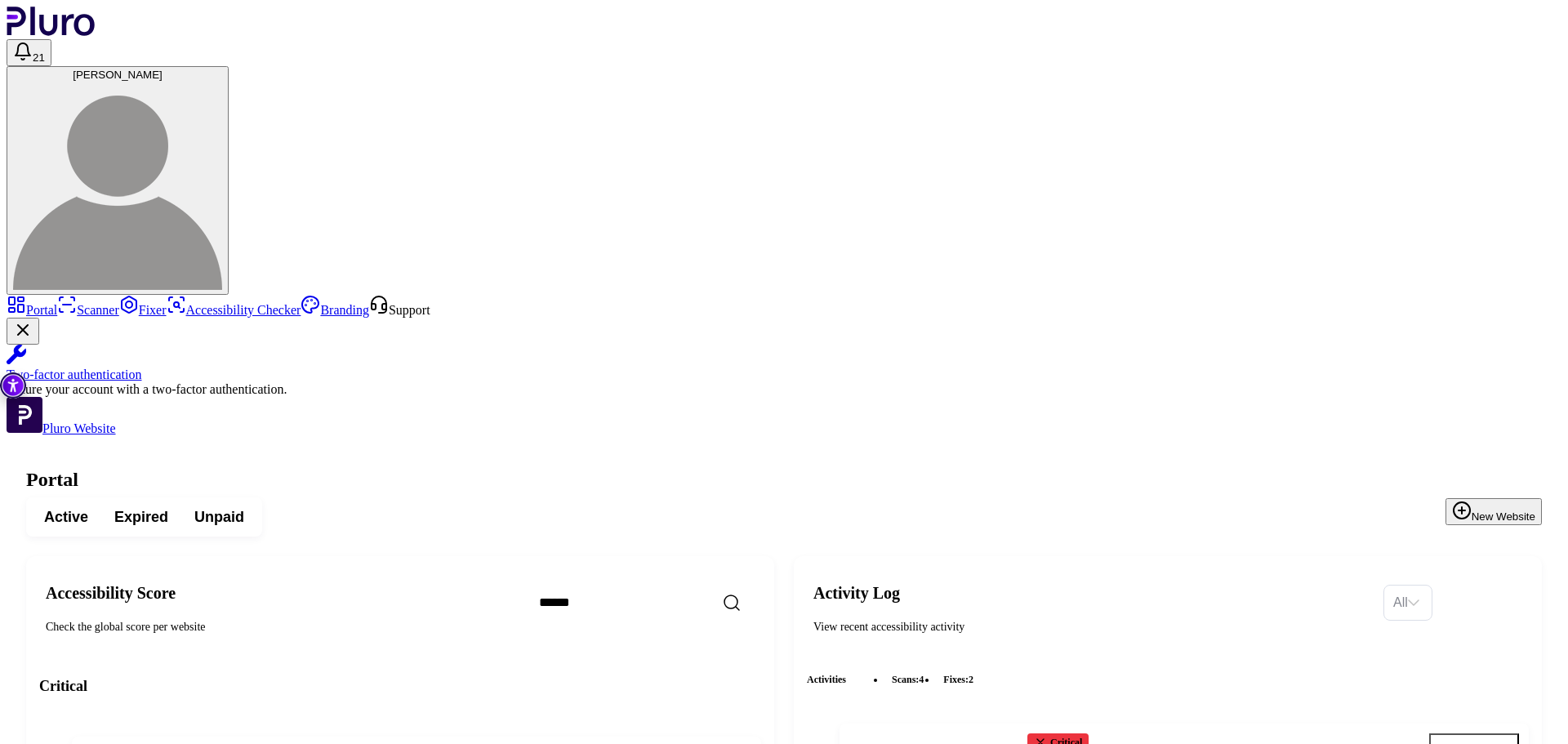
click at [229, 66] on button "[PERSON_NAME]" at bounding box center [118, 180] width 223 height 229
click at [162, 68] on span "[PERSON_NAME]" at bounding box center [117, 74] width 90 height 12
click at [718, 743] on icon "Open settings" at bounding box center [710, 758] width 17 height 17
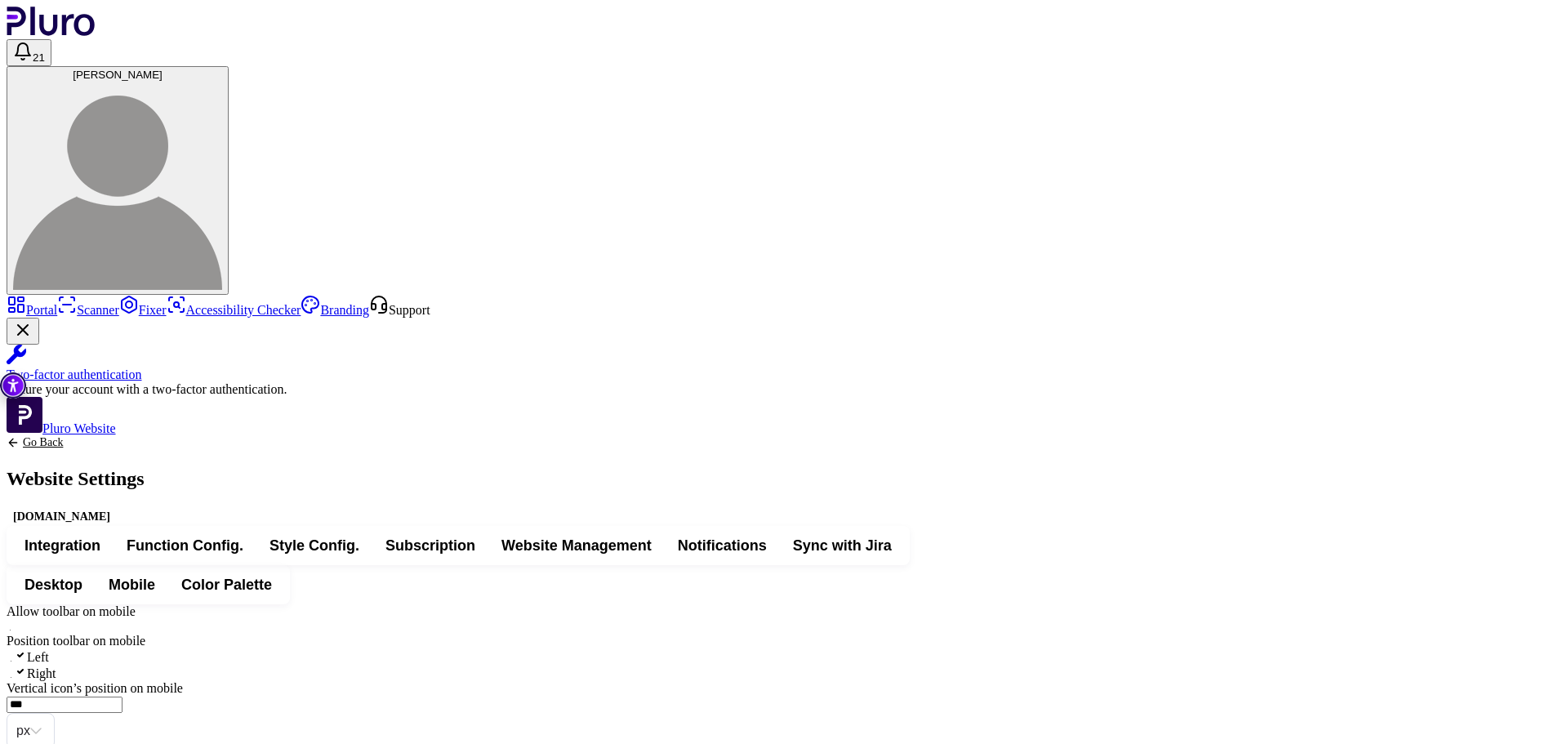
click at [652, 535] on span "Website Management" at bounding box center [577, 545] width 150 height 20
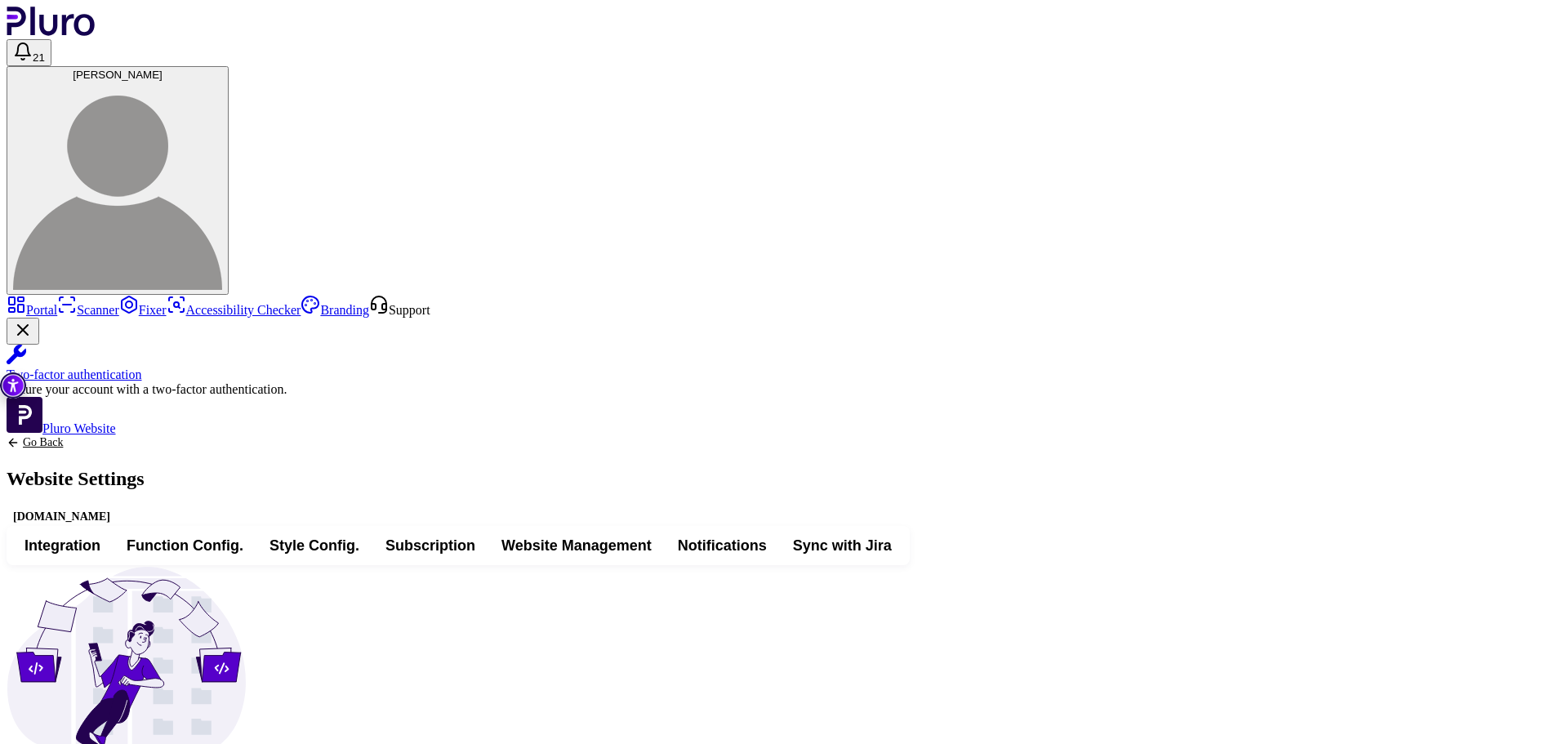
click at [767, 535] on span "Notifications" at bounding box center [722, 545] width 89 height 20
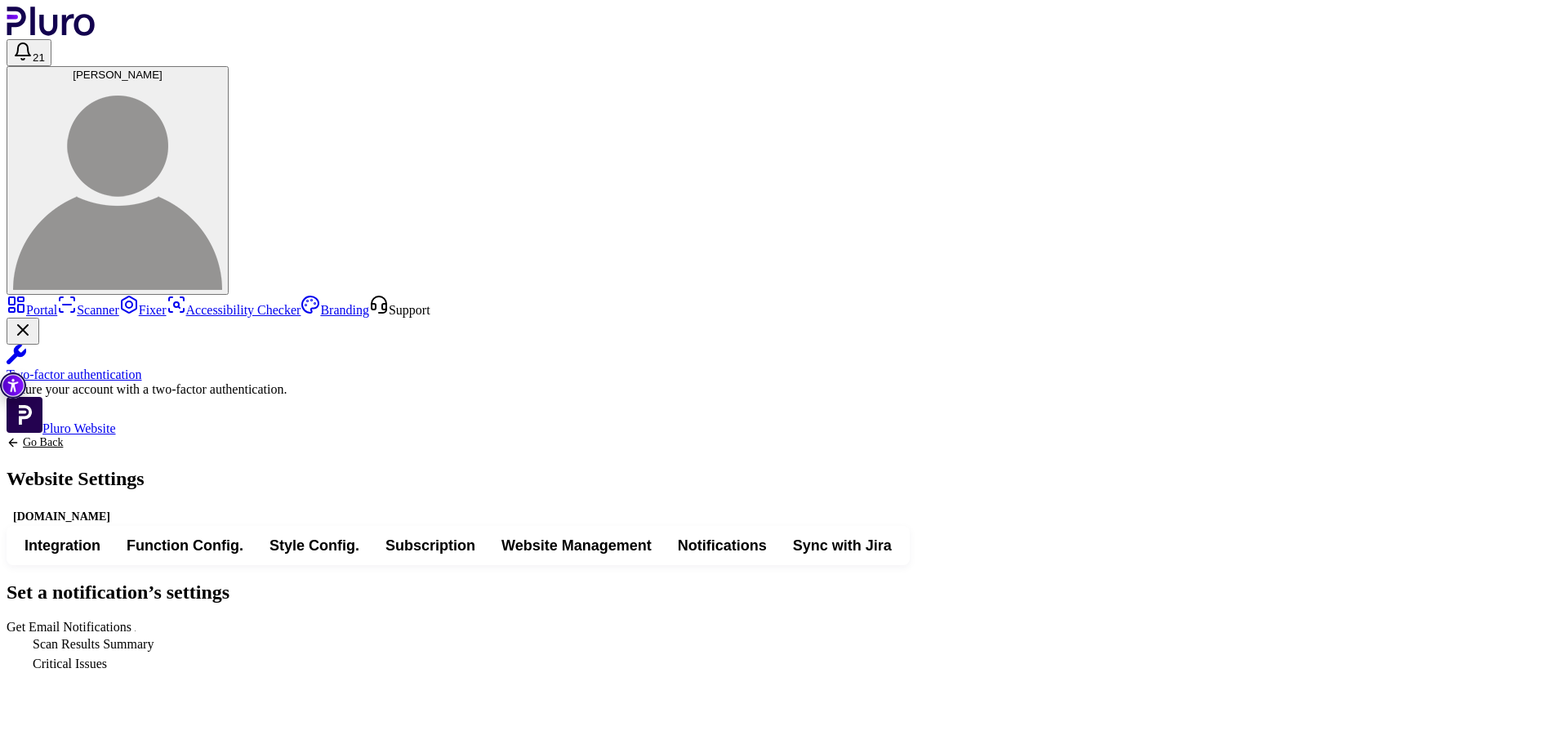
click at [372, 531] on button "Style Config." at bounding box center [314, 546] width 116 height 30
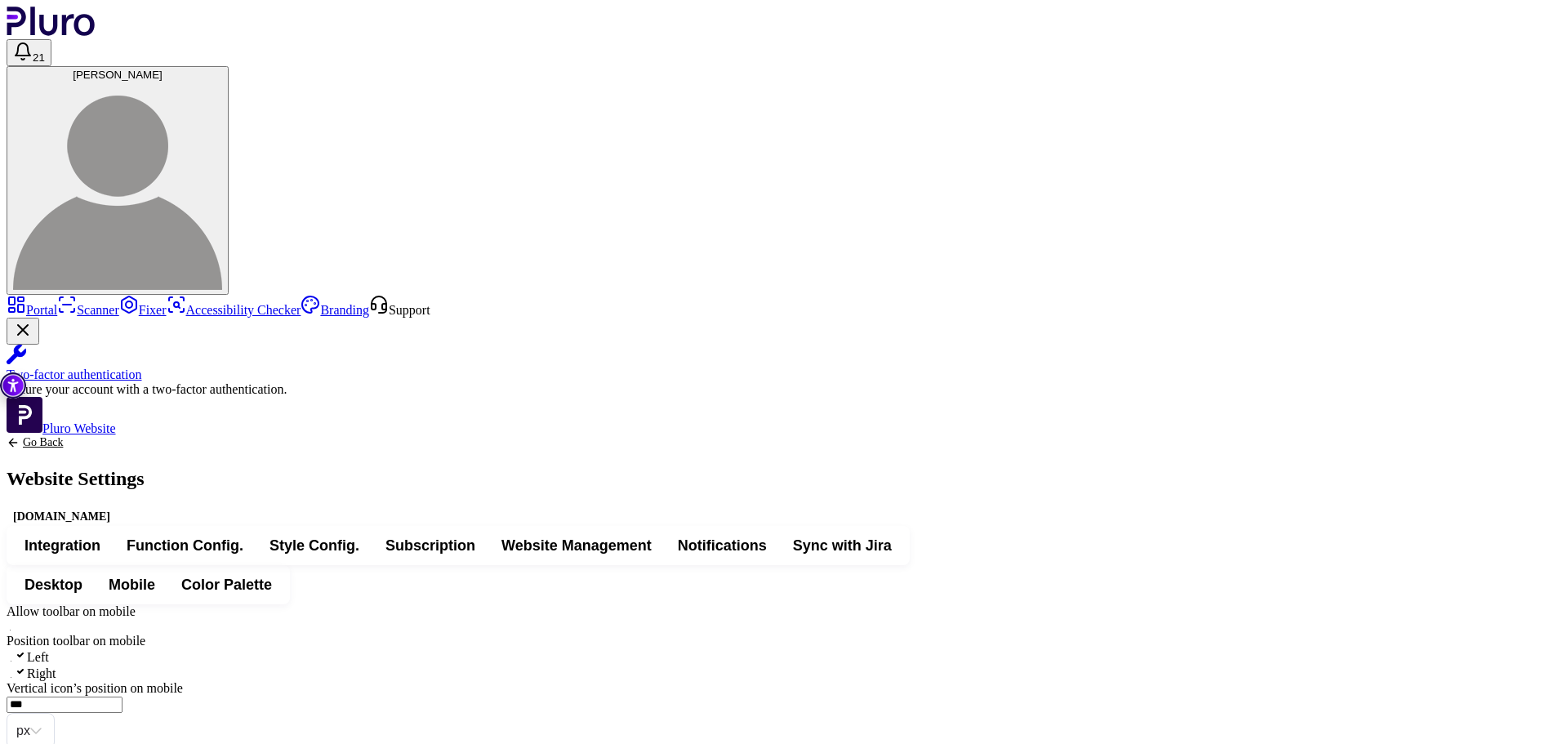
click at [475, 535] on span "Subscription" at bounding box center [430, 545] width 90 height 20
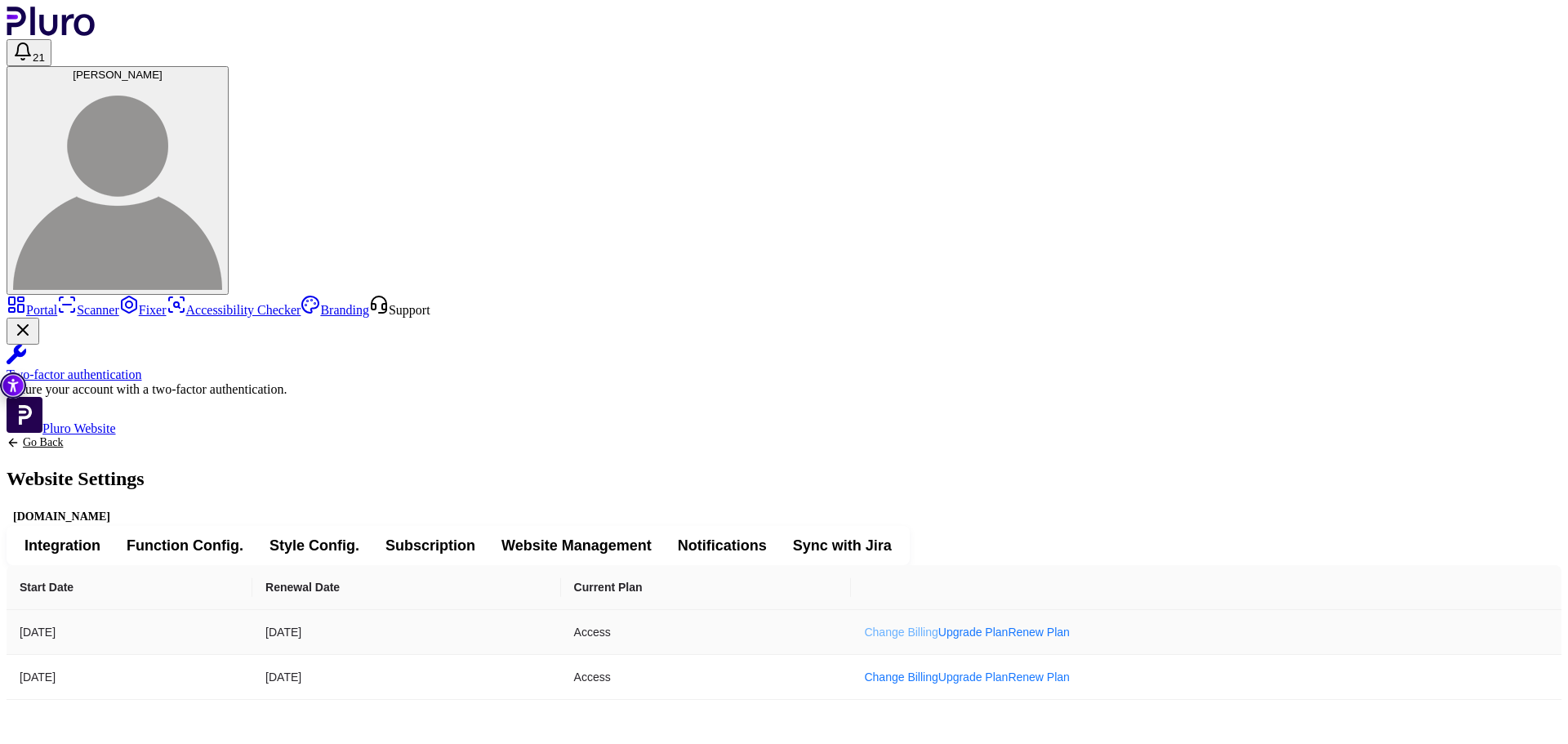
click at [938, 625] on link "Change Billing" at bounding box center [900, 631] width 73 height 13
click at [938, 671] on link "Change Billing" at bounding box center [900, 677] width 73 height 13
click at [1099, 610] on td "Change Billing Upgrade Plan Renew Plan" at bounding box center [1206, 632] width 710 height 45
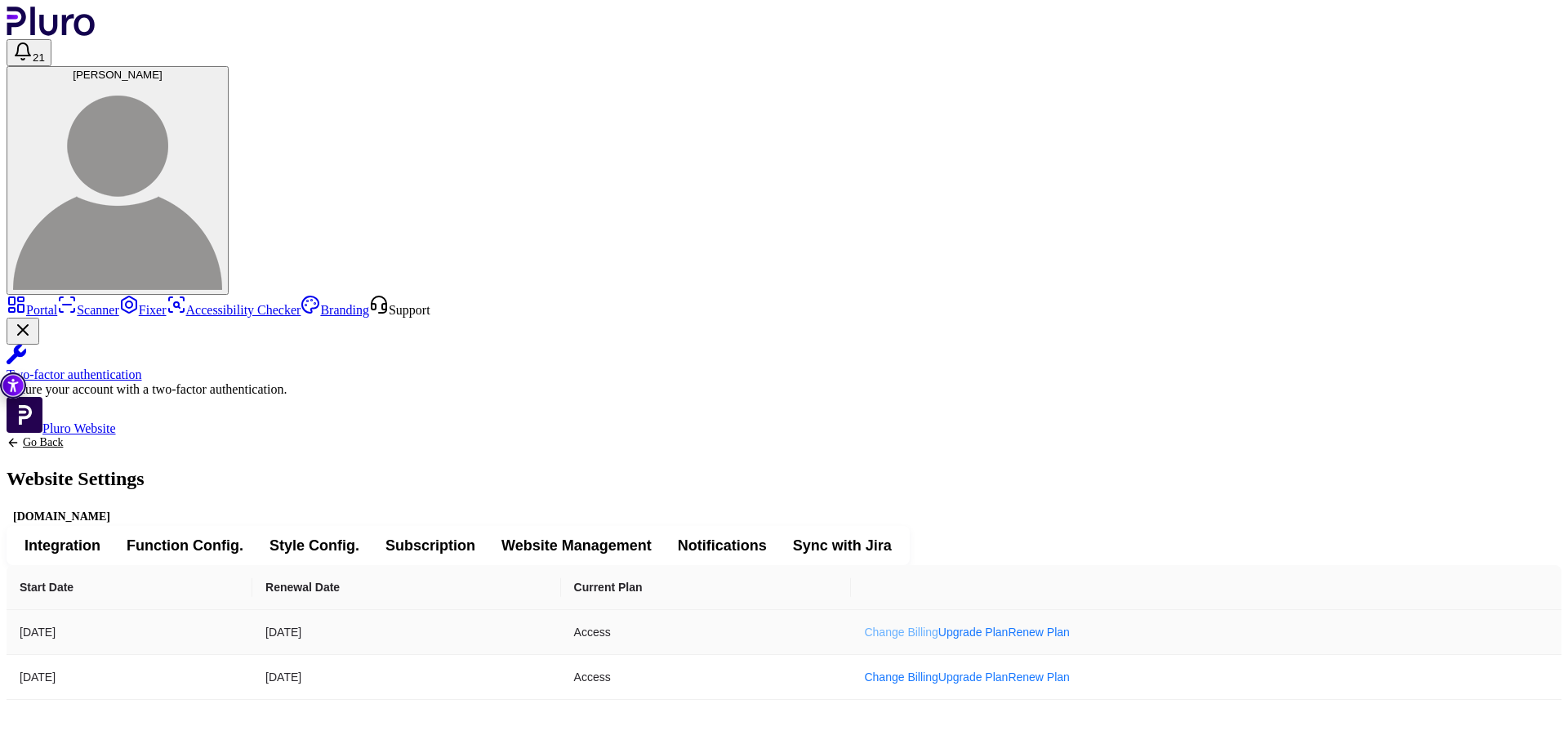
click at [938, 625] on link "Change Billing" at bounding box center [900, 631] width 73 height 13
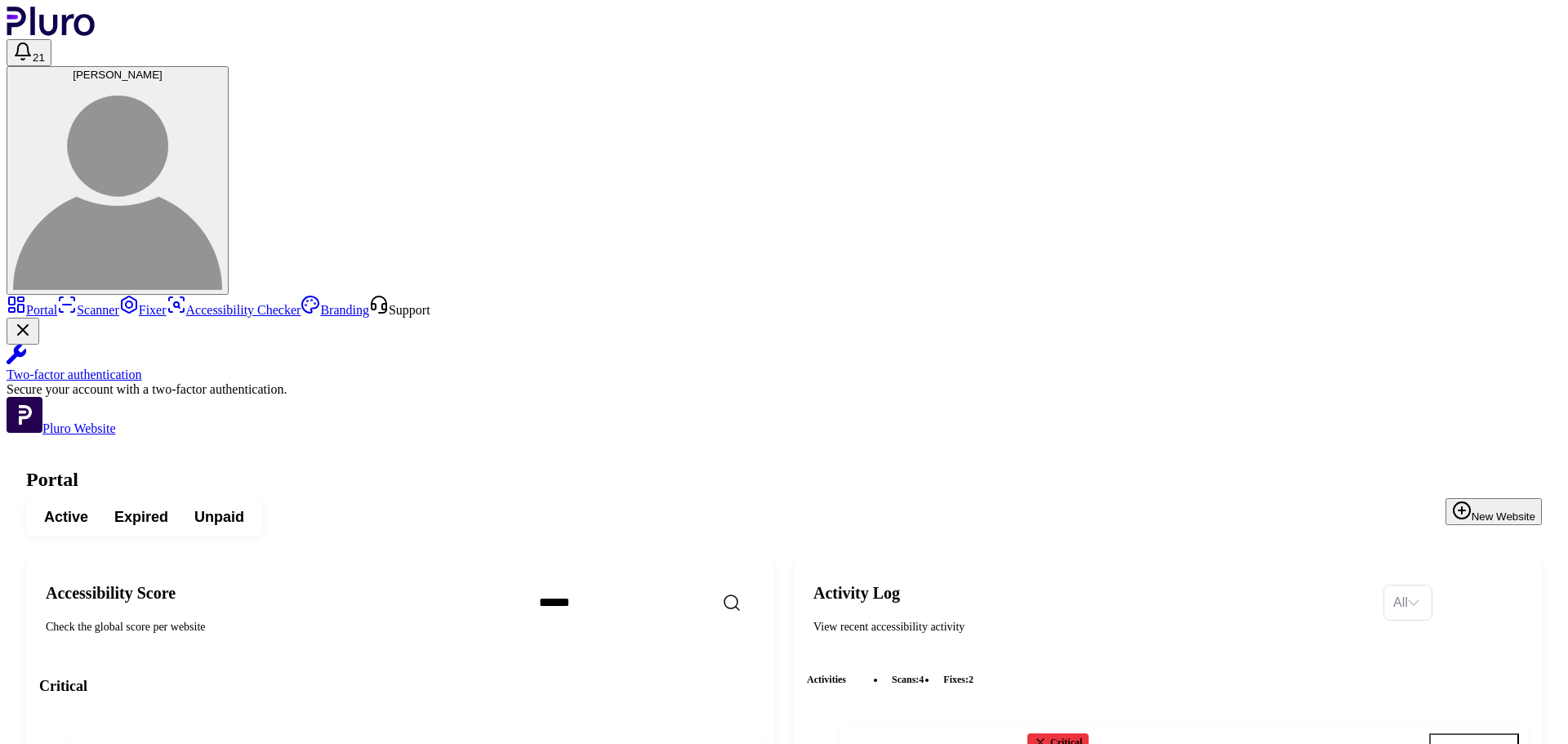
click at [162, 68] on span "[PERSON_NAME]" at bounding box center [117, 74] width 90 height 12
click at [223, 81] on img at bounding box center [117, 185] width 209 height 209
click at [162, 68] on span "[PERSON_NAME]" at bounding box center [117, 74] width 90 height 12
